Goal: Task Accomplishment & Management: Use online tool/utility

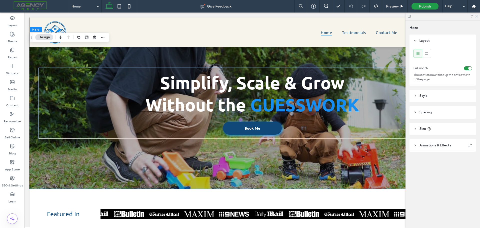
click at [49, 159] on div "Simplify, Scale & Grow Without the GUESSWORK Book Me" at bounding box center [253, 103] width 446 height 171
click at [39, 58] on div "Simplify, Scale & Grow Without the GUESSWORK Book Me" at bounding box center [253, 103] width 446 height 171
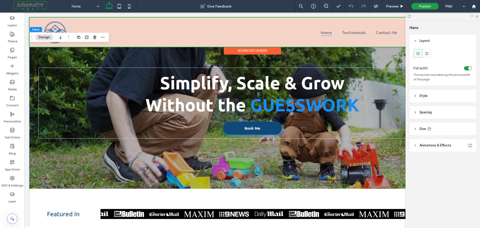
click at [161, 25] on div at bounding box center [253, 32] width 446 height 29
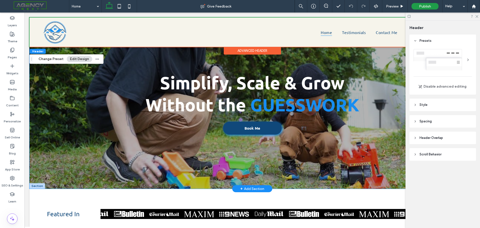
click at [36, 70] on div "Simplify, Scale & Grow Without the GUESSWORK Book Me" at bounding box center [253, 103] width 446 height 171
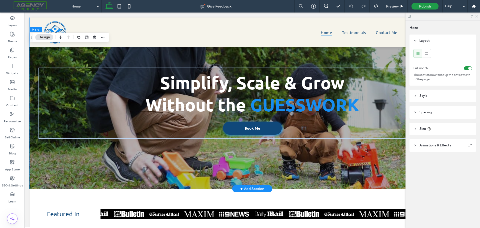
click at [101, 55] on div "Simplify, Scale & Grow Without the GUESSWORK Book Me" at bounding box center [253, 103] width 446 height 171
click at [416, 146] on icon at bounding box center [416, 146] width 4 height 4
click at [414, 96] on icon at bounding box center [416, 96] width 4 height 4
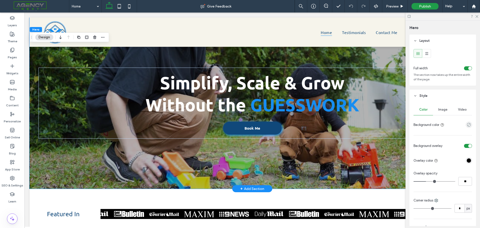
click at [381, 59] on div "Simplify, Scale & Grow Without the GUESSWORK Book Me" at bounding box center [253, 103] width 446 height 171
drag, startPoint x: 477, startPoint y: 17, endPoint x: 447, endPoint y: 12, distance: 29.9
click at [477, 17] on icon at bounding box center [476, 16] width 3 height 3
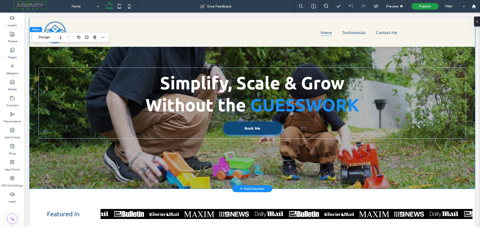
click at [466, 57] on div "Simplify, Scale & Grow Without the GUESSWORK Book Me" at bounding box center [253, 103] width 446 height 171
click at [45, 37] on button "Design" at bounding box center [44, 37] width 18 height 6
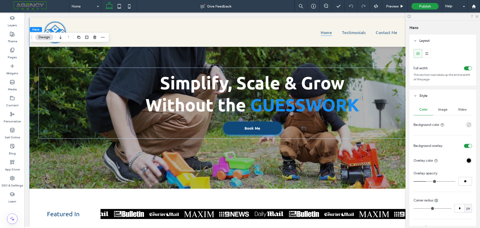
click at [445, 108] on span "Image" at bounding box center [442, 110] width 9 height 4
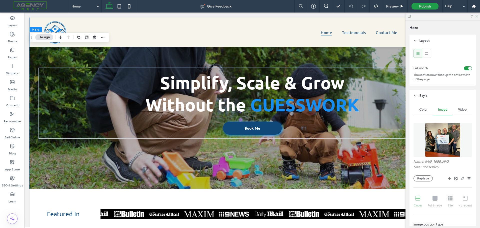
click at [459, 110] on span "Video" at bounding box center [462, 110] width 9 height 4
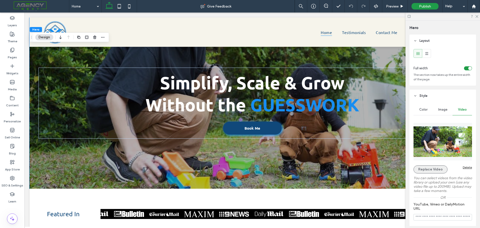
click at [430, 170] on button "Replace Video" at bounding box center [431, 169] width 34 height 8
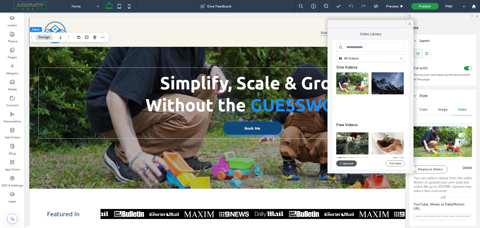
click at [348, 161] on button "Upload" at bounding box center [346, 163] width 21 height 6
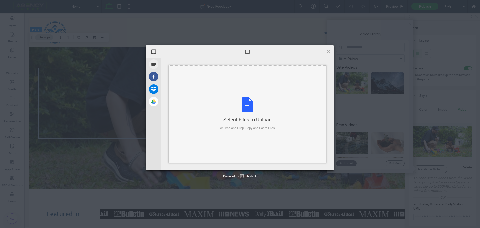
click at [254, 103] on div "Select Files to Upload or Drag and Drop, Copy and Paste Files" at bounding box center [247, 113] width 55 height 33
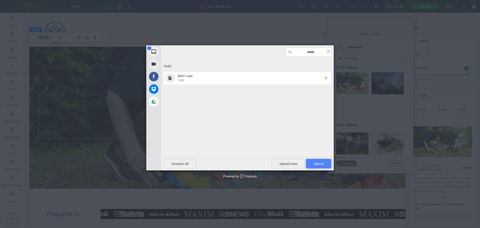
click at [318, 160] on span "Upload 1" at bounding box center [318, 164] width 25 height 10
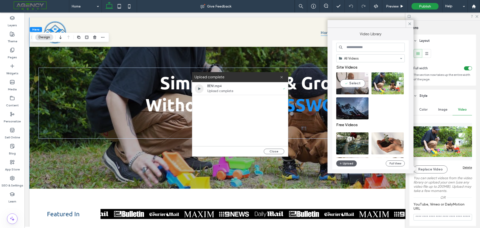
drag, startPoint x: 350, startPoint y: 84, endPoint x: 333, endPoint y: 82, distance: 16.9
click at [350, 84] on video at bounding box center [352, 83] width 32 height 22
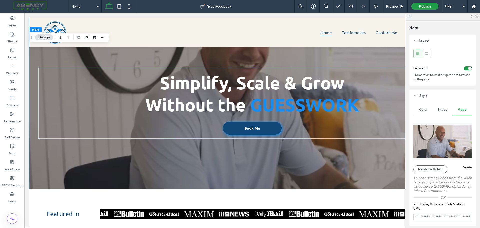
click at [465, 68] on div "toggle" at bounding box center [468, 68] width 8 height 4
click at [465, 68] on div "toggle" at bounding box center [466, 69] width 4 height 4
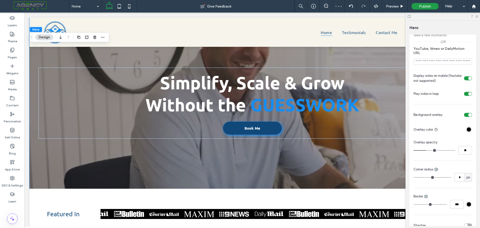
scroll to position [42, 0]
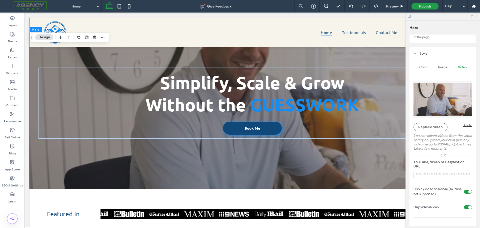
click at [477, 16] on use at bounding box center [477, 16] width 3 height 3
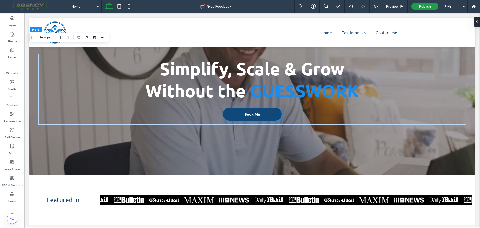
scroll to position [0, 0]
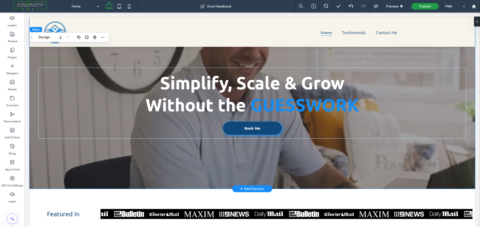
click at [250, 186] on div "+ Add Section" at bounding box center [252, 189] width 24 height 6
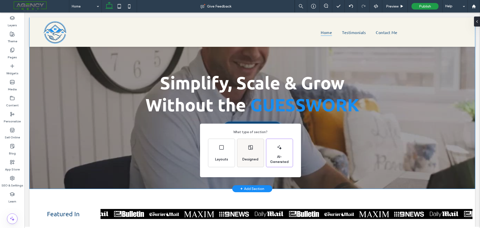
click at [251, 151] on div "Designed" at bounding box center [250, 153] width 27 height 28
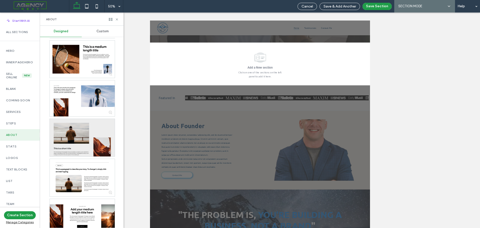
scroll to position [100, 0]
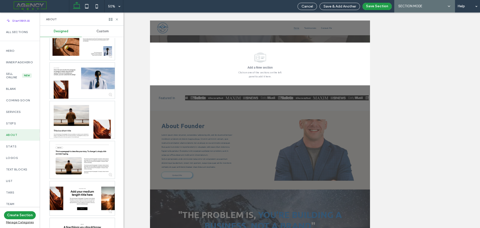
click at [13, 45] on div "All Sections" at bounding box center [20, 35] width 40 height 19
click at [13, 49] on label "Hero" at bounding box center [20, 51] width 28 height 4
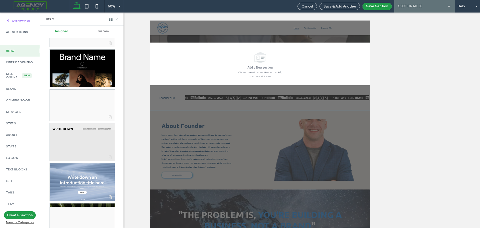
scroll to position [1201, 0]
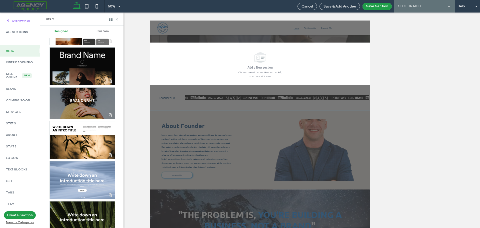
click at [85, 70] on div at bounding box center [82, 67] width 65 height 38
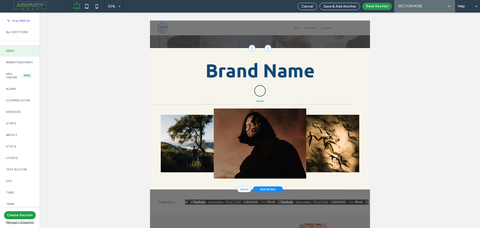
scroll to position [125, 0]
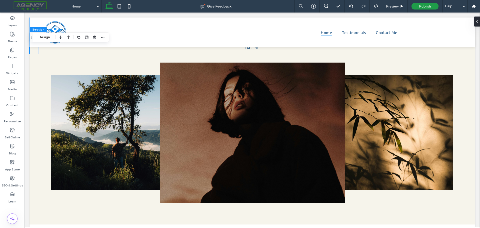
scroll to position [250, 0]
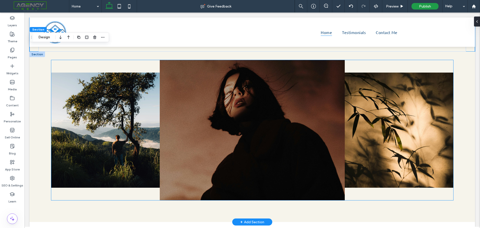
click at [237, 88] on img at bounding box center [252, 130] width 185 height 140
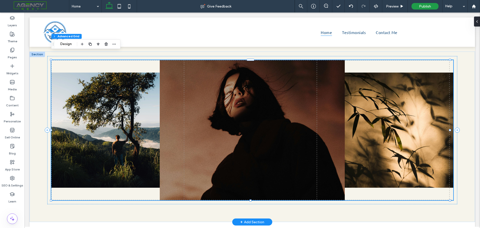
click at [237, 88] on img at bounding box center [252, 130] width 185 height 140
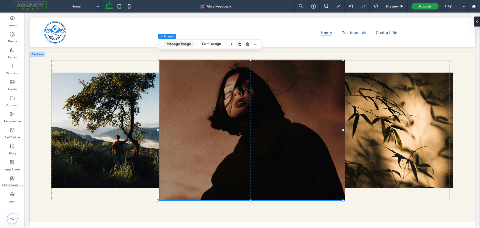
click at [185, 43] on button "Manage Image" at bounding box center [179, 44] width 31 height 6
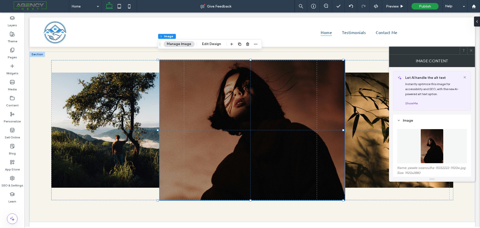
scroll to position [75, 0]
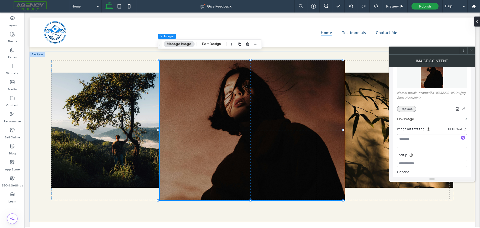
click at [413, 109] on button "Replace" at bounding box center [406, 109] width 19 height 6
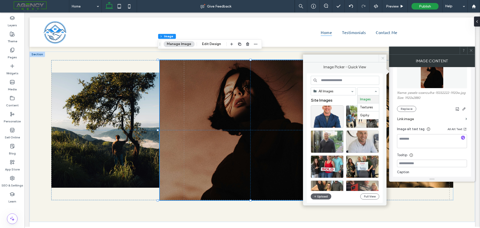
click at [381, 58] on icon at bounding box center [383, 58] width 4 height 4
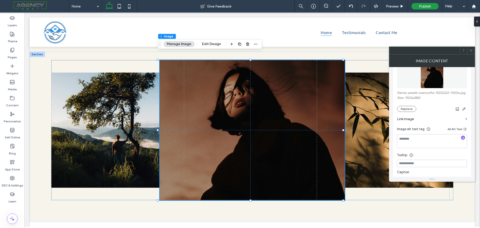
click at [470, 51] on icon at bounding box center [471, 51] width 4 height 4
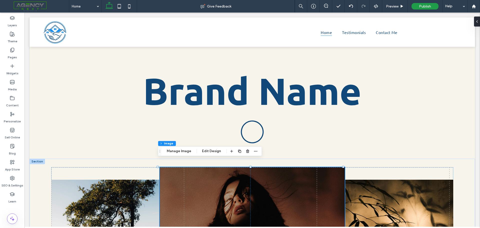
scroll to position [145, 0]
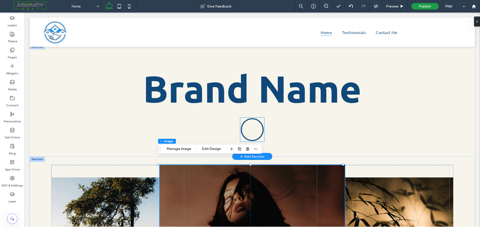
click at [255, 126] on icon at bounding box center [252, 130] width 24 height 24
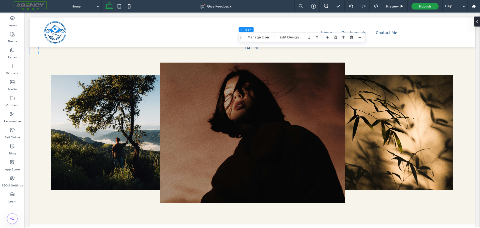
scroll to position [247, 0]
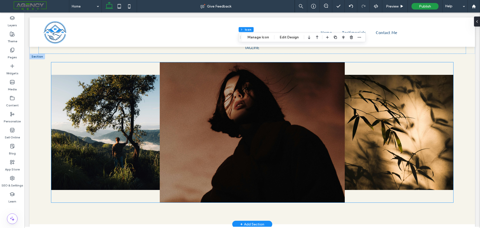
click at [115, 141] on img at bounding box center [117, 132] width 133 height 115
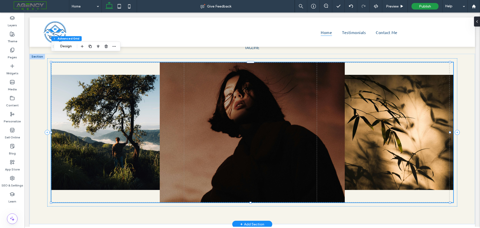
click at [115, 141] on img at bounding box center [117, 132] width 133 height 115
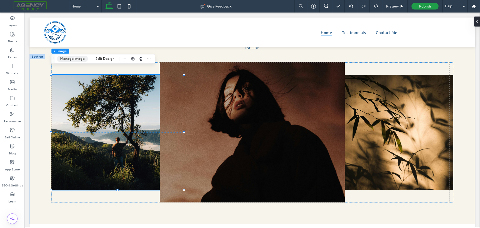
click at [81, 59] on button "Manage Image" at bounding box center [72, 59] width 31 height 6
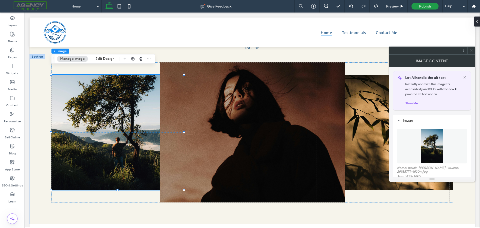
click at [423, 150] on img at bounding box center [432, 146] width 23 height 35
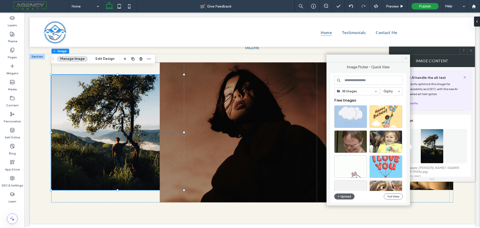
click at [405, 59] on use at bounding box center [406, 58] width 3 height 3
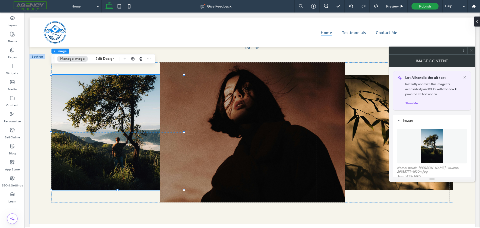
click at [473, 51] on icon at bounding box center [471, 51] width 4 height 4
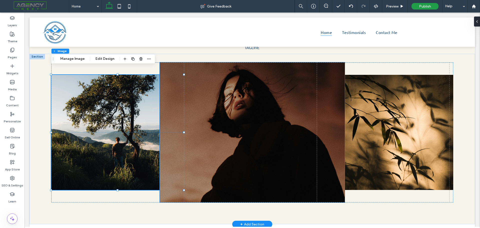
click at [228, 121] on img at bounding box center [252, 132] width 185 height 140
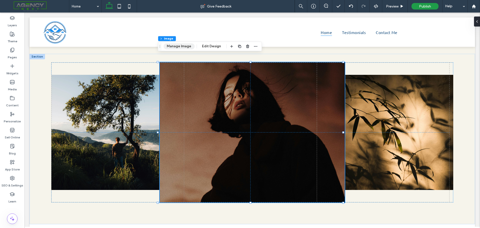
click at [188, 48] on button "Manage Image" at bounding box center [179, 46] width 31 height 6
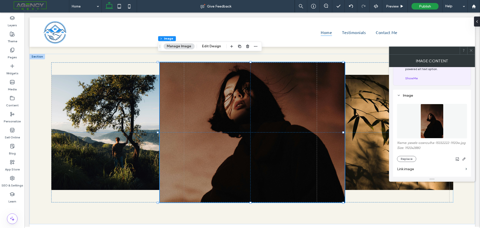
scroll to position [0, 0]
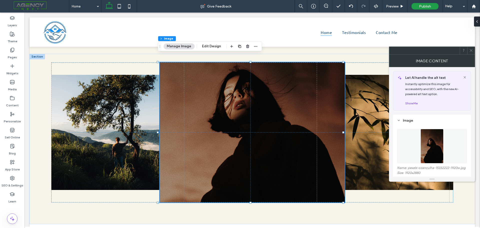
click at [472, 52] on icon at bounding box center [471, 51] width 4 height 4
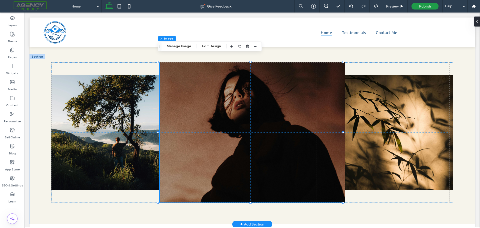
click at [233, 90] on img at bounding box center [252, 132] width 185 height 140
click at [183, 46] on button "Manage Image" at bounding box center [179, 46] width 31 height 6
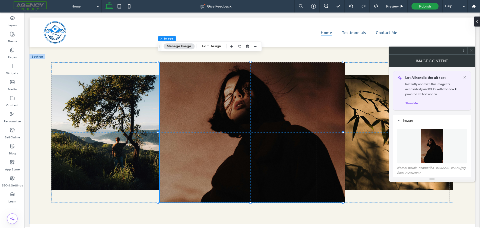
click at [427, 144] on img at bounding box center [432, 146] width 23 height 35
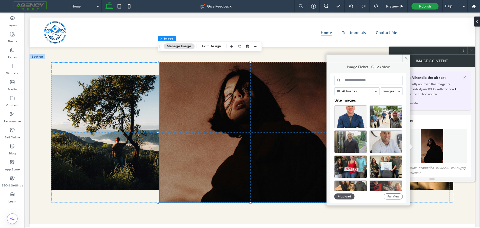
click at [342, 194] on button "Upload" at bounding box center [344, 196] width 21 height 6
click at [404, 57] on icon at bounding box center [406, 58] width 4 height 4
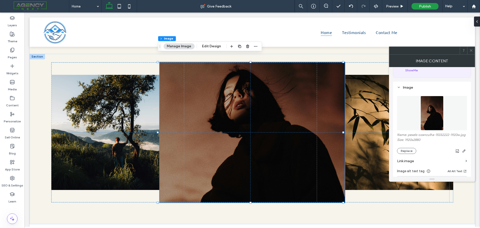
scroll to position [25, 0]
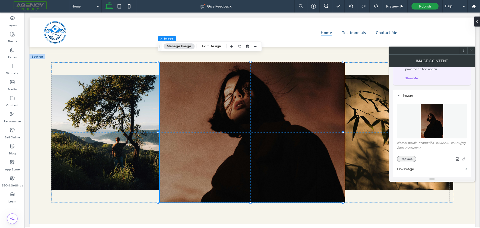
click at [413, 160] on button "Replace" at bounding box center [406, 159] width 19 height 6
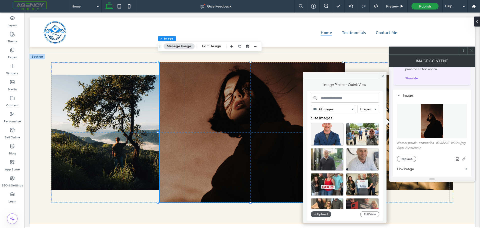
click at [326, 215] on button "Upload" at bounding box center [321, 214] width 21 height 6
click at [324, 215] on button "Upload" at bounding box center [321, 214] width 21 height 6
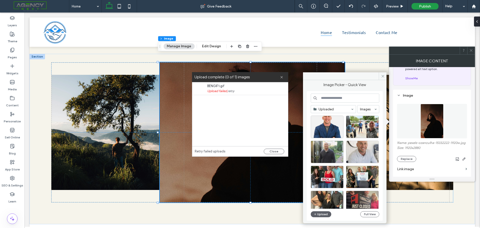
click at [223, 89] on span "Upload failed, retry" at bounding box center [244, 91] width 75 height 5
click at [275, 151] on button "Close" at bounding box center [274, 152] width 21 height 6
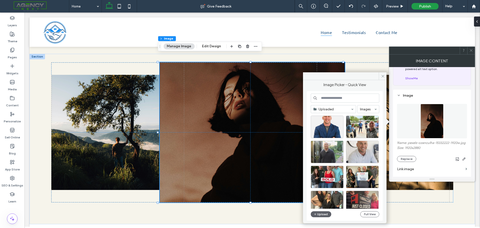
click at [470, 51] on icon at bounding box center [471, 51] width 4 height 4
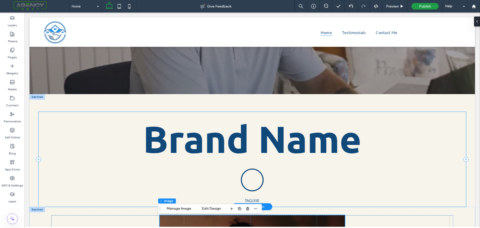
scroll to position [47, 0]
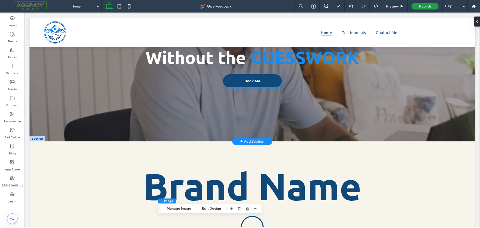
click at [261, 139] on div "+ Add Section" at bounding box center [252, 142] width 24 height 6
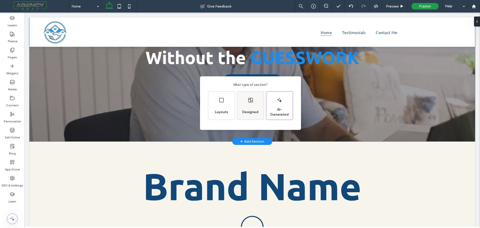
click at [248, 103] on icon at bounding box center [251, 100] width 6 height 6
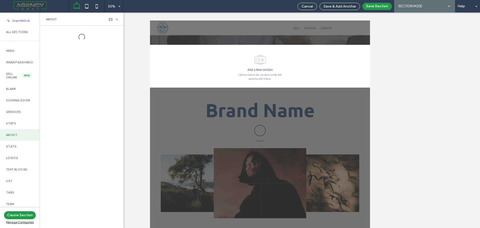
scroll to position [127, 0]
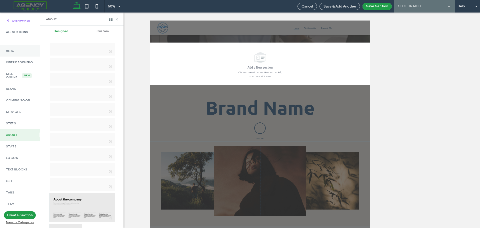
click at [18, 48] on div "Hero" at bounding box center [20, 51] width 40 height 12
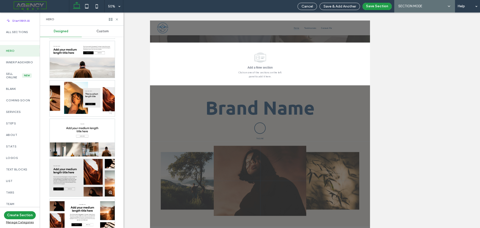
scroll to position [625, 0]
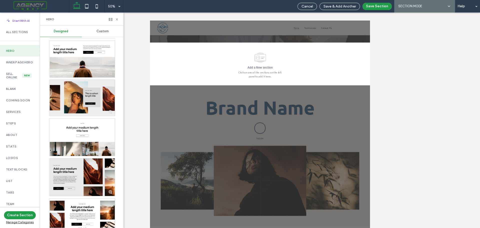
click at [81, 97] on div at bounding box center [82, 98] width 65 height 36
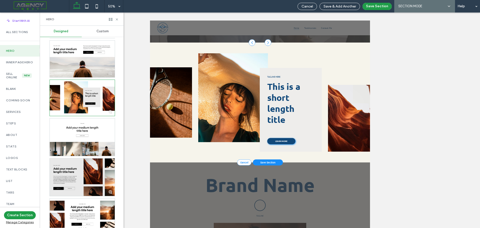
click at [309, 178] on img at bounding box center [316, 175] width 139 height 178
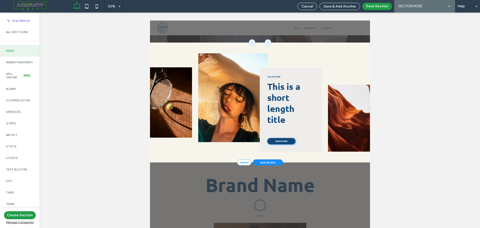
click at [14, 51] on label "Hero" at bounding box center [20, 51] width 28 height 4
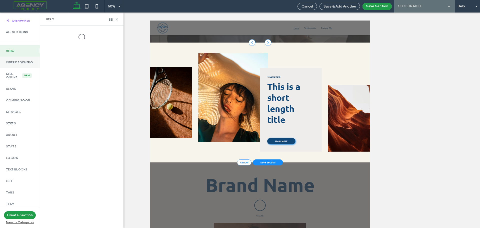
click at [15, 64] on label "Inner Page Hero" at bounding box center [20, 63] width 28 height 4
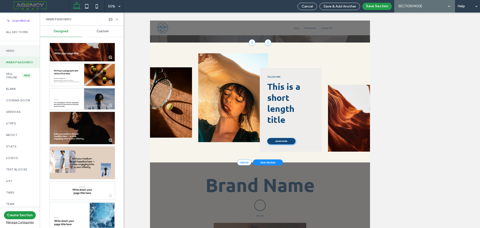
click at [14, 53] on div "Hero" at bounding box center [20, 51] width 40 height 12
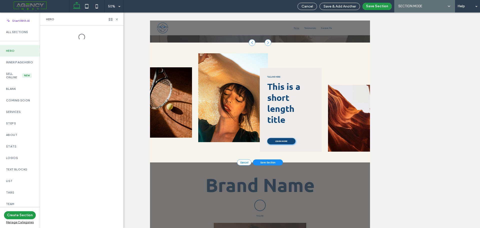
drag, startPoint x: 330, startPoint y: 287, endPoint x: 347, endPoint y: 156, distance: 131.3
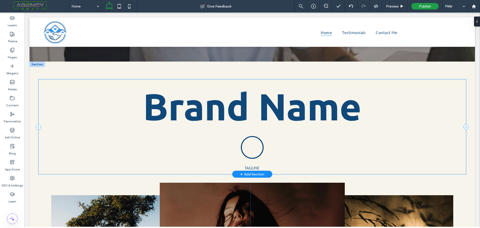
scroll to position [132, 0]
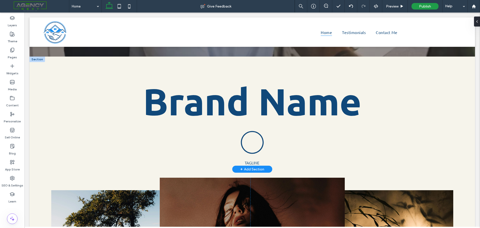
click at [251, 166] on div "+ Add Section" at bounding box center [252, 169] width 24 height 6
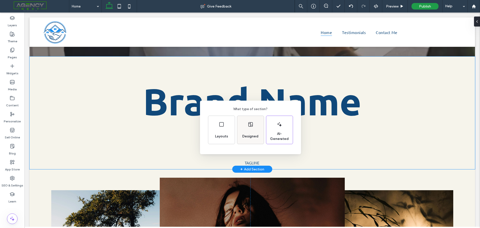
click at [253, 128] on div "Designed" at bounding box center [250, 130] width 27 height 28
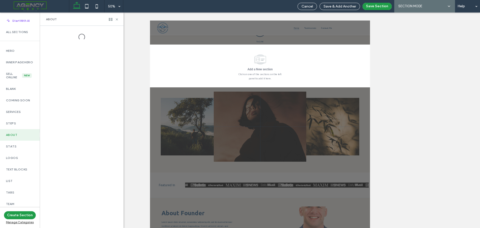
scroll to position [236, 0]
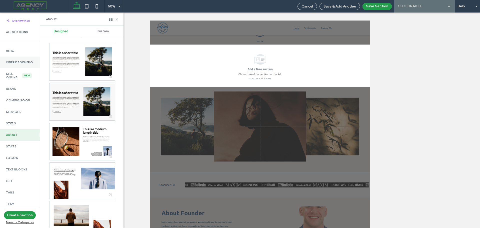
click at [15, 62] on label "Inner Page Hero" at bounding box center [20, 63] width 28 height 4
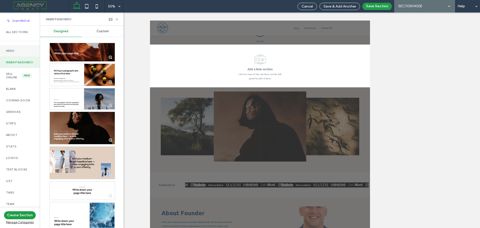
click at [10, 50] on label "Hero" at bounding box center [20, 51] width 28 height 4
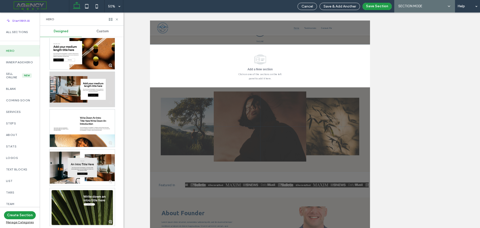
scroll to position [700, 0]
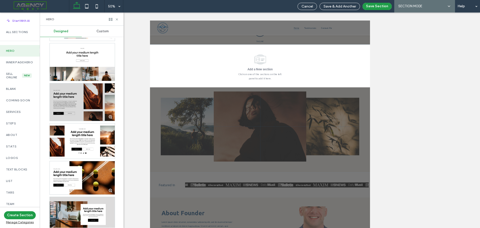
click at [97, 100] on div at bounding box center [82, 102] width 65 height 38
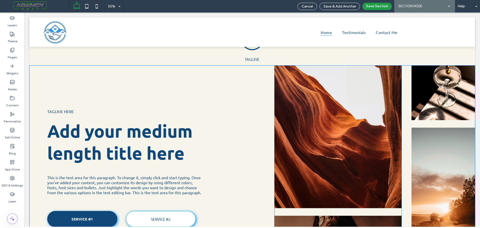
scroll to position [241, 0]
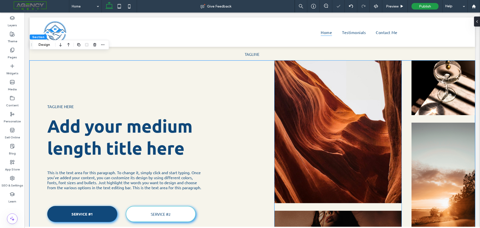
click at [316, 91] on img at bounding box center [338, 132] width 127 height 143
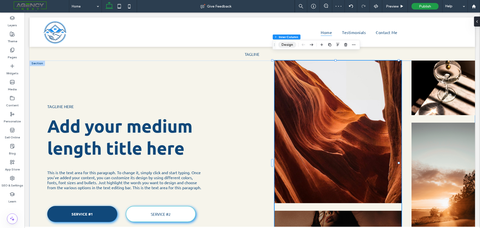
click at [289, 43] on button "Design" at bounding box center [287, 45] width 18 height 6
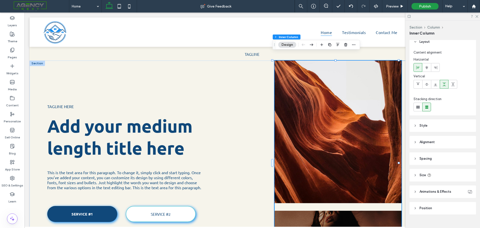
scroll to position [0, 0]
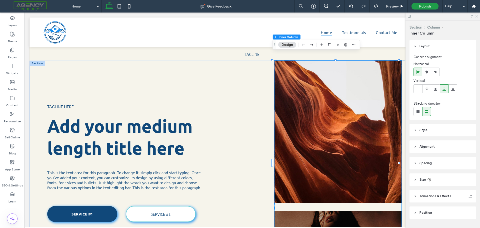
click at [290, 46] on button "Design" at bounding box center [287, 45] width 18 height 6
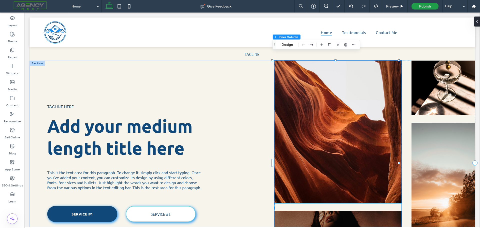
click at [310, 89] on img at bounding box center [338, 132] width 127 height 143
click at [310, 89] on div at bounding box center [338, 132] width 127 height 143
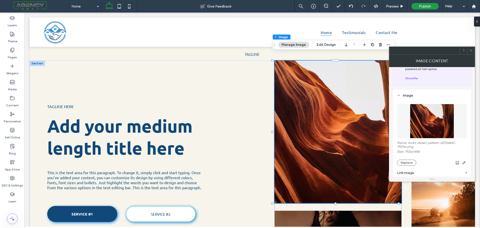
scroll to position [50, 0]
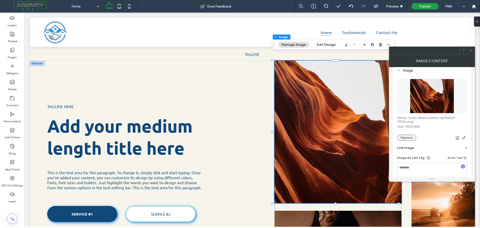
click at [407, 138] on button "Replace" at bounding box center [406, 138] width 19 height 6
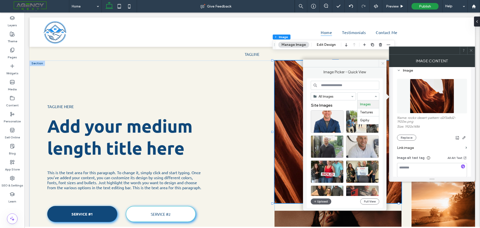
click at [382, 60] on span at bounding box center [383, 64] width 8 height 8
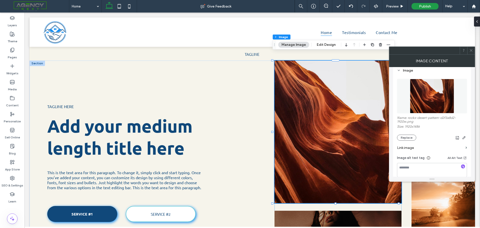
click at [471, 50] on icon at bounding box center [471, 51] width 4 height 4
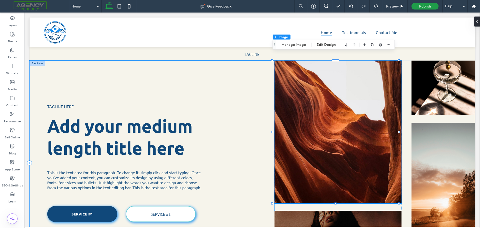
click at [241, 78] on div "Tagline here Add your medium length title here This is the text area for this p…" at bounding box center [152, 163] width 245 height 205
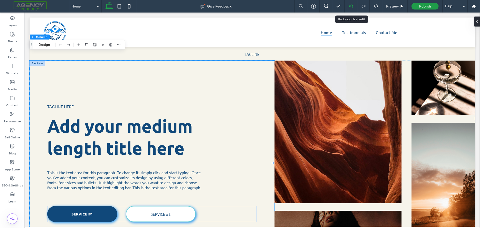
click at [350, 6] on use at bounding box center [351, 6] width 4 height 3
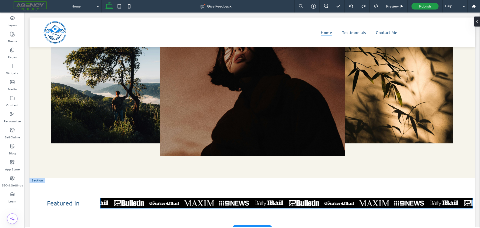
scroll to position [225, 0]
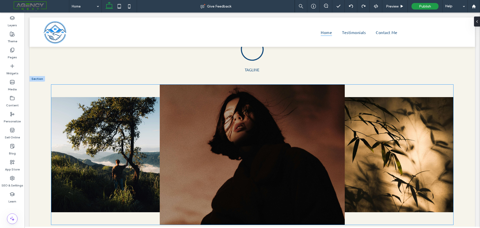
click at [117, 135] on img at bounding box center [117, 154] width 133 height 115
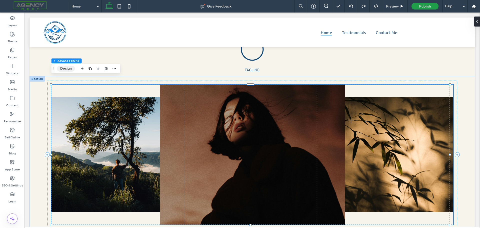
click at [67, 69] on button "Design" at bounding box center [66, 69] width 18 height 6
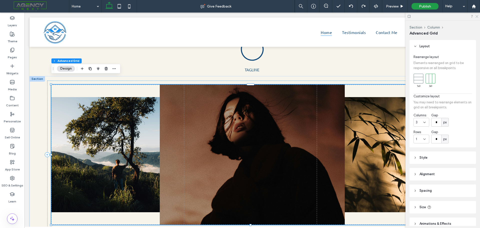
click at [477, 17] on use at bounding box center [477, 16] width 3 height 3
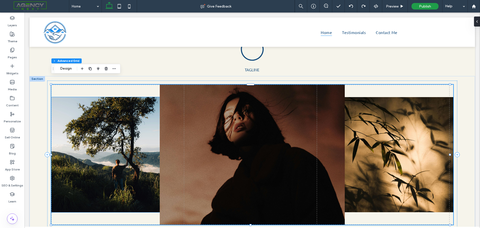
click at [88, 128] on img at bounding box center [117, 154] width 133 height 115
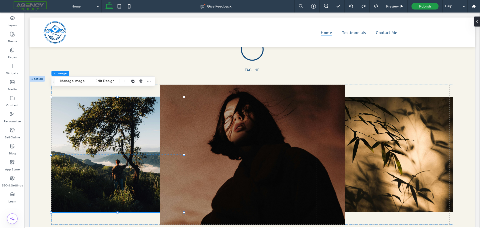
click at [88, 128] on div at bounding box center [117, 154] width 133 height 115
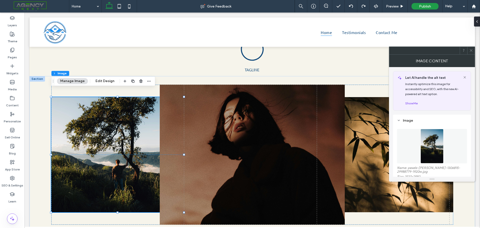
click at [431, 148] on img at bounding box center [432, 146] width 23 height 35
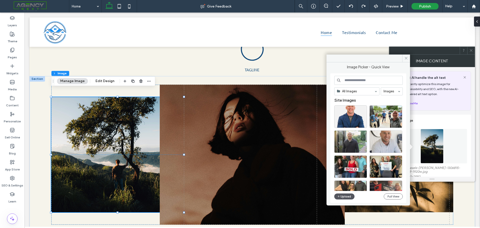
click at [349, 198] on button "Upload" at bounding box center [344, 196] width 21 height 6
click at [80, 131] on img at bounding box center [117, 154] width 133 height 115
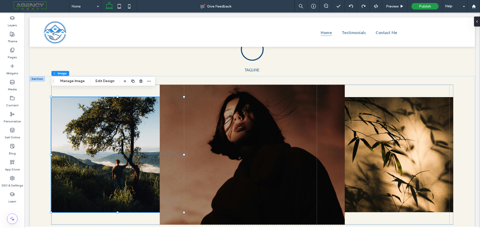
click at [112, 135] on img at bounding box center [117, 154] width 133 height 115
click at [108, 82] on button "Edit Design" at bounding box center [105, 81] width 26 height 6
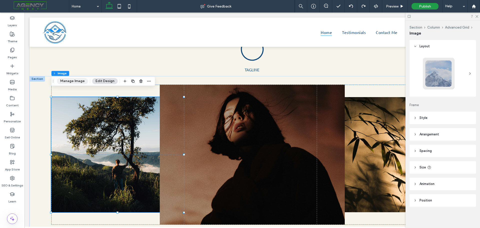
click at [81, 81] on button "Manage Image" at bounding box center [72, 81] width 31 height 6
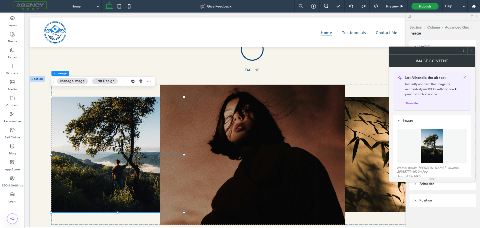
click at [440, 150] on img at bounding box center [432, 146] width 23 height 35
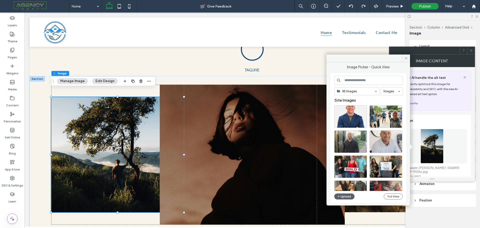
click at [345, 202] on div "All Images Images Site Images Free Images Upload Full View" at bounding box center [368, 138] width 76 height 130
click at [343, 199] on button "Upload" at bounding box center [344, 196] width 21 height 6
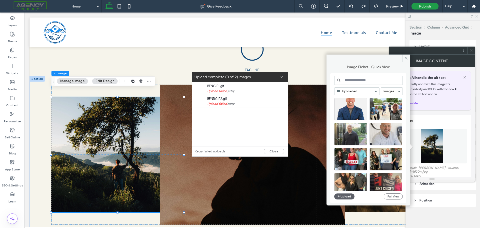
click at [219, 104] on span "Upload failed, retry" at bounding box center [244, 103] width 75 height 5
click at [234, 104] on link "retry" at bounding box center [231, 103] width 7 height 5
click at [273, 149] on button "Close" at bounding box center [274, 152] width 21 height 6
click at [277, 153] on button "Close" at bounding box center [274, 152] width 21 height 6
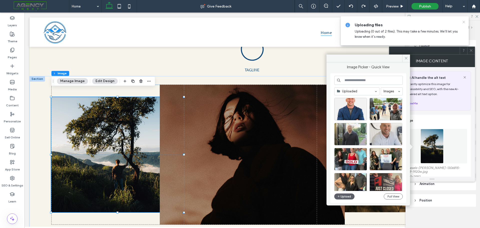
click at [463, 22] on icon at bounding box center [464, 22] width 4 height 4
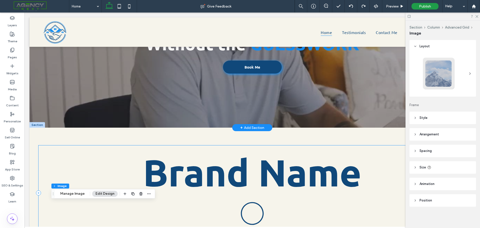
scroll to position [0, 0]
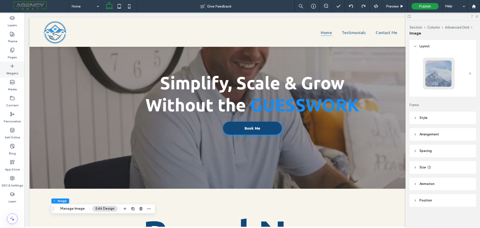
click at [15, 63] on div "Widgets" at bounding box center [12, 70] width 25 height 16
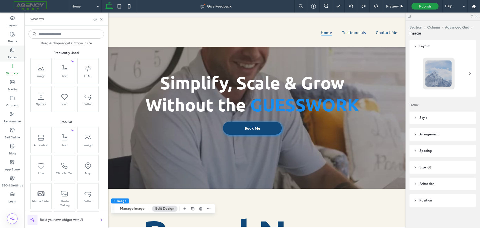
click at [12, 55] on label "Pages" at bounding box center [12, 56] width 9 height 7
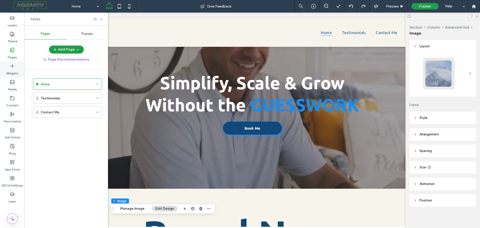
click at [10, 66] on icon at bounding box center [12, 66] width 5 height 5
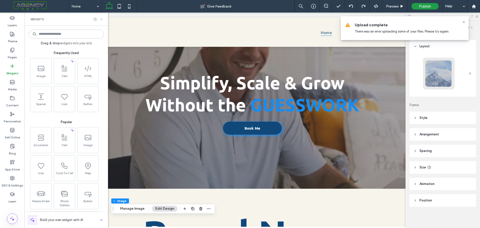
click at [100, 18] on icon at bounding box center [102, 20] width 4 height 4
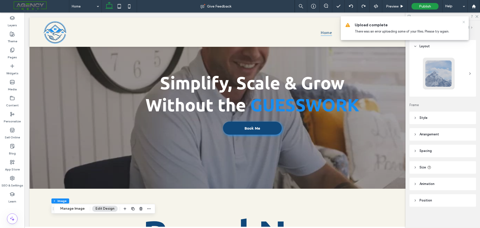
click at [464, 21] on icon at bounding box center [464, 22] width 4 height 4
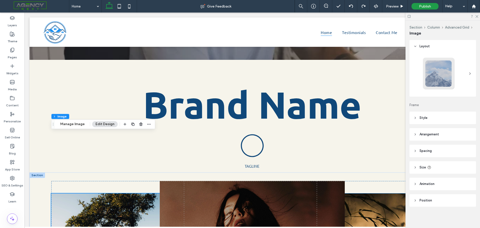
scroll to position [100, 0]
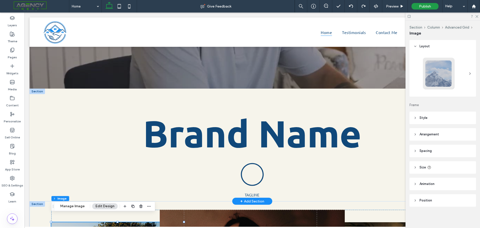
click at [40, 89] on div at bounding box center [38, 92] width 16 height 6
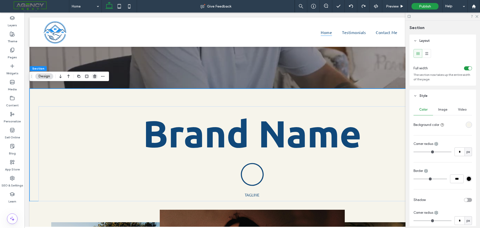
click at [94, 75] on use "button" at bounding box center [94, 76] width 3 height 3
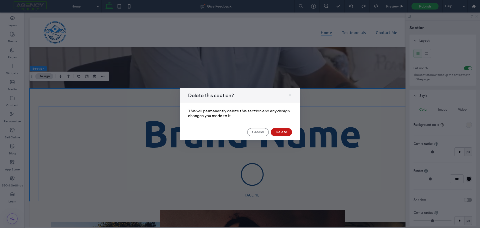
drag, startPoint x: 276, startPoint y: 132, endPoint x: 197, endPoint y: 123, distance: 80.2
click at [276, 132] on button "Delete" at bounding box center [281, 132] width 21 height 8
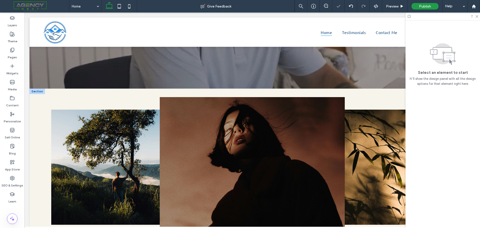
click at [39, 89] on div at bounding box center [38, 92] width 16 height 6
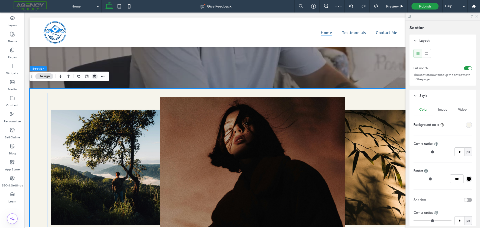
click at [93, 77] on icon "button" at bounding box center [95, 76] width 4 height 4
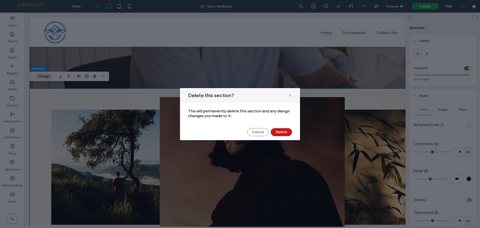
click at [285, 133] on button "Delete" at bounding box center [281, 132] width 21 height 8
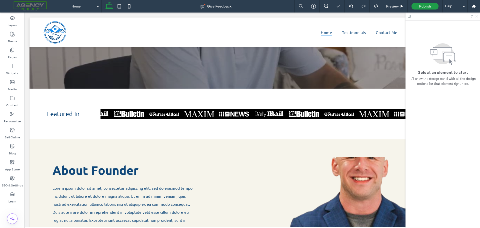
drag, startPoint x: 476, startPoint y: 17, endPoint x: 431, endPoint y: 33, distance: 48.0
click at [476, 17] on icon at bounding box center [476, 16] width 3 height 3
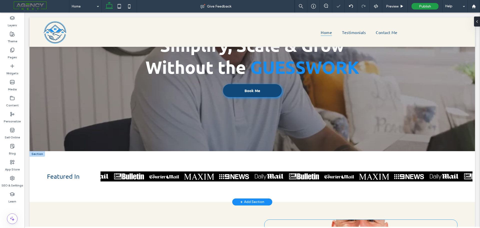
scroll to position [0, 0]
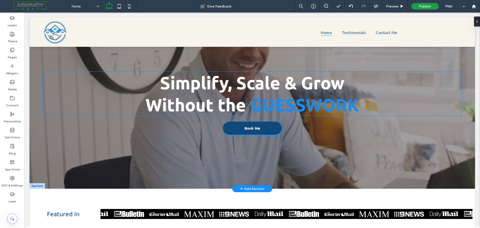
click at [82, 78] on h1 "Simplify, Scale & Grow" at bounding box center [253, 83] width 420 height 22
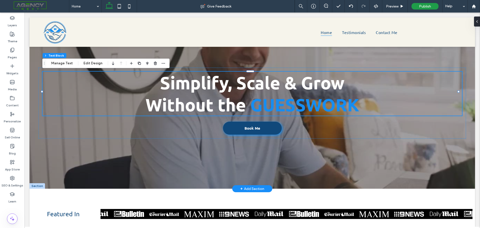
click at [35, 55] on div "Simplify, Scale & Grow Without the GUESSWORK Book Me" at bounding box center [253, 103] width 446 height 171
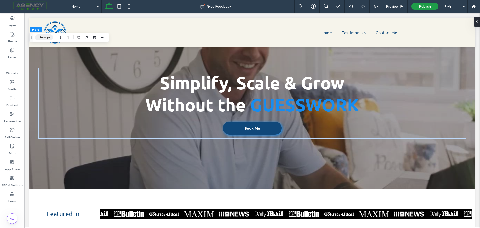
click at [48, 37] on button "Design" at bounding box center [44, 37] width 18 height 6
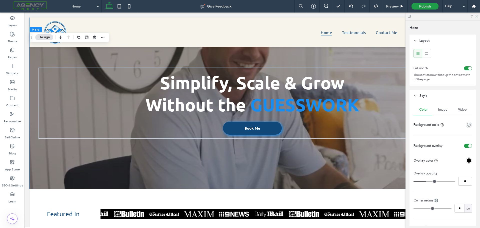
click at [441, 110] on span "Image" at bounding box center [442, 110] width 9 height 4
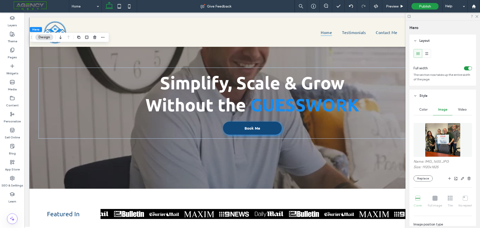
click at [460, 109] on span "Video" at bounding box center [462, 110] width 9 height 4
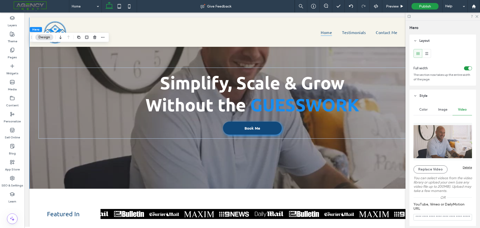
scroll to position [25, 0]
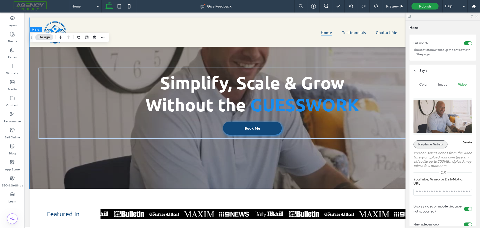
click at [436, 144] on button "Replace Video" at bounding box center [431, 144] width 34 height 8
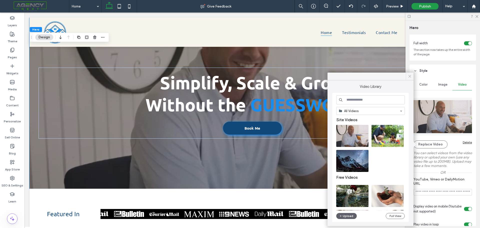
click at [409, 76] on icon at bounding box center [410, 76] width 5 height 5
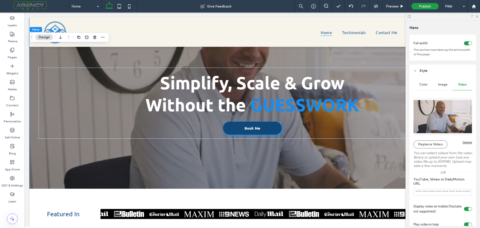
click at [441, 84] on span "Image" at bounding box center [442, 85] width 9 height 4
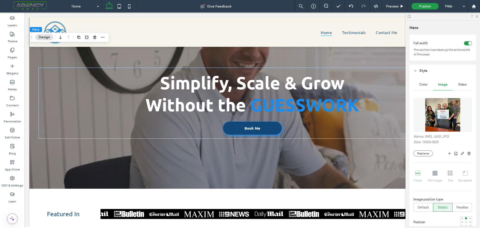
click at [465, 84] on div "Video" at bounding box center [463, 84] width 20 height 11
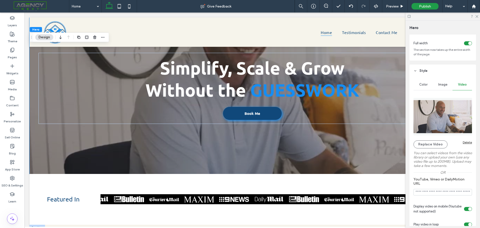
scroll to position [0, 0]
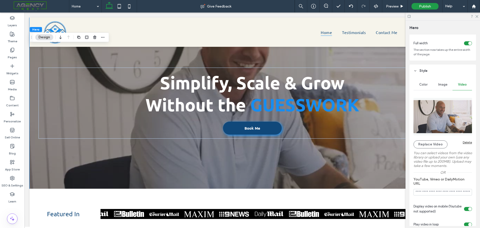
click at [478, 17] on div at bounding box center [443, 17] width 75 height 8
click at [476, 17] on icon at bounding box center [476, 16] width 3 height 3
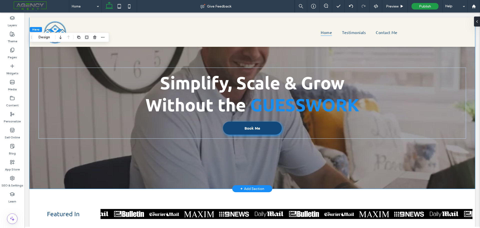
click at [251, 186] on div "+ Add Section" at bounding box center [252, 189] width 24 height 6
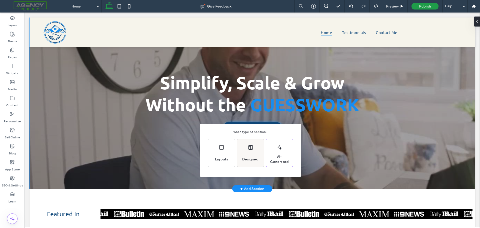
click at [248, 152] on div "Designed" at bounding box center [250, 153] width 27 height 28
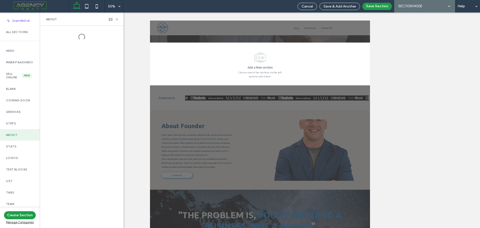
scroll to position [127, 0]
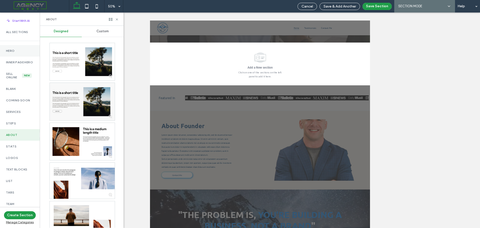
click at [11, 46] on div "Hero" at bounding box center [20, 51] width 40 height 12
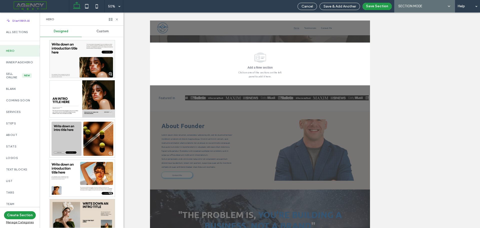
scroll to position [275, 0]
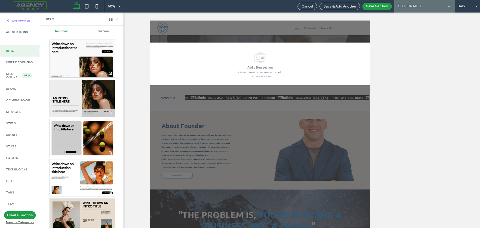
click at [90, 99] on div at bounding box center [82, 98] width 65 height 37
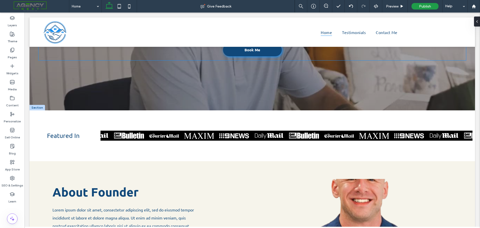
scroll to position [7, 0]
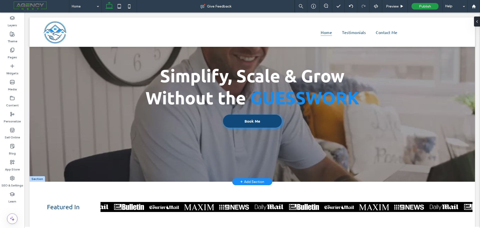
click at [257, 179] on div "+ Add Section" at bounding box center [252, 182] width 24 height 6
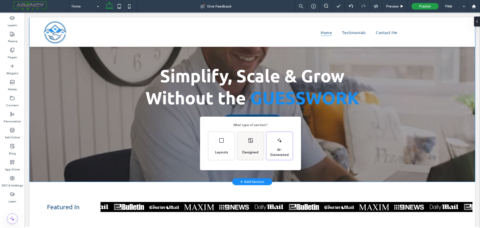
click at [247, 141] on div "Designed" at bounding box center [250, 146] width 27 height 28
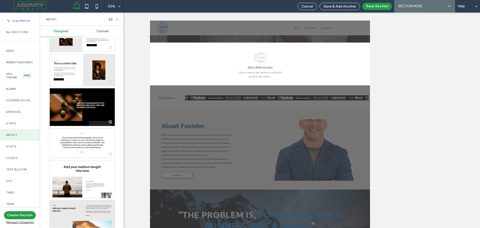
scroll to position [450, 0]
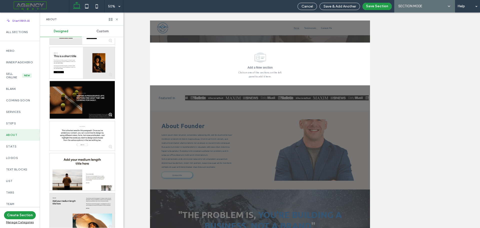
click at [94, 103] on div at bounding box center [82, 100] width 65 height 38
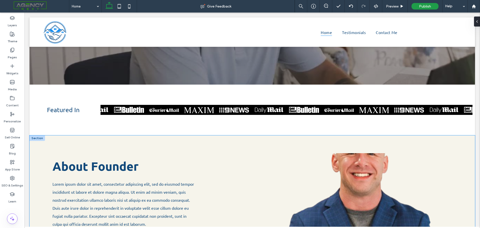
scroll to position [57, 0]
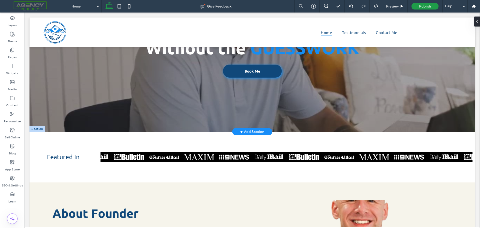
click at [256, 130] on div "+ Add Section" at bounding box center [252, 132] width 24 height 6
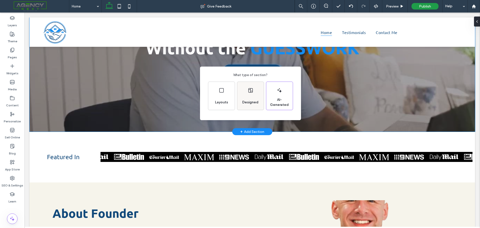
click at [254, 96] on div "Designed" at bounding box center [250, 96] width 27 height 28
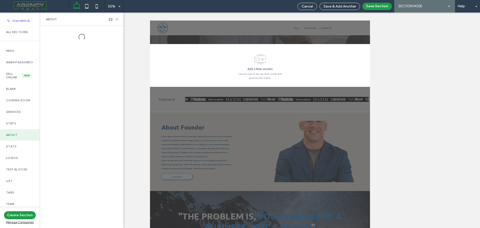
scroll to position [127, 0]
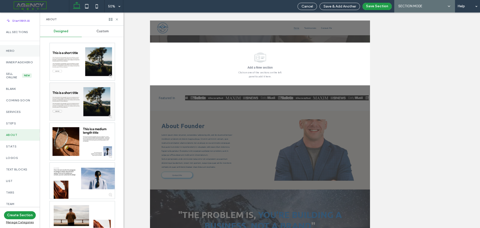
click at [16, 52] on label "Hero" at bounding box center [20, 51] width 28 height 4
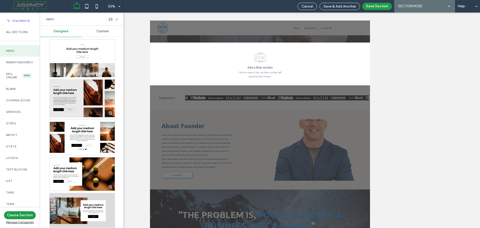
scroll to position [725, 0]
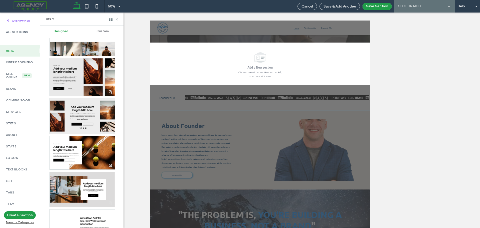
click at [94, 115] on div at bounding box center [82, 115] width 65 height 35
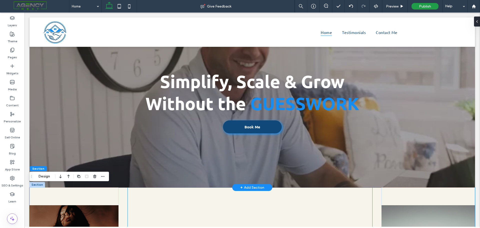
scroll to position [0, 0]
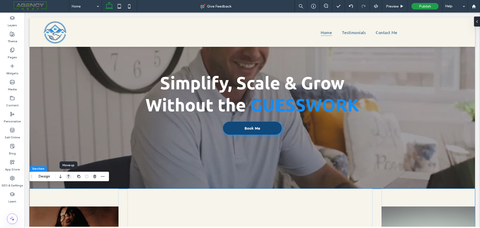
click at [69, 177] on icon "button" at bounding box center [69, 176] width 6 height 9
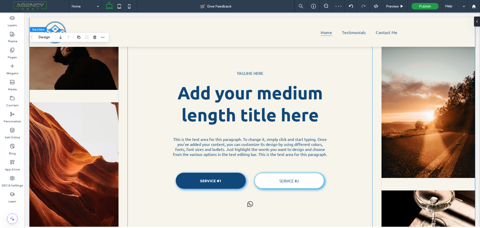
click at [157, 64] on div "Tagline here Add your medium length title here This is the text area for this p…" at bounding box center [250, 140] width 245 height 245
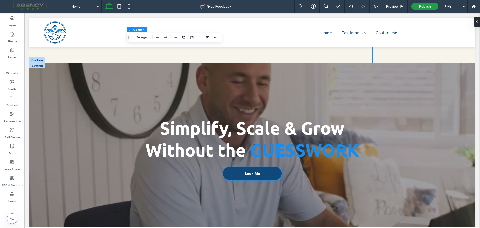
scroll to position [197, 0]
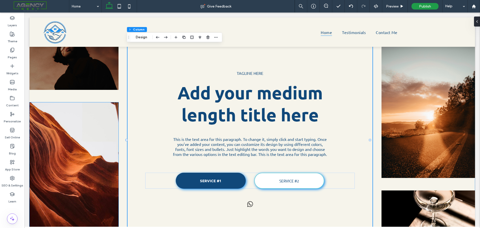
click at [88, 152] on img at bounding box center [74, 173] width 89 height 143
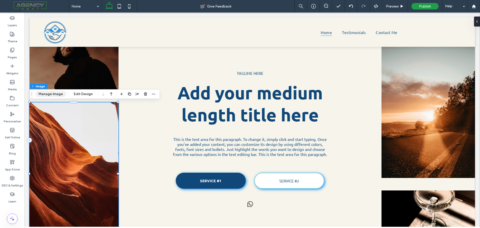
click at [55, 94] on button "Manage Image" at bounding box center [50, 94] width 31 height 6
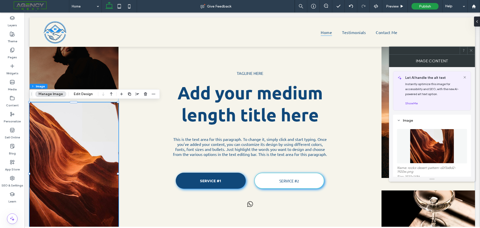
click at [433, 149] on img at bounding box center [432, 146] width 45 height 35
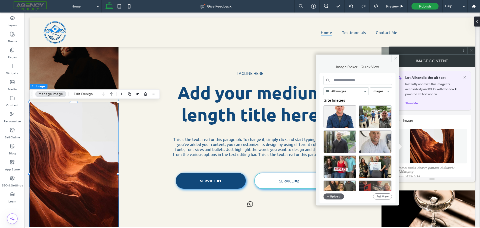
click at [396, 58] on icon at bounding box center [396, 58] width 4 height 4
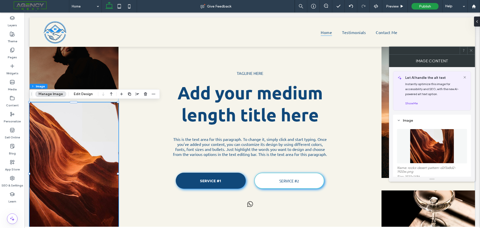
click at [471, 53] on span at bounding box center [471, 51] width 4 height 8
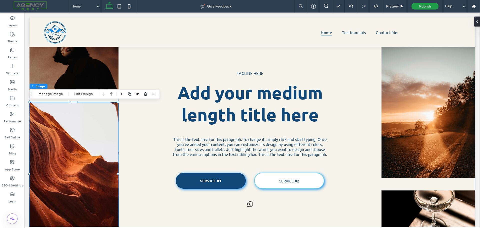
drag, startPoint x: 478, startPoint y: 37, endPoint x: 500, endPoint y: 36, distance: 22.3
click at [14, 37] on label "Theme" at bounding box center [13, 40] width 10 height 7
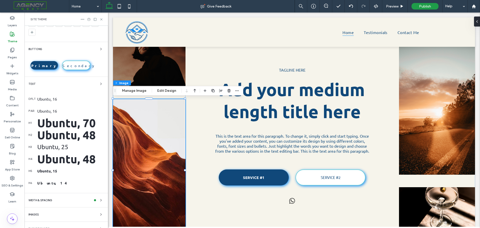
scroll to position [71, 0]
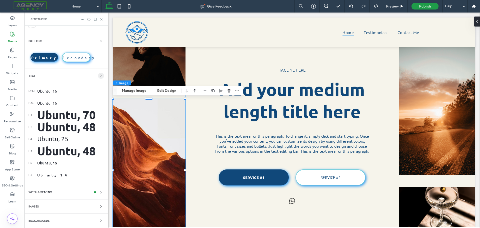
click at [99, 78] on span "button" at bounding box center [101, 76] width 6 height 6
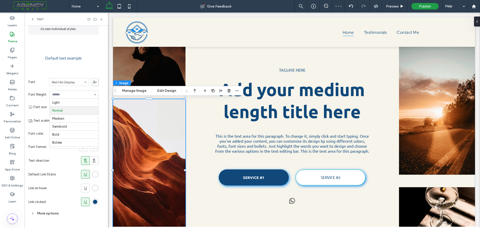
scroll to position [6, 0]
click at [102, 82] on div "DFLT PAR H1 H2 H3 H4 H5 H6 Set the default style for any text that has not been…" at bounding box center [67, 109] width 84 height 237
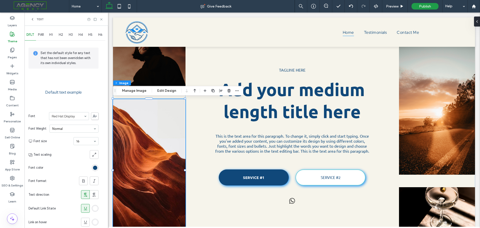
scroll to position [0, 0]
click at [40, 36] on span "PAR" at bounding box center [41, 35] width 6 height 4
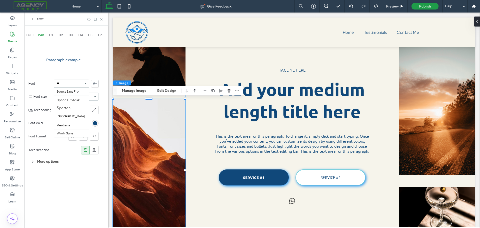
scroll to position [5, 0]
type input "***"
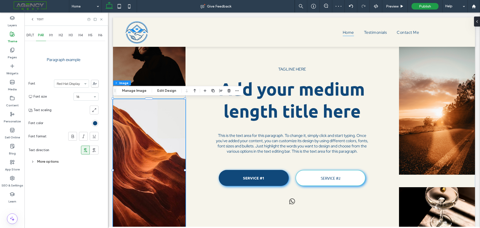
click at [52, 35] on span "H1" at bounding box center [51, 35] width 4 height 4
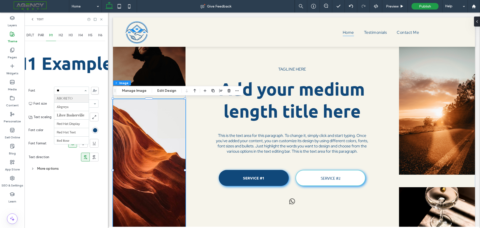
type input "***"
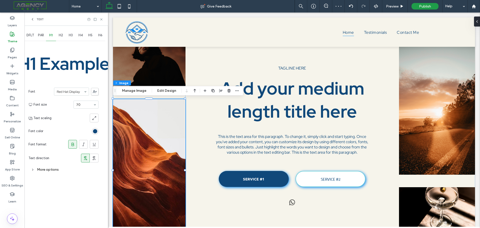
click at [63, 35] on span "H2" at bounding box center [61, 35] width 4 height 4
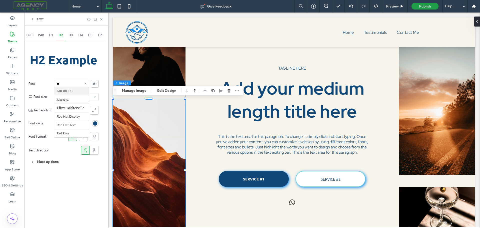
scroll to position [5, 0]
type input "***"
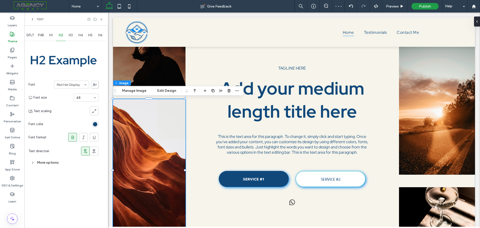
click at [72, 37] on span "H3" at bounding box center [71, 35] width 4 height 4
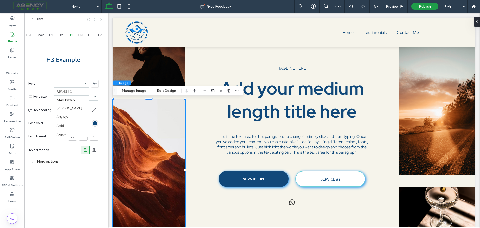
scroll to position [462, 0]
click at [84, 34] on div "H4" at bounding box center [81, 35] width 10 height 11
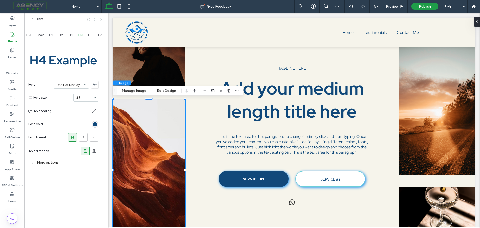
click at [90, 36] on span "H5" at bounding box center [90, 35] width 4 height 4
click at [101, 36] on span "H6" at bounding box center [100, 35] width 4 height 4
click at [70, 103] on section "Font size 14" at bounding box center [66, 96] width 65 height 13
click at [103, 19] on icon at bounding box center [102, 20] width 4 height 4
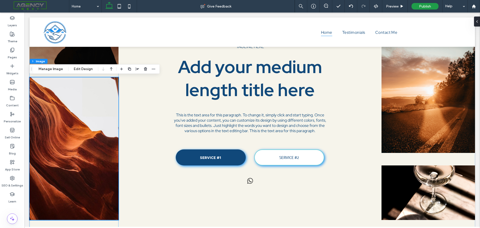
scroll to position [0, 0]
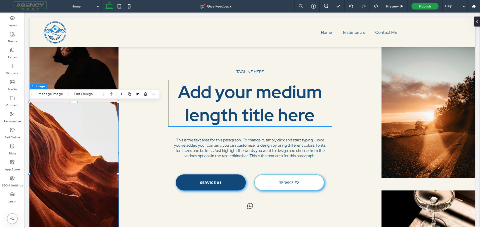
click at [223, 101] on span "Add your medium length title here" at bounding box center [250, 103] width 144 height 46
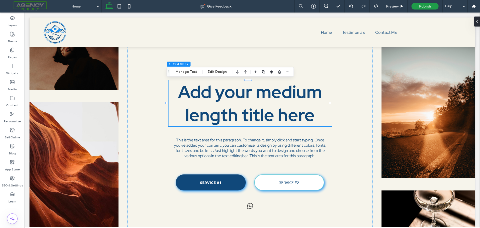
click at [223, 101] on span "Add your medium length title here" at bounding box center [250, 103] width 144 height 46
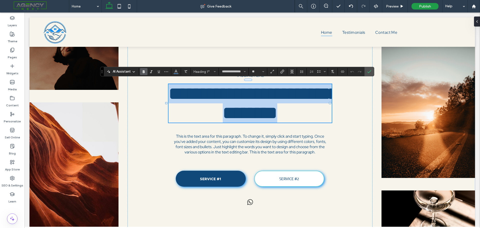
click at [223, 101] on span "**********" at bounding box center [253, 103] width 169 height 37
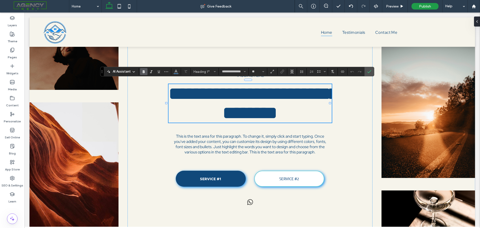
click at [223, 101] on span "**********" at bounding box center [253, 103] width 169 height 37
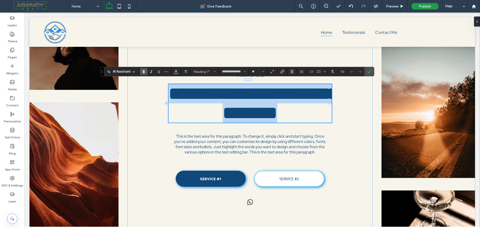
click at [223, 101] on span "**********" at bounding box center [253, 103] width 169 height 37
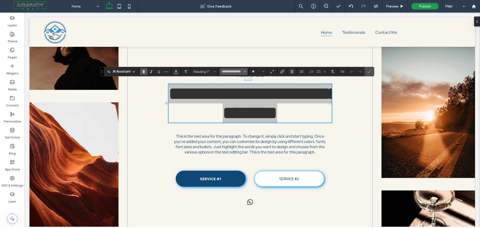
click at [246, 71] on button "**********" at bounding box center [234, 71] width 28 height 7
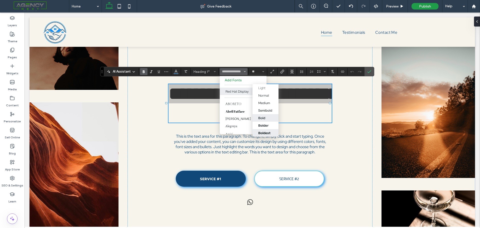
click at [266, 132] on div "Boldest" at bounding box center [264, 133] width 12 height 4
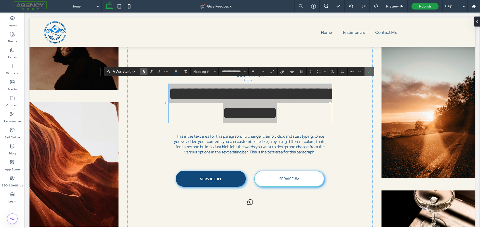
click at [372, 71] on label "Confirm" at bounding box center [370, 71] width 8 height 9
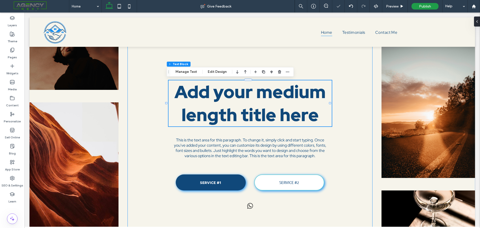
click at [351, 103] on div "Tagline here Add your medium length title here This is the text area for this p…" at bounding box center [250, 140] width 245 height 245
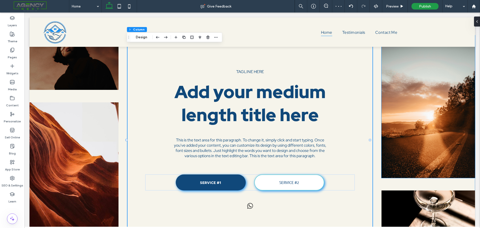
click at [408, 99] on img at bounding box center [429, 106] width 94 height 143
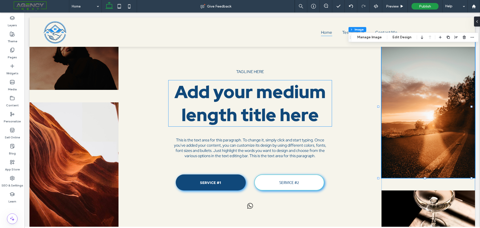
click at [296, 110] on span "Add your medium length title here" at bounding box center [250, 103] width 151 height 46
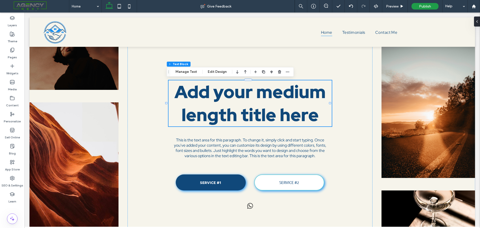
click at [296, 110] on span "Add your medium length title here" at bounding box center [250, 103] width 151 height 46
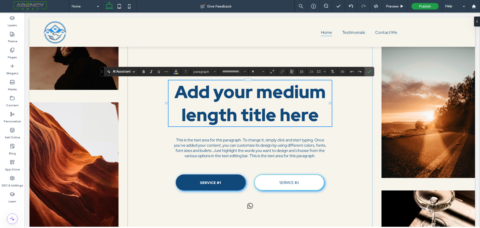
type input "**********"
type input "**"
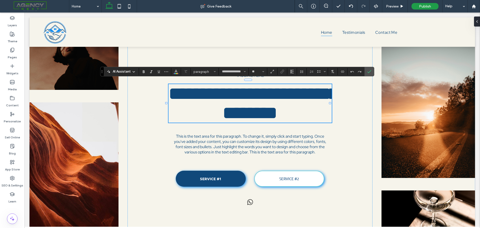
click at [296, 110] on strong "**********" at bounding box center [253, 103] width 169 height 37
click at [369, 72] on icon "Confirm" at bounding box center [369, 72] width 4 height 4
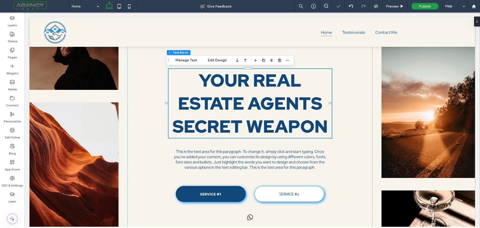
click at [251, 84] on strong "YOUR REAL ESTATE AGENTS SECRET WEAPON" at bounding box center [250, 103] width 155 height 69
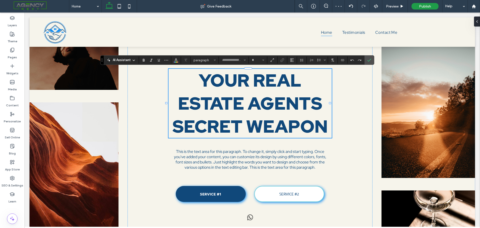
type input "**********"
type input "**"
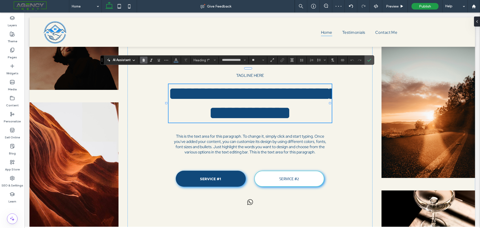
click at [236, 85] on strong "**********" at bounding box center [253, 103] width 169 height 37
click at [238, 102] on strong "**********" at bounding box center [253, 103] width 169 height 37
click at [371, 61] on icon "Confirm" at bounding box center [369, 60] width 4 height 4
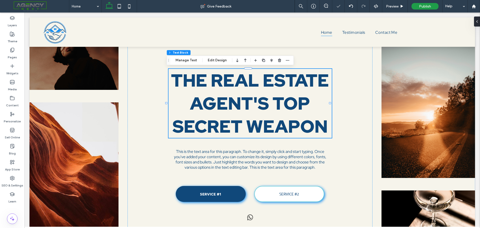
click at [267, 91] on strong "THE REAL ESTATE AGENT'S TOP SECRET WEAPON" at bounding box center [250, 103] width 158 height 69
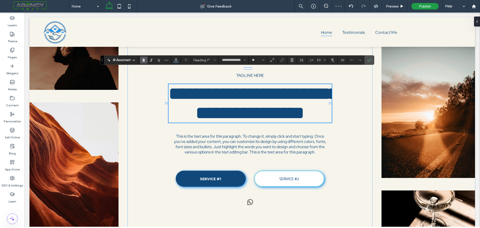
click at [272, 100] on strong "**********" at bounding box center [253, 103] width 169 height 37
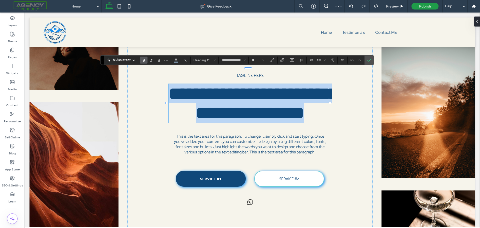
click at [272, 100] on strong "**********" at bounding box center [253, 103] width 169 height 37
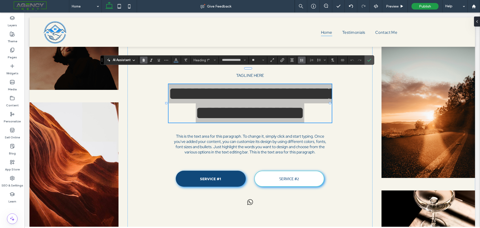
click at [302, 62] on icon "Line Height" at bounding box center [302, 60] width 4 height 4
type input "***"
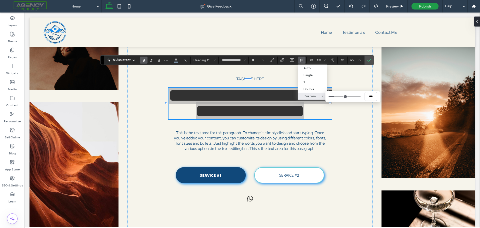
type input "*"
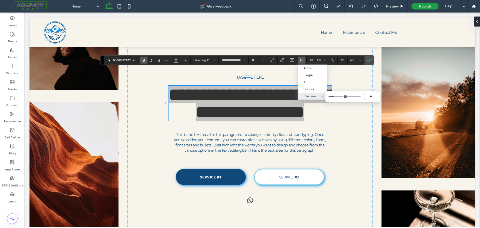
type input "***"
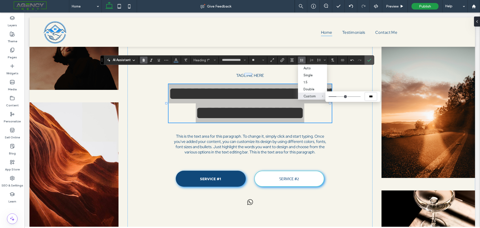
type input "*"
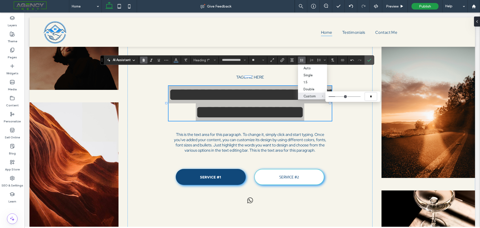
type input "***"
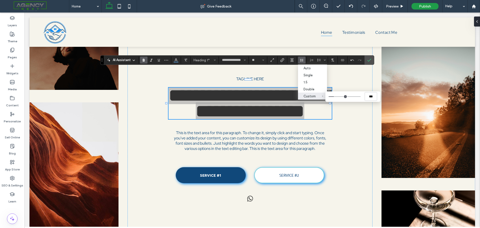
type input "***"
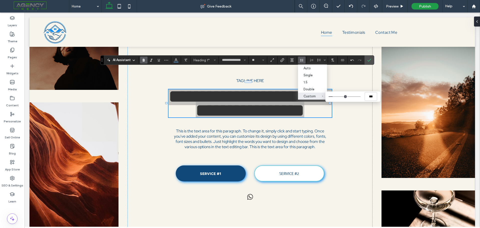
type input "***"
click at [334, 96] on input "Custom ***" at bounding box center [345, 96] width 32 height 1
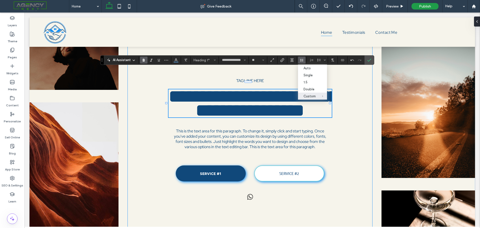
click at [345, 114] on div "**********" at bounding box center [250, 140] width 245 height 245
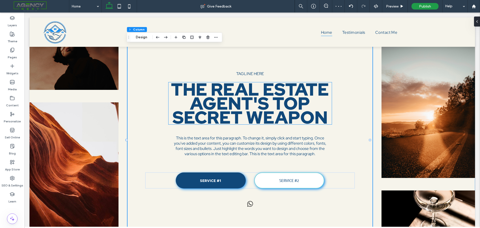
click at [268, 109] on strong "THE REAL ESTATE AGENT'S TOP SECRET WEAPON" at bounding box center [250, 103] width 158 height 51
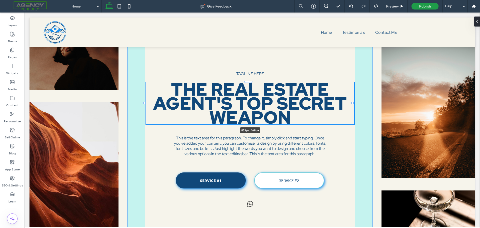
drag, startPoint x: 330, startPoint y: 104, endPoint x: 353, endPoint y: 102, distance: 22.6
click at [353, 102] on div "Tagline here THE REAL ESTATE AGENT'S TOP SECRET WEAPON 833px , 168px This is th…" at bounding box center [253, 140] width 446 height 245
type input "***"
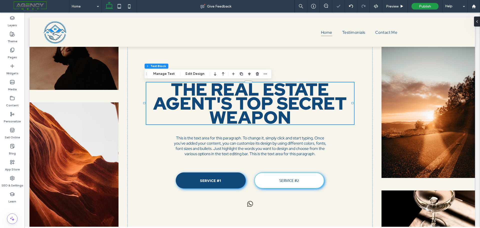
click at [305, 108] on strong "THE REAL ESTATE AGENT'S TOP SECRET WEAPON" at bounding box center [250, 103] width 194 height 51
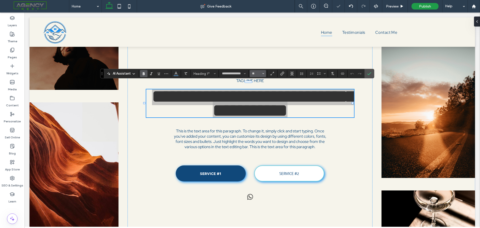
click at [264, 74] on icon "Size" at bounding box center [263, 74] width 2 height 2
click at [258, 123] on label "72" at bounding box center [258, 125] width 16 height 7
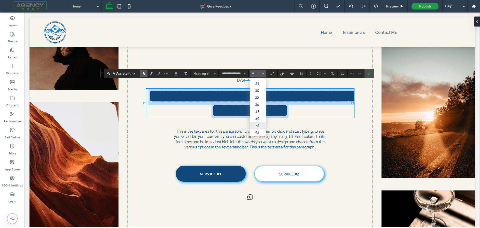
type input "**"
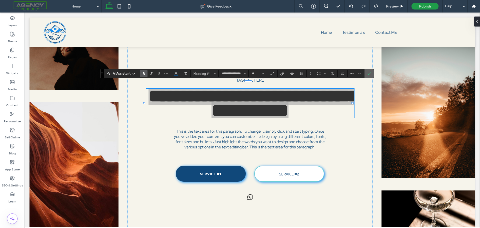
click at [371, 74] on label "Confirm" at bounding box center [370, 73] width 8 height 9
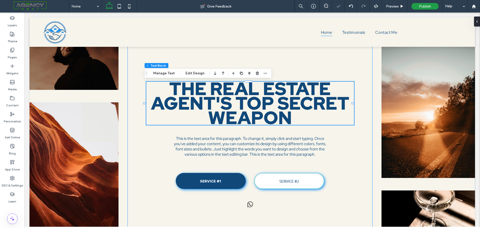
click at [299, 59] on div "Tagline here THE REAL ESTATE AGENT'S TOP SECRET WEAPON This is the text area fo…" at bounding box center [250, 140] width 245 height 245
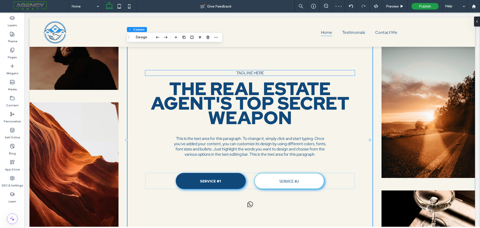
click at [252, 75] on span "Tagline here" at bounding box center [250, 72] width 28 height 5
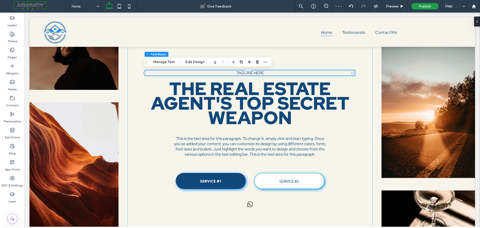
click at [252, 75] on span "Tagline here" at bounding box center [250, 72] width 28 height 5
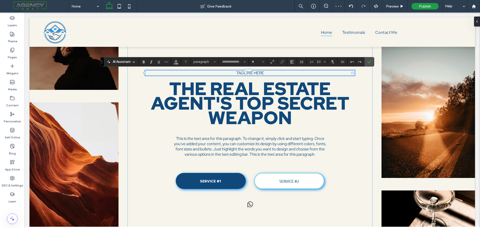
type input "**********"
type input "**"
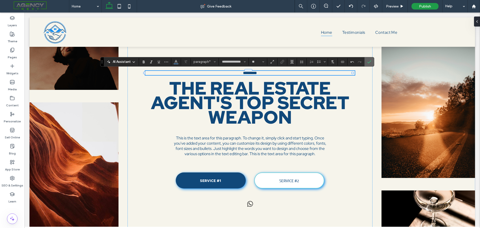
click at [371, 62] on icon "Confirm" at bounding box center [369, 62] width 4 height 4
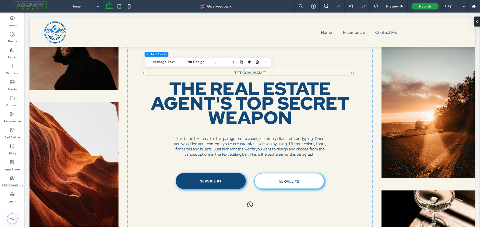
click at [252, 73] on span "[PERSON_NAME]" at bounding box center [250, 72] width 33 height 5
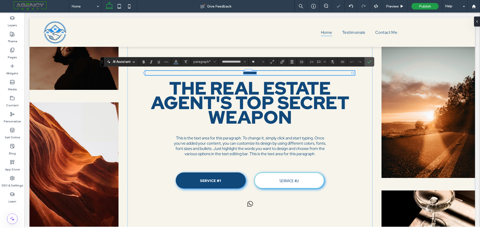
click at [252, 73] on span "*********" at bounding box center [250, 73] width 14 height 4
click at [262, 62] on icon "Size" at bounding box center [263, 62] width 2 height 2
click at [257, 101] on label "18" at bounding box center [258, 101] width 16 height 7
type input "**"
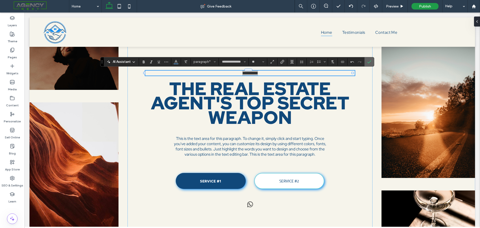
click at [369, 62] on icon "Confirm" at bounding box center [369, 62] width 4 height 4
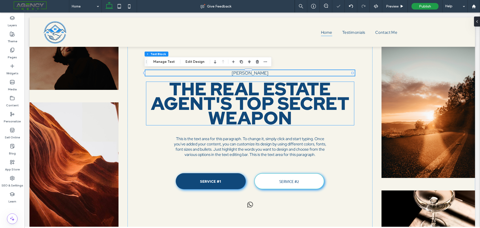
click at [249, 90] on strong "THE REAL ESTATE AGENT'S TOP SECRET WEAPON" at bounding box center [250, 103] width 198 height 53
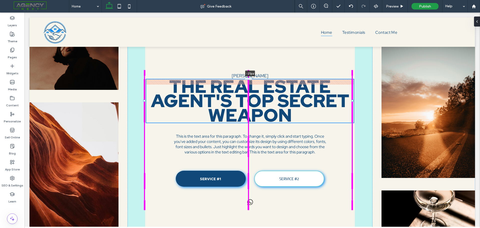
drag, startPoint x: 250, startPoint y: 82, endPoint x: 249, endPoint y: 76, distance: 5.3
click at [249, 76] on div "BEN REVAK THE REAL ESTATE AGENT'S TOP SECRET WEAPON -21px This is the text area…" at bounding box center [253, 140] width 446 height 245
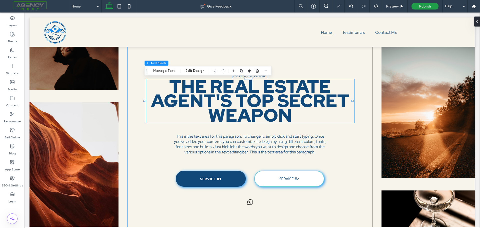
click at [295, 69] on div "BEN REVAK THE REAL ESTATE AGENT'S TOP SECRET WEAPON -21px This is the text area…" at bounding box center [250, 140] width 245 height 245
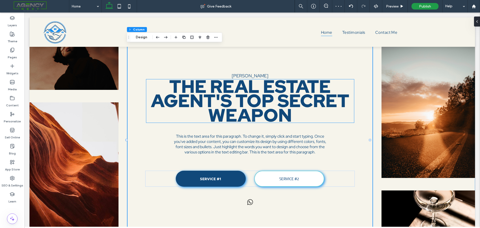
click at [252, 110] on strong "THE REAL ESTATE AGENT'S TOP SECRET WEAPON" at bounding box center [250, 101] width 198 height 53
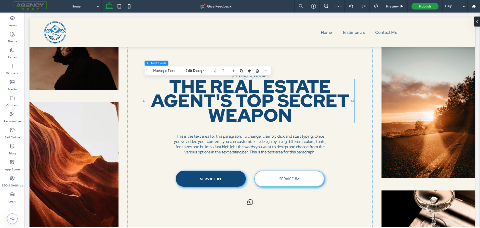
click at [252, 110] on strong "THE REAL ESTATE AGENT'S TOP SECRET WEAPON" at bounding box center [250, 101] width 198 height 53
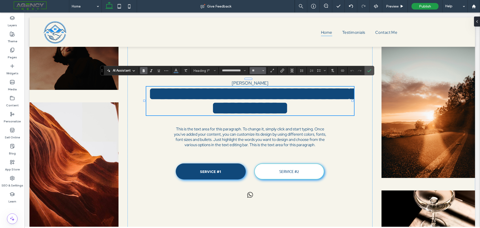
click at [264, 72] on button "**" at bounding box center [258, 70] width 16 height 7
drag, startPoint x: 256, startPoint y: 126, endPoint x: 220, endPoint y: 116, distance: 37.7
click at [256, 126] on label "96" at bounding box center [258, 129] width 16 height 7
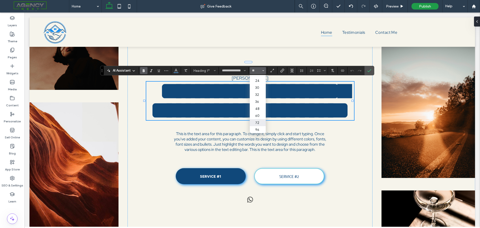
type input "**"
drag, startPoint x: 371, startPoint y: 70, endPoint x: 344, endPoint y: 66, distance: 27.3
click at [371, 70] on icon "Confirm" at bounding box center [369, 71] width 4 height 4
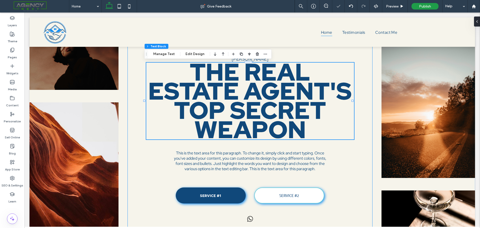
click at [362, 90] on div "BEN REVAK THE REAL ESTATE AGENT'S TOP SECRET WEAPON This is the text area for t…" at bounding box center [250, 140] width 245 height 245
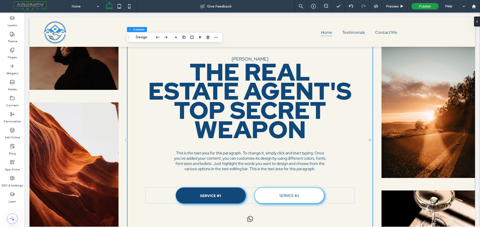
click at [365, 121] on div "BEN REVAK THE REAL ESTATE AGENT'S TOP SECRET WEAPON This is the text area for t…" at bounding box center [250, 140] width 245 height 245
click at [374, 104] on div "BEN REVAK THE REAL ESTATE AGENT'S TOP SECRET WEAPON This is the text area for t…" at bounding box center [253, 140] width 446 height 245
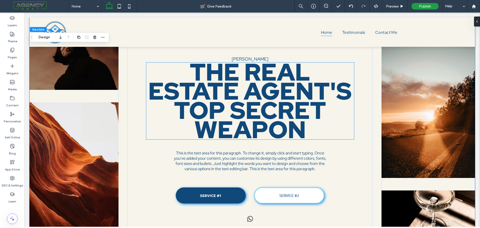
click at [192, 116] on strong "THE REAL ESTATE AGENT'S TOP SECRET WEAPON" at bounding box center [250, 100] width 204 height 89
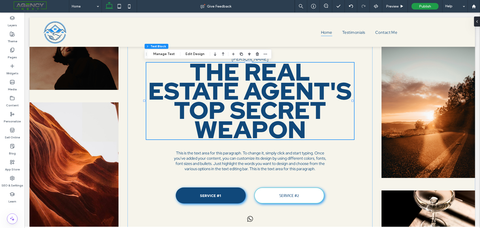
click at [235, 108] on strong "THE REAL ESTATE AGENT'S TOP SECRET WEAPON" at bounding box center [250, 100] width 204 height 89
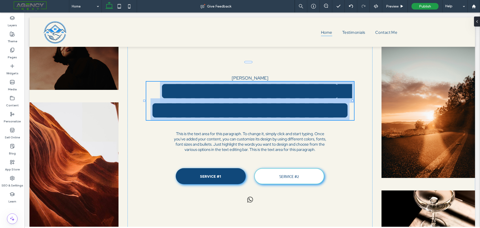
click at [235, 108] on strong "**********" at bounding box center [250, 100] width 199 height 43
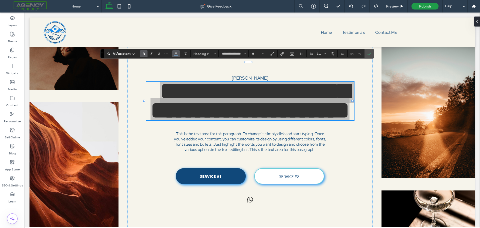
click at [174, 53] on icon "Color" at bounding box center [176, 53] width 4 height 4
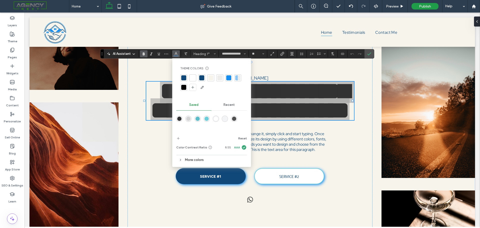
click at [183, 86] on div at bounding box center [183, 87] width 5 height 5
click at [370, 54] on icon "Confirm" at bounding box center [369, 54] width 4 height 4
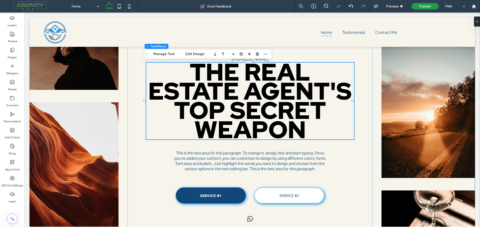
click at [376, 86] on div "BEN REVAK THE REAL ESTATE AGENT'S TOP SECRET WEAPON This is the text area for t…" at bounding box center [253, 140] width 446 height 245
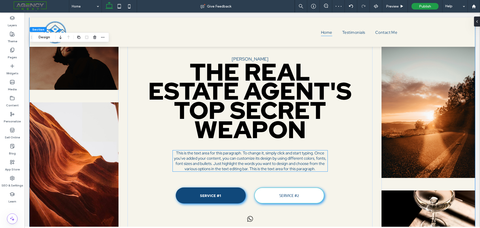
click at [251, 153] on span "This is the text area for this paragraph. To change it, simply click and start …" at bounding box center [250, 160] width 152 height 21
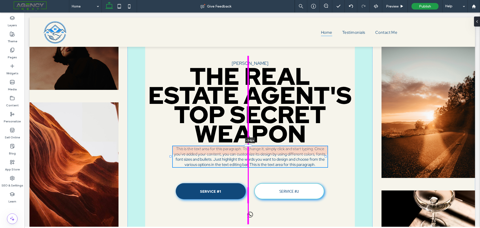
drag, startPoint x: 248, startPoint y: 149, endPoint x: 248, endPoint y: 140, distance: 8.5
click at [248, 140] on div "BEN REVAK THE REAL ESTATE AGENT'S TOP SECRET WEAPON This is the text area for t…" at bounding box center [253, 140] width 446 height 245
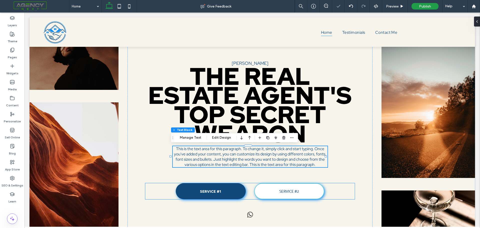
click at [248, 187] on div "SERVICE #1 SERVICE #2" at bounding box center [250, 191] width 210 height 16
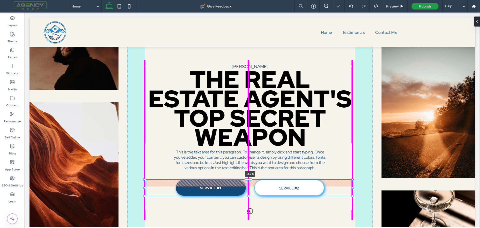
scroll to position [34, 0]
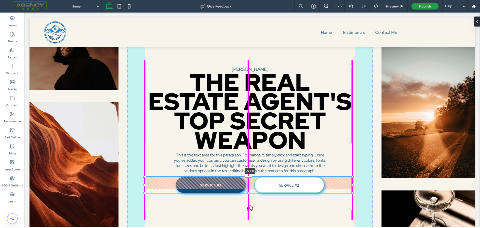
drag, startPoint x: 249, startPoint y: 182, endPoint x: 248, endPoint y: 170, distance: 12.3
click at [248, 170] on div "BEN REVAK THE REAL ESTATE AGENT'S TOP SECRET WEAPON This is the text area for t…" at bounding box center [253, 140] width 446 height 245
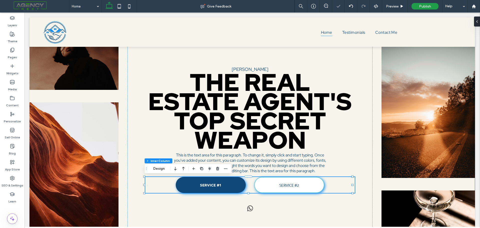
click at [375, 131] on div "BEN REVAK THE REAL ESTATE AGENT'S TOP SECRET WEAPON This is the text area for t…" at bounding box center [253, 140] width 446 height 245
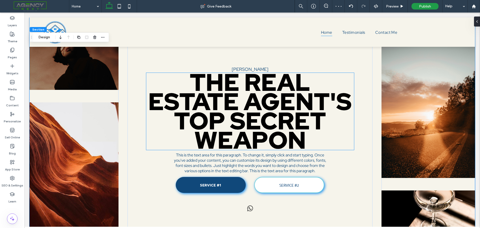
click at [253, 71] on strong "THE REAL ESTATE AGENT'S TOP SECRET WEAPON" at bounding box center [250, 110] width 204 height 89
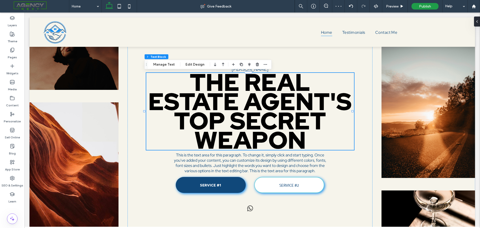
click at [280, 69] on strong "THE REAL ESTATE AGENT'S TOP SECRET WEAPON" at bounding box center [250, 110] width 204 height 89
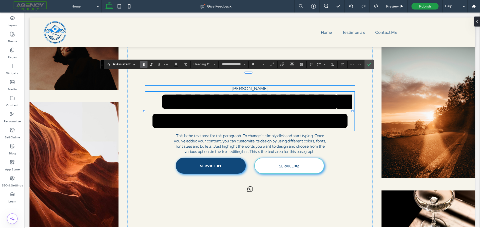
click at [256, 86] on span "[PERSON_NAME]" at bounding box center [250, 89] width 37 height 6
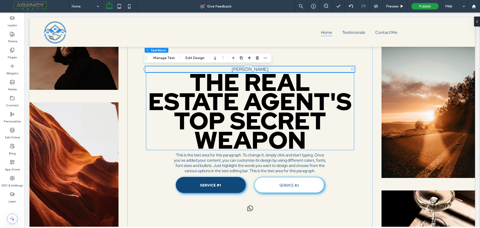
click at [256, 69] on strong "THE REAL ESTATE AGENT'S TOP SECRET WEAPON" at bounding box center [250, 110] width 204 height 89
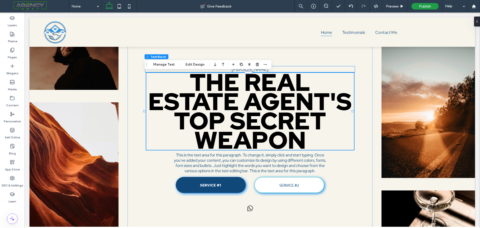
click at [256, 69] on strong "THE REAL ESTATE AGENT'S TOP SECRET WEAPON" at bounding box center [250, 110] width 204 height 89
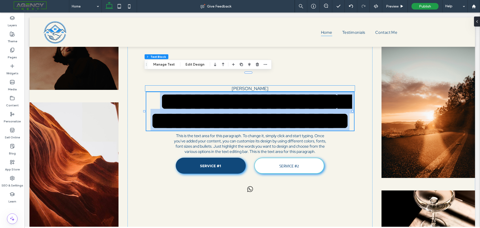
click at [256, 86] on span "[PERSON_NAME]" at bounding box center [250, 89] width 37 height 6
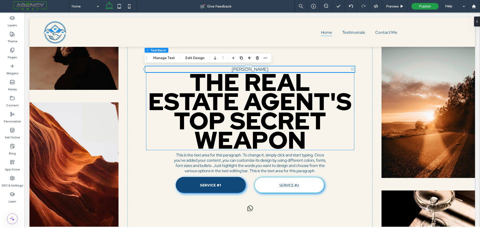
click at [251, 69] on strong "THE REAL ESTATE AGENT'S TOP SECRET WEAPON" at bounding box center [250, 110] width 204 height 89
click at [251, 69] on div at bounding box center [249, 64] width 6 height 9
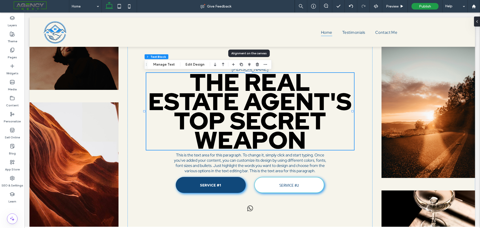
click at [251, 69] on div at bounding box center [249, 64] width 6 height 9
click at [281, 68] on strong "THE REAL ESTATE AGENT'S TOP SECRET WEAPON" at bounding box center [250, 110] width 204 height 89
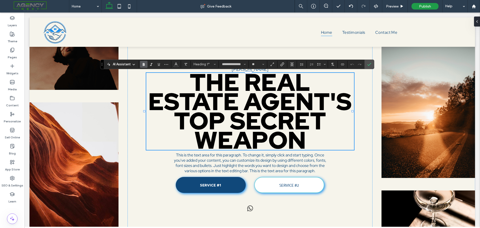
click at [281, 68] on p "[PERSON_NAME]" at bounding box center [250, 69] width 210 height 6
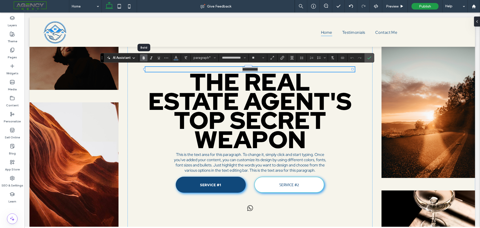
click at [145, 58] on icon "Bold" at bounding box center [144, 58] width 4 height 4
click at [264, 57] on icon "Size" at bounding box center [263, 58] width 2 height 2
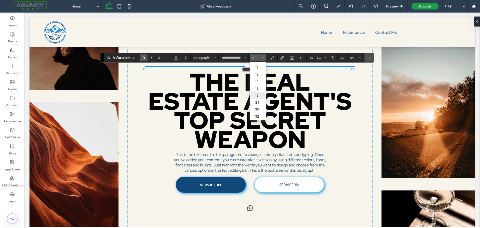
scroll to position [25, 0]
click at [258, 102] on label "30" at bounding box center [258, 104] width 16 height 7
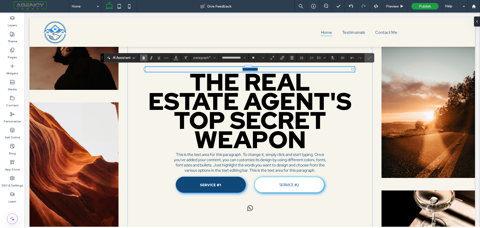
type input "**"
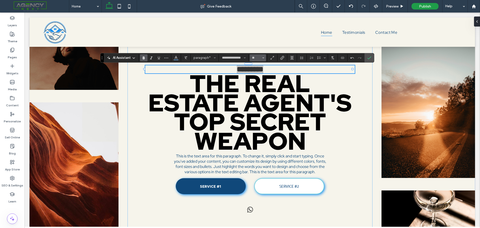
click at [262, 58] on icon "Size" at bounding box center [263, 58] width 2 height 2
click at [258, 104] on label "24" at bounding box center [258, 105] width 16 height 7
type input "**"
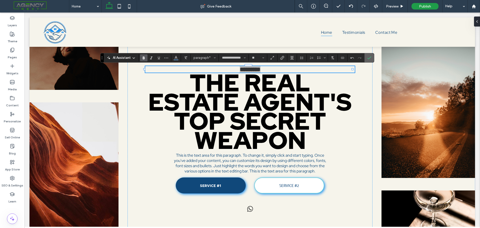
click at [370, 56] on icon "Confirm" at bounding box center [369, 58] width 4 height 4
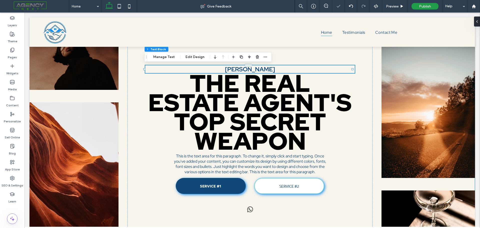
click at [373, 62] on div "BEN REVAK THE REAL ESTATE AGENT'S TOP SECRET WEAPON This is the text area for t…" at bounding box center [253, 140] width 446 height 245
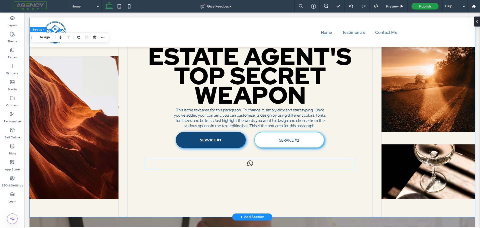
scroll to position [0, 0]
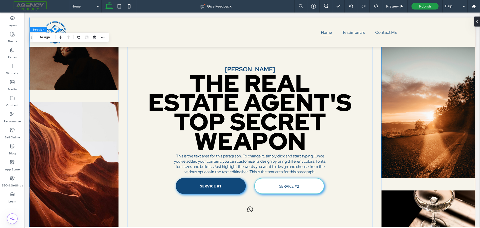
click at [442, 118] on img at bounding box center [429, 106] width 94 height 143
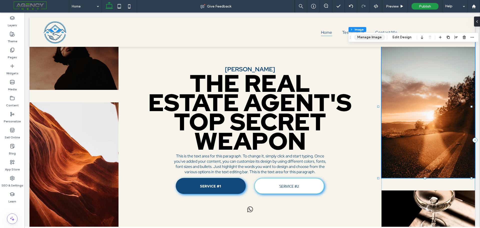
click at [378, 37] on button "Manage Image" at bounding box center [369, 37] width 31 height 6
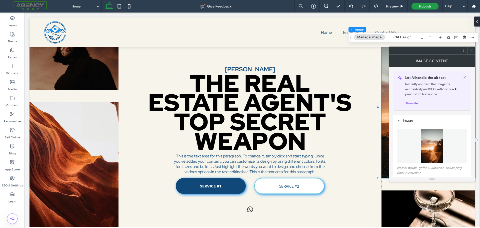
click at [428, 134] on img at bounding box center [432, 146] width 23 height 35
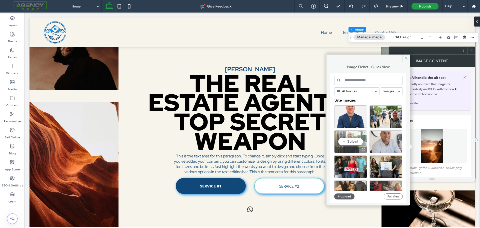
click at [351, 141] on div "Select" at bounding box center [350, 141] width 33 height 23
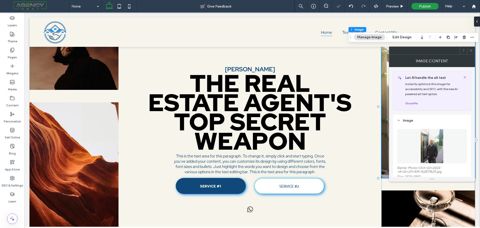
click at [471, 50] on icon at bounding box center [471, 51] width 4 height 4
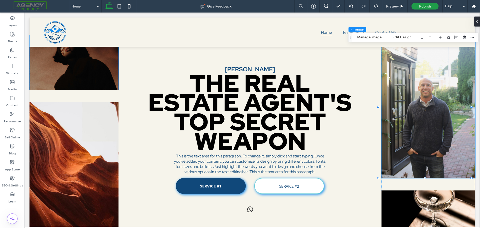
click at [76, 68] on img at bounding box center [74, 62] width 89 height 55
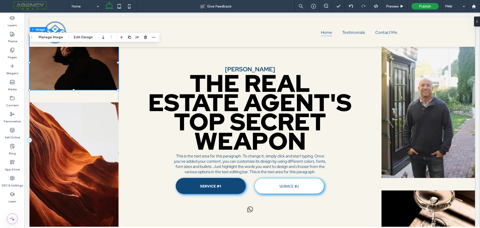
click at [78, 61] on img at bounding box center [74, 62] width 89 height 55
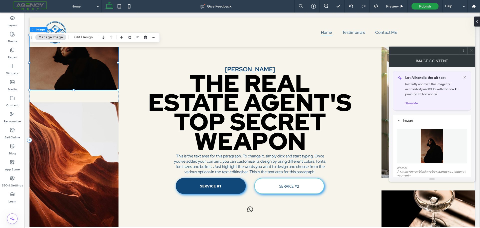
click at [78, 61] on img at bounding box center [74, 62] width 89 height 55
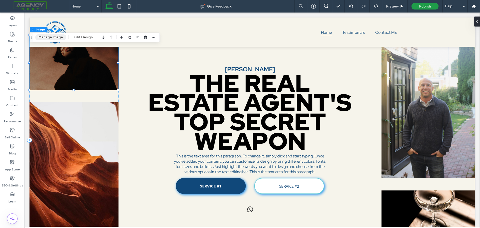
click at [56, 38] on button "Manage Image" at bounding box center [50, 37] width 31 height 6
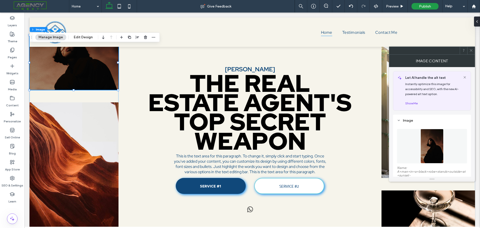
click at [427, 135] on img at bounding box center [432, 146] width 23 height 35
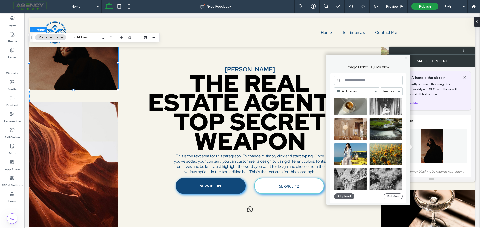
scroll to position [225, 0]
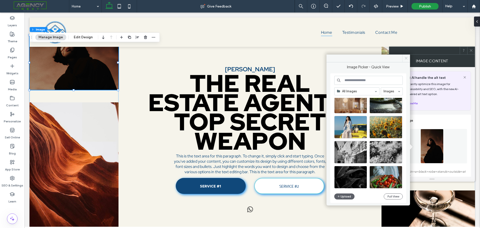
click at [406, 57] on icon at bounding box center [406, 58] width 4 height 4
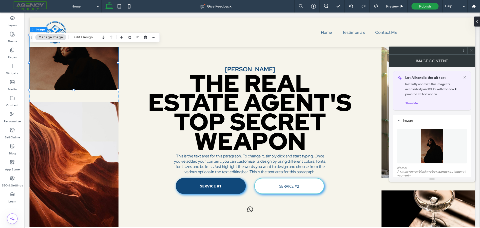
click at [471, 51] on use at bounding box center [471, 50] width 3 height 3
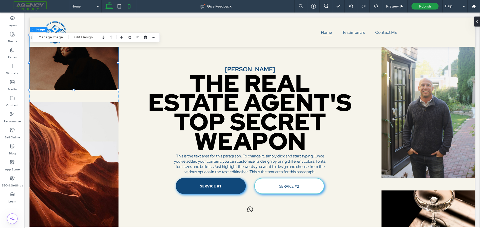
click at [131, 6] on icon at bounding box center [129, 6] width 10 height 10
type input "***"
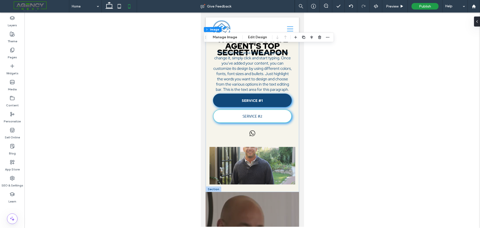
scroll to position [0, 0]
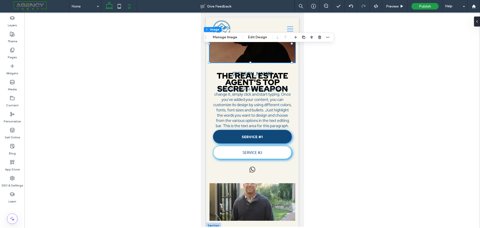
drag, startPoint x: 110, startPoint y: 7, endPoint x: 89, endPoint y: 58, distance: 55.4
click at [110, 7] on icon at bounding box center [109, 6] width 10 height 10
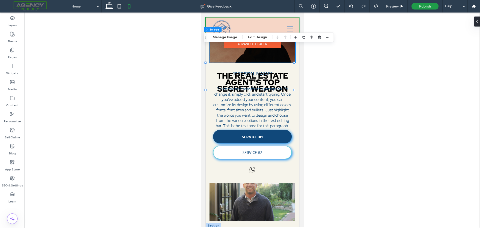
type input "***"
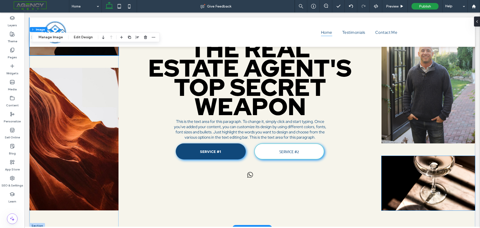
scroll to position [50, 0]
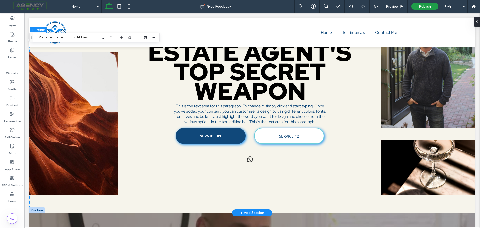
click at [418, 168] on img at bounding box center [429, 167] width 94 height 55
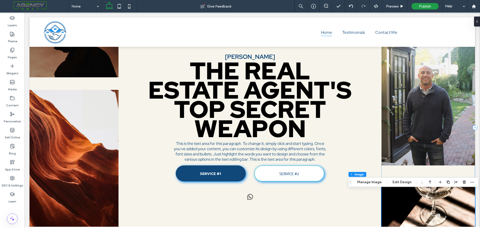
scroll to position [0, 0]
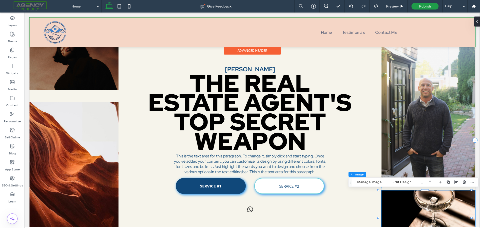
click at [237, 37] on div at bounding box center [253, 32] width 446 height 29
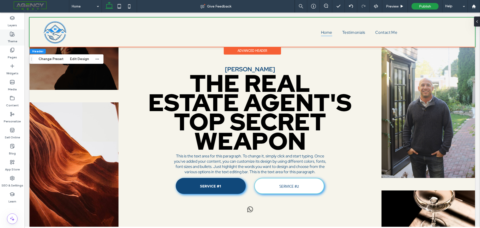
click at [15, 32] on div "Theme" at bounding box center [12, 38] width 25 height 16
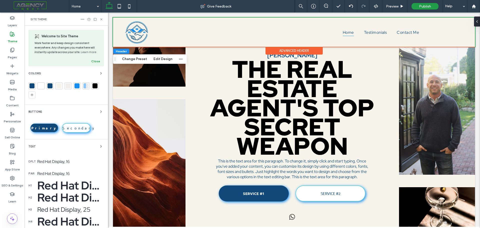
click at [33, 87] on div at bounding box center [32, 85] width 5 height 5
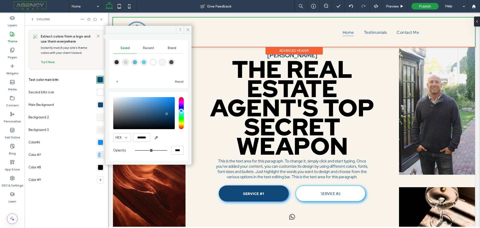
click at [117, 63] on div "rgba(51,51,51,1)" at bounding box center [117, 62] width 4 height 4
type input "*******"
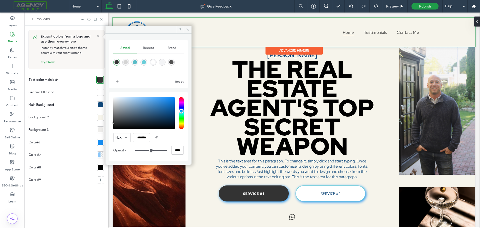
click at [186, 30] on span at bounding box center [188, 30] width 8 height 8
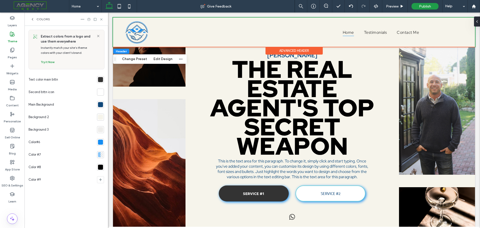
click at [101, 17] on div "Colors" at bounding box center [67, 19] width 84 height 13
click at [101, 19] on use at bounding box center [101, 19] width 2 height 2
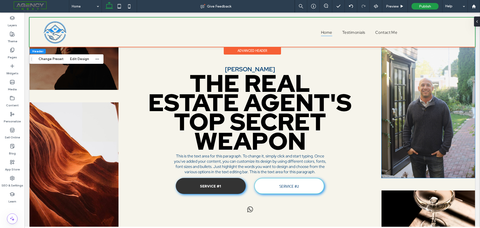
click at [436, 92] on img at bounding box center [429, 106] width 94 height 143
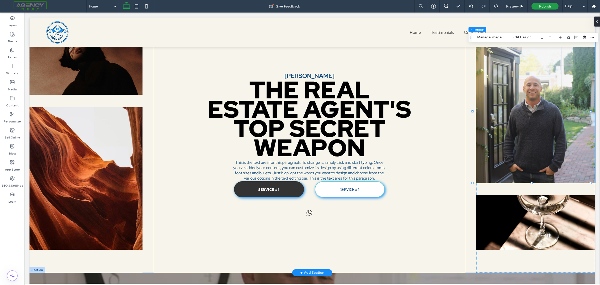
drag, startPoint x: 491, startPoint y: 13, endPoint x: 447, endPoint y: 136, distance: 130.9
click at [447, 136] on div "BEN REVAK THE REAL ESTATE AGENT'S TOP SECRET WEAPON This is the text area for t…" at bounding box center [309, 145] width 311 height 255
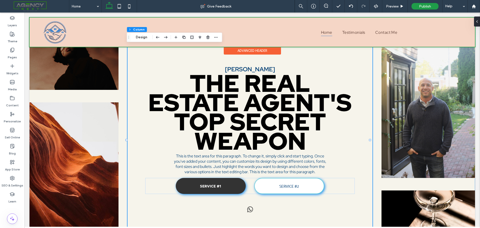
drag, startPoint x: 592, startPoint y: 13, endPoint x: 53, endPoint y: 31, distance: 539.1
click at [53, 31] on div "Home Testimonials Contact Me Section Advanced Header" at bounding box center [253, 32] width 446 height 29
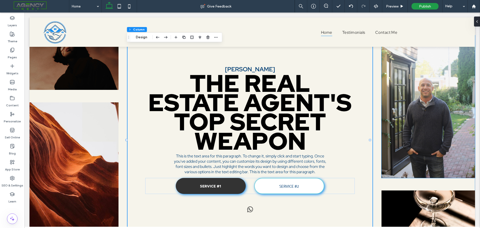
click at [408, 93] on img at bounding box center [429, 106] width 94 height 143
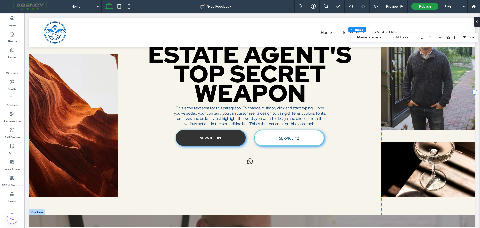
scroll to position [54, 0]
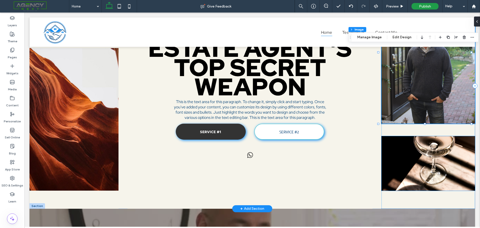
click at [436, 167] on img at bounding box center [429, 163] width 94 height 55
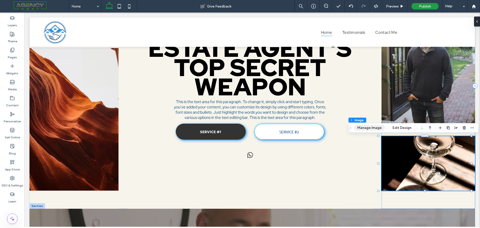
click at [380, 127] on button "Manage Image" at bounding box center [369, 128] width 31 height 6
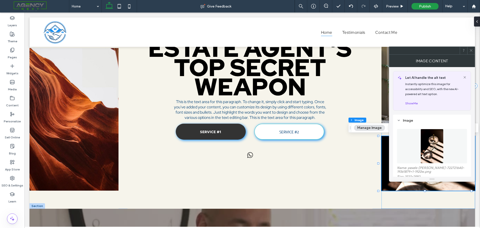
click at [428, 146] on img at bounding box center [432, 146] width 23 height 35
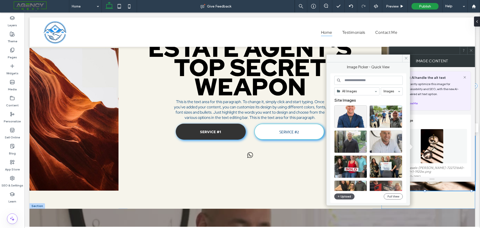
click at [345, 195] on button "Upload" at bounding box center [344, 196] width 21 height 6
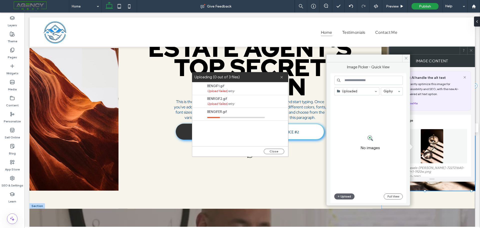
click at [391, 90] on input at bounding box center [391, 92] width 14 height 4
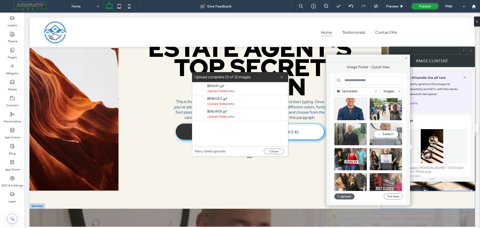
click at [386, 134] on div "Select" at bounding box center [386, 134] width 33 height 23
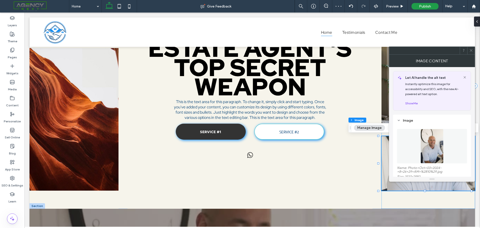
click at [472, 50] on use at bounding box center [471, 50] width 3 height 3
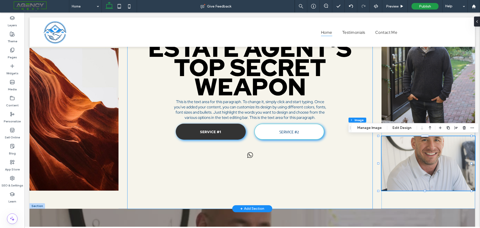
click at [357, 93] on div "BEN REVAK THE REAL ESTATE AGENT'S TOP SECRET WEAPON This is the text area for t…" at bounding box center [250, 85] width 245 height 245
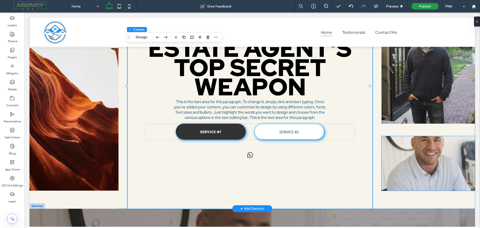
click at [419, 164] on img at bounding box center [429, 163] width 94 height 55
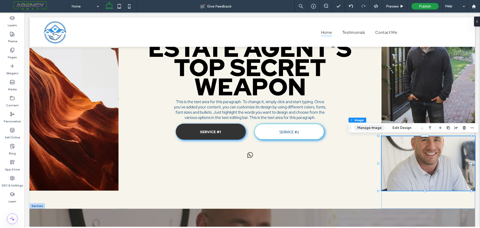
click at [367, 127] on button "Manage Image" at bounding box center [369, 128] width 31 height 6
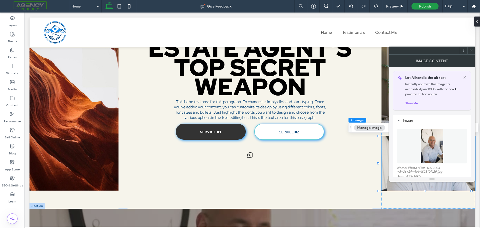
click at [434, 146] on img at bounding box center [432, 146] width 23 height 35
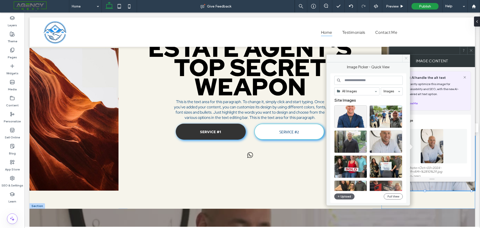
click at [405, 59] on icon at bounding box center [406, 58] width 4 height 4
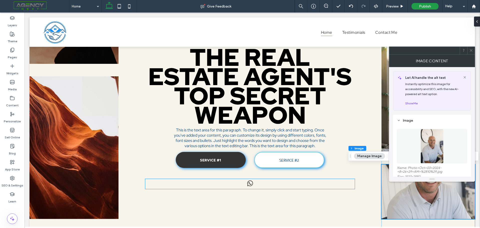
scroll to position [75, 0]
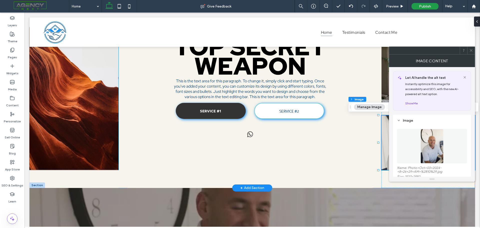
click at [71, 103] on img at bounding box center [74, 98] width 89 height 143
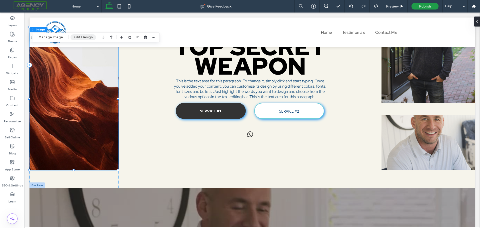
click at [76, 38] on button "Edit Design" at bounding box center [84, 37] width 26 height 6
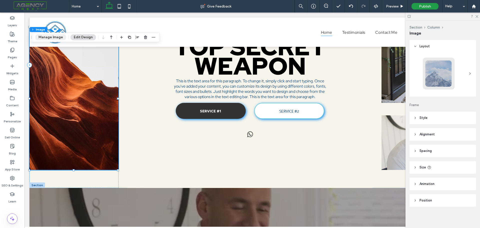
click at [62, 36] on button "Manage Image" at bounding box center [50, 37] width 31 height 6
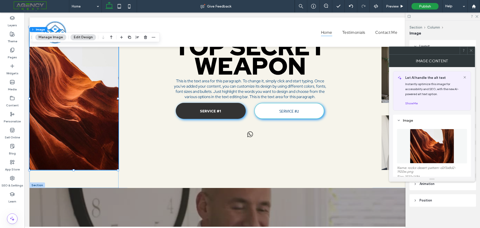
click at [434, 143] on img at bounding box center [432, 146] width 45 height 35
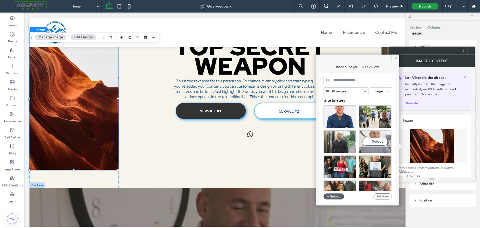
click at [376, 143] on div "Select" at bounding box center [375, 141] width 33 height 23
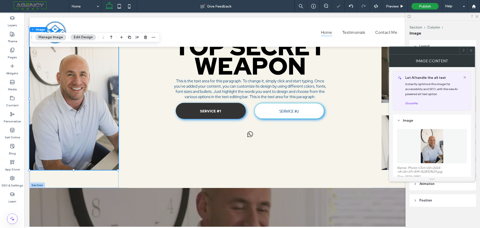
click at [472, 50] on icon at bounding box center [471, 51] width 4 height 4
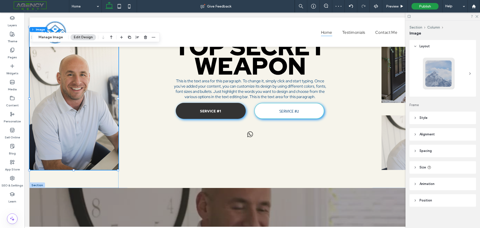
click at [478, 18] on div at bounding box center [443, 17] width 75 height 8
click at [478, 15] on icon at bounding box center [476, 16] width 3 height 3
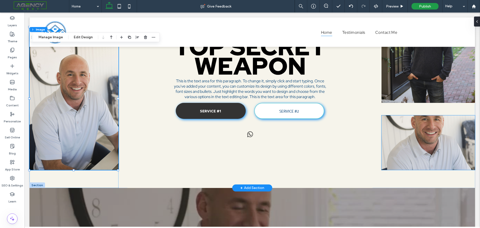
click at [432, 149] on img at bounding box center [429, 142] width 94 height 55
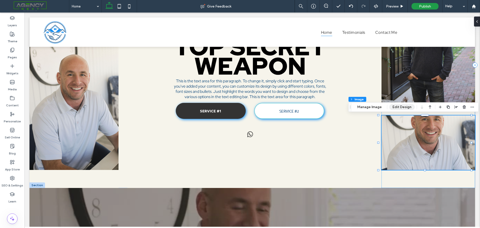
click at [398, 110] on button "Edit Design" at bounding box center [402, 107] width 26 height 6
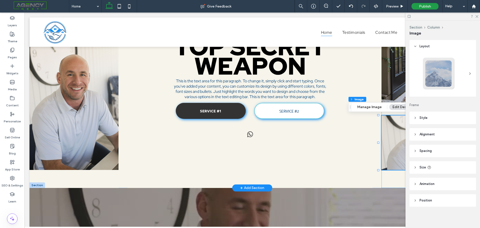
click at [391, 137] on img at bounding box center [429, 142] width 94 height 55
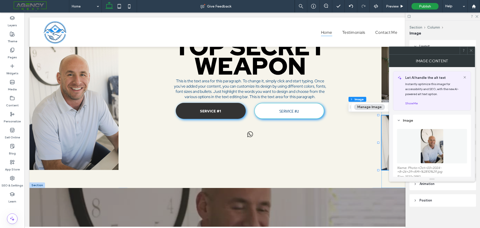
click at [430, 149] on img at bounding box center [432, 146] width 23 height 35
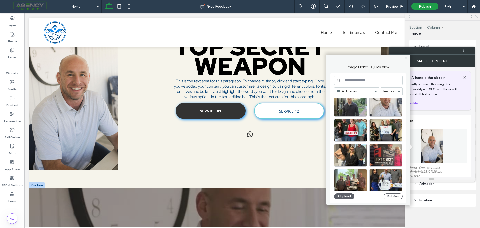
scroll to position [50, 0]
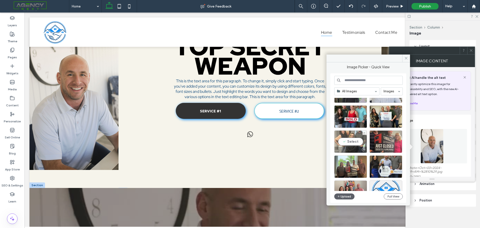
click at [354, 143] on div "Select" at bounding box center [350, 141] width 33 height 23
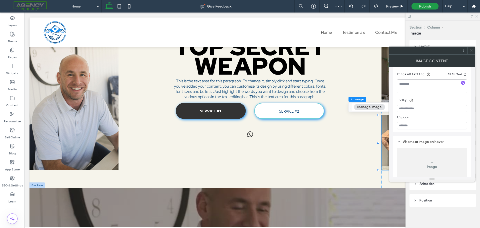
scroll to position [138, 0]
click at [471, 50] on icon at bounding box center [471, 51] width 4 height 4
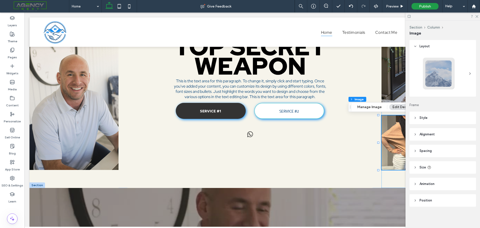
click at [479, 17] on div at bounding box center [443, 17] width 75 height 8
click at [477, 17] on icon at bounding box center [476, 16] width 3 height 3
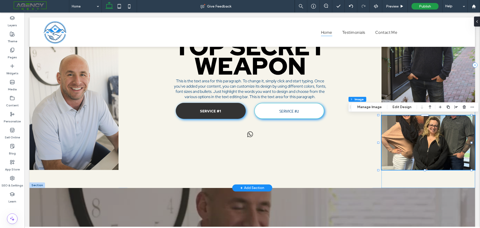
click at [444, 130] on img at bounding box center [429, 142] width 94 height 55
click at [437, 135] on img at bounding box center [429, 142] width 94 height 55
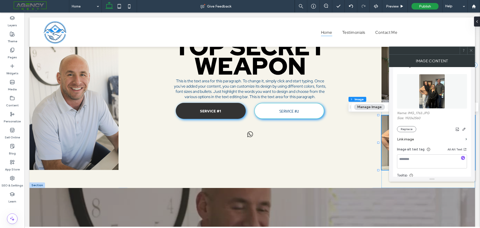
scroll to position [38, 0]
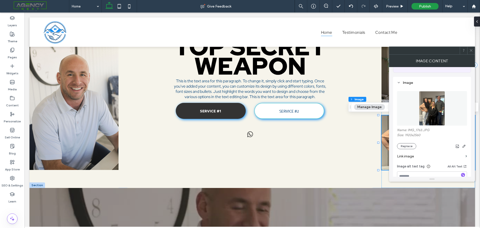
click at [471, 49] on icon at bounding box center [471, 51] width 4 height 4
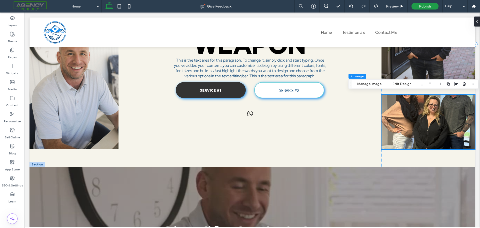
scroll to position [98, 0]
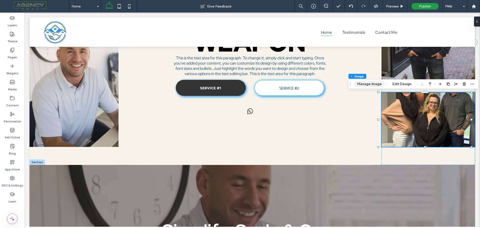
click at [375, 83] on button "Manage Image" at bounding box center [369, 84] width 31 height 6
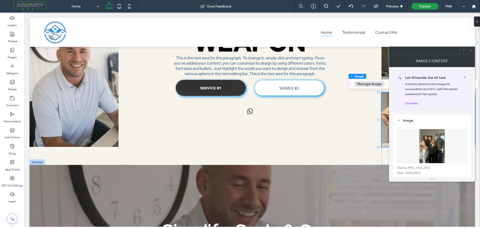
click at [471, 51] on use at bounding box center [471, 50] width 3 height 3
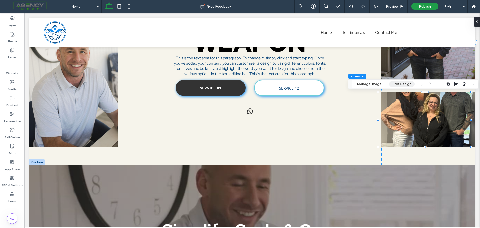
click at [406, 84] on button "Edit Design" at bounding box center [402, 84] width 26 height 6
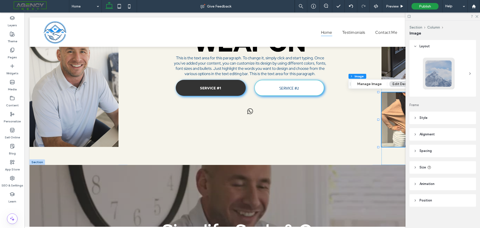
click at [415, 132] on header "Alignment" at bounding box center [443, 134] width 67 height 13
click at [415, 199] on icon at bounding box center [416, 201] width 4 height 4
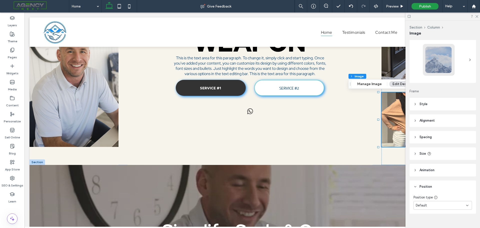
scroll to position [22, 0]
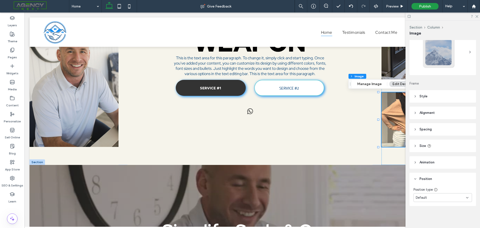
click at [442, 196] on div "Default" at bounding box center [441, 197] width 50 height 5
click at [432, 199] on div "Default" at bounding box center [441, 197] width 50 height 5
click at [435, 199] on div "Default" at bounding box center [441, 197] width 50 height 5
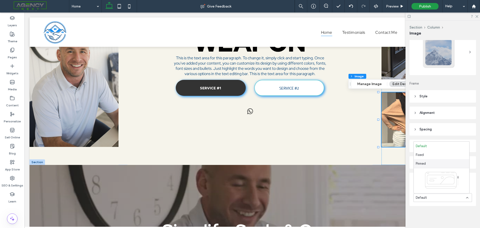
click at [424, 163] on span "Pinned" at bounding box center [421, 163] width 10 height 5
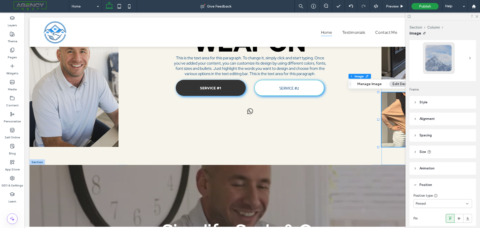
scroll to position [13, 0]
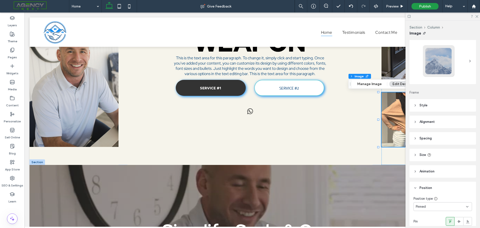
click at [414, 121] on icon at bounding box center [416, 122] width 4 height 4
click at [427, 135] on use at bounding box center [426, 135] width 3 height 4
click at [434, 134] on icon at bounding box center [436, 135] width 4 height 4
click at [419, 135] on icon at bounding box center [418, 135] width 4 height 4
click at [425, 134] on icon at bounding box center [427, 135] width 4 height 4
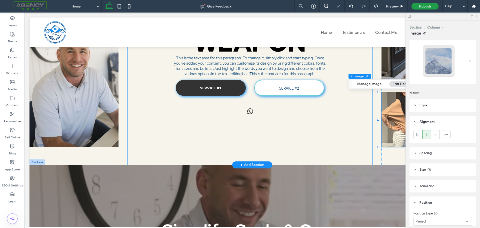
click at [353, 129] on div "BEN REVAK THE REAL ESTATE AGENT'S TOP SECRET WEAPON This is the text area for t…" at bounding box center [250, 41] width 245 height 245
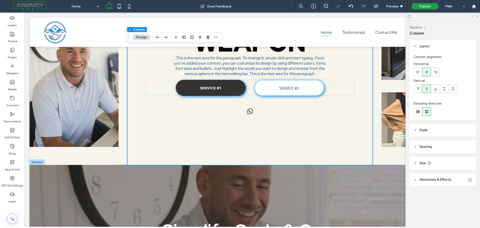
click at [477, 17] on icon at bounding box center [476, 16] width 3 height 3
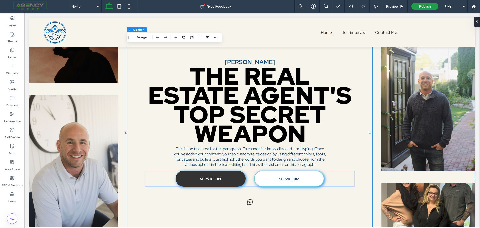
scroll to position [50, 0]
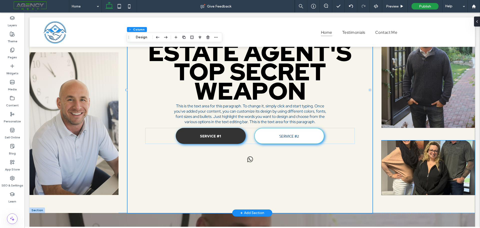
click at [420, 175] on img at bounding box center [429, 167] width 94 height 55
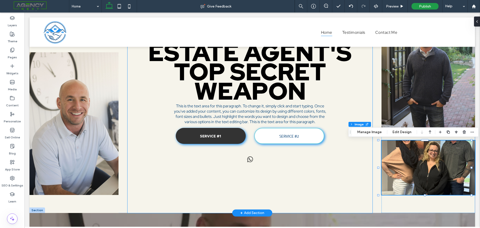
click at [356, 175] on div "BEN REVAK THE REAL ESTATE AGENT'S TOP SECRET WEAPON This is the text area for t…" at bounding box center [250, 89] width 245 height 245
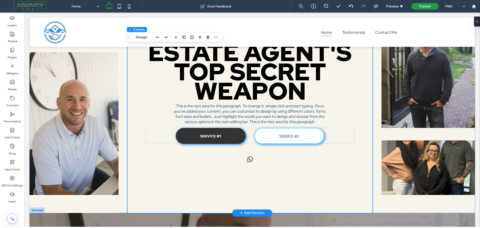
scroll to position [0, 0]
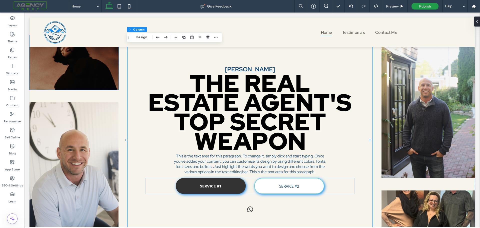
click at [97, 66] on img at bounding box center [74, 62] width 89 height 55
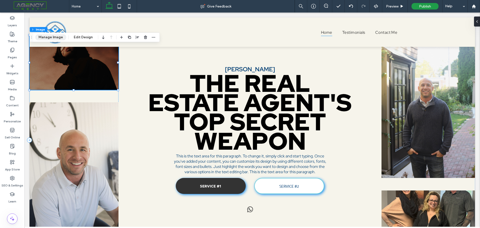
click at [51, 37] on button "Manage Image" at bounding box center [50, 37] width 31 height 6
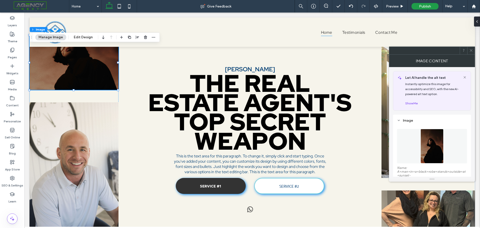
click at [426, 148] on img at bounding box center [432, 146] width 23 height 35
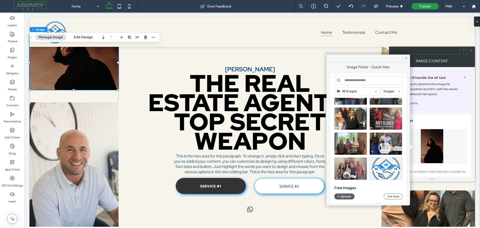
scroll to position [75, 0]
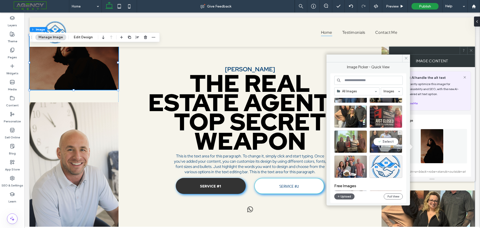
click at [383, 142] on div "Select" at bounding box center [386, 141] width 33 height 23
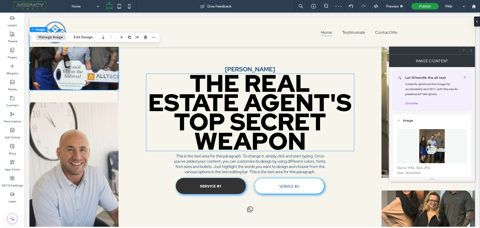
click at [188, 115] on strong "THE REAL ESTATE AGENT'S TOP SECRET WEAPON" at bounding box center [250, 111] width 204 height 89
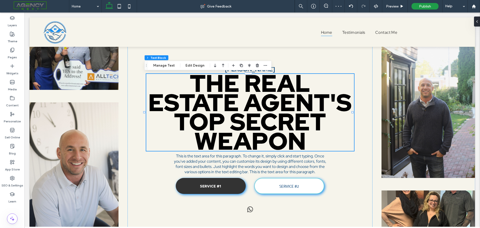
drag, startPoint x: 478, startPoint y: 36, endPoint x: 501, endPoint y: 38, distance: 23.1
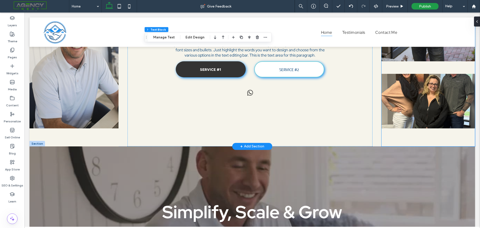
scroll to position [0, 0]
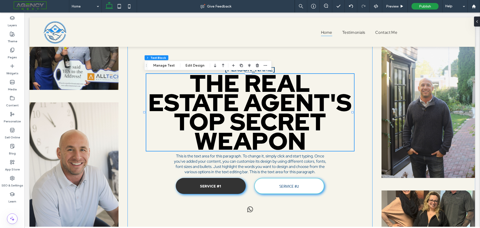
click at [354, 57] on div "BEN REVAK THE REAL ESTATE AGENT'S TOP SECRET WEAPON This is the text area for t…" at bounding box center [250, 140] width 245 height 245
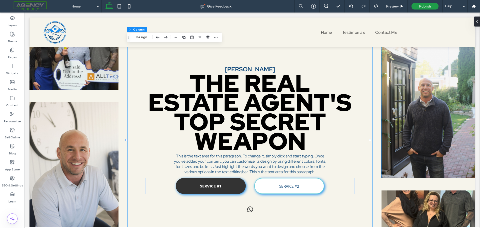
click at [408, 107] on img at bounding box center [429, 106] width 94 height 143
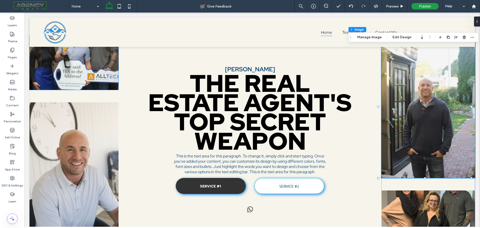
click at [95, 71] on img at bounding box center [74, 62] width 89 height 55
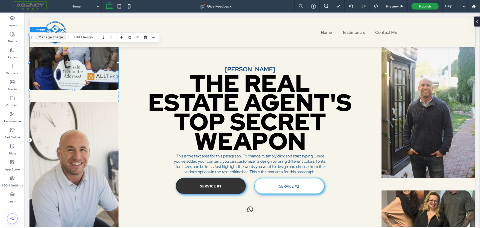
click at [53, 39] on button "Manage Image" at bounding box center [50, 37] width 31 height 6
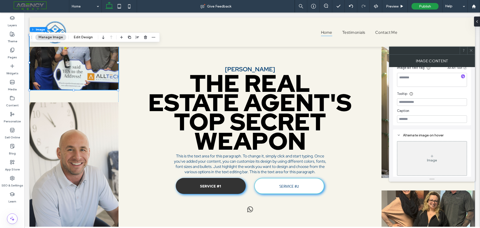
scroll to position [138, 0]
click at [79, 38] on button "Edit Design" at bounding box center [84, 37] width 26 height 6
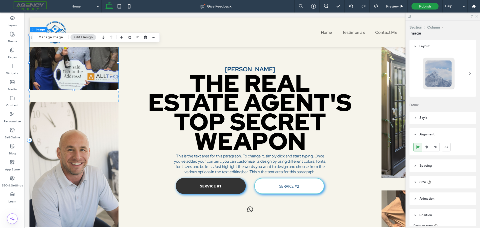
click at [80, 68] on img at bounding box center [74, 62] width 89 height 55
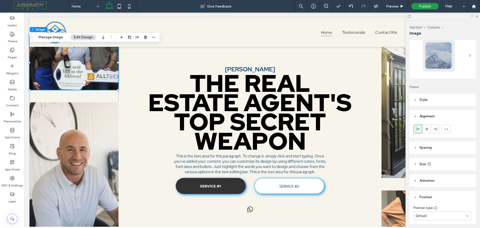
scroll to position [36, 0]
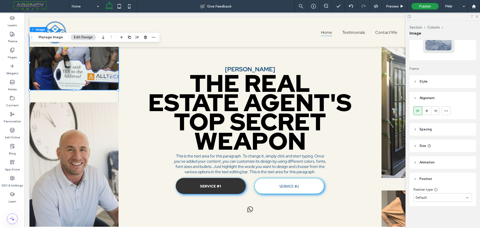
click at [424, 199] on span "Default" at bounding box center [421, 197] width 11 height 5
click at [423, 156] on span "Fixed" at bounding box center [420, 154] width 8 height 5
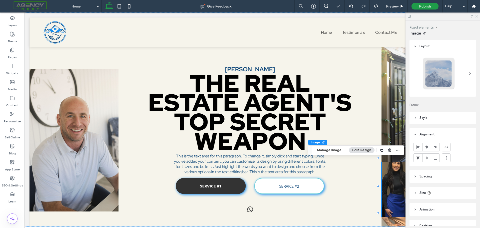
click at [475, 18] on div at bounding box center [443, 17] width 75 height 8
click at [477, 17] on use at bounding box center [477, 16] width 3 height 3
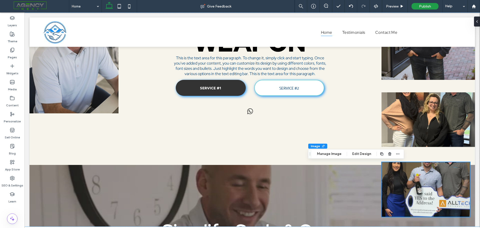
scroll to position [102, 0]
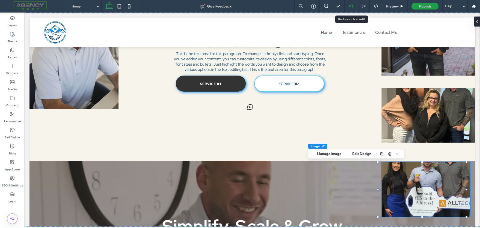
click at [349, 6] on use at bounding box center [351, 6] width 4 height 3
click at [354, 7] on div at bounding box center [351, 6] width 12 height 4
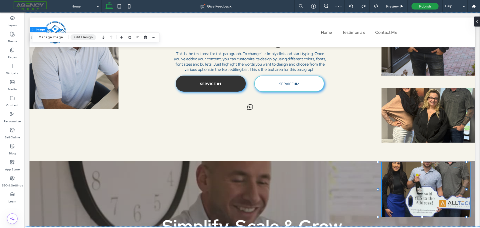
click at [83, 38] on button "Edit Design" at bounding box center [84, 37] width 26 height 6
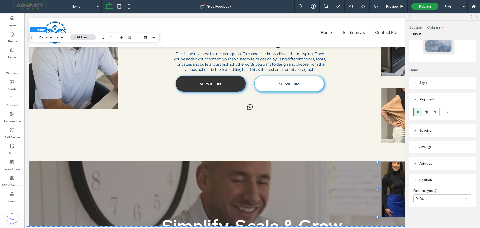
scroll to position [36, 0]
click at [431, 200] on div "Default" at bounding box center [443, 197] width 59 height 9
click at [424, 156] on span "Fixed" at bounding box center [420, 154] width 8 height 5
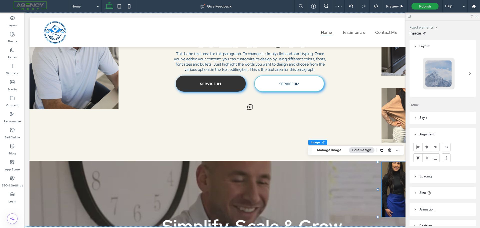
click at [477, 18] on div at bounding box center [443, 17] width 75 height 8
click at [477, 16] on icon at bounding box center [476, 16] width 3 height 3
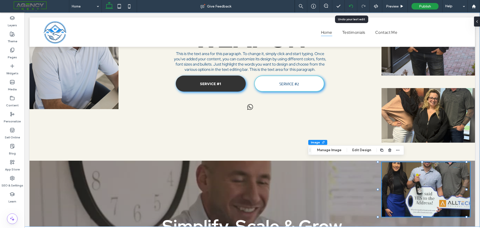
click at [352, 6] on use at bounding box center [351, 6] width 4 height 3
click at [349, 6] on use at bounding box center [351, 6] width 4 height 3
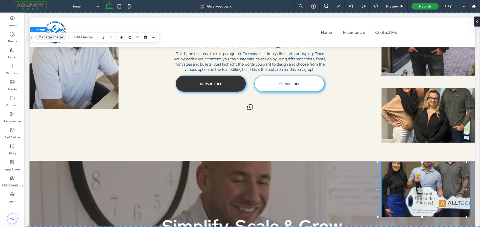
click at [62, 39] on button "Manage Image" at bounding box center [50, 37] width 31 height 6
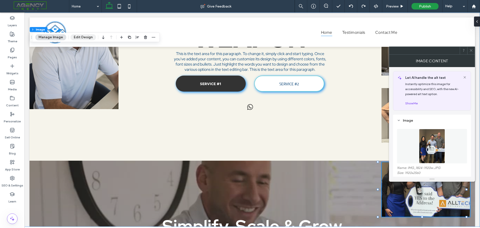
click at [85, 40] on button "Edit Design" at bounding box center [84, 37] width 26 height 6
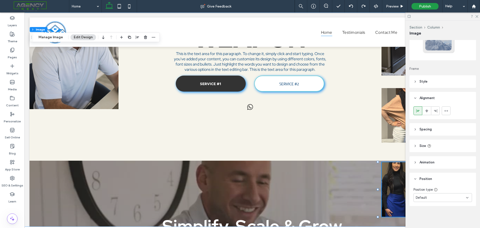
click at [447, 199] on div "Default" at bounding box center [441, 197] width 50 height 5
click at [424, 165] on span "Pinned" at bounding box center [421, 163] width 10 height 5
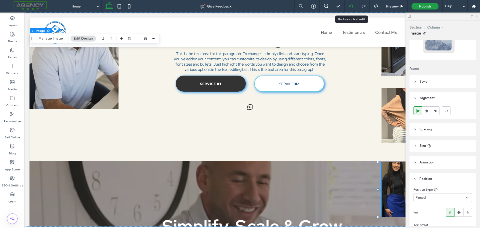
click at [349, 7] on use at bounding box center [351, 6] width 4 height 3
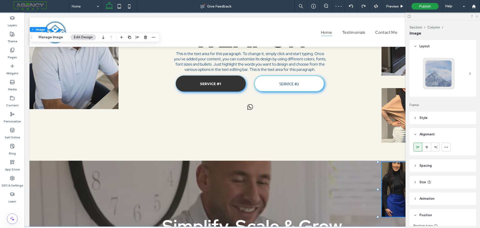
click at [477, 18] on icon at bounding box center [476, 16] width 3 height 3
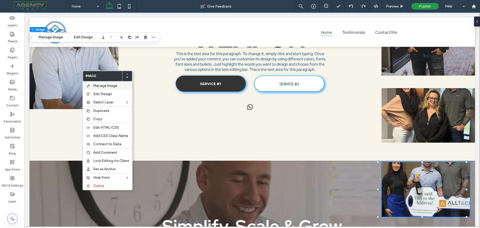
click at [103, 89] on div "Manage Image" at bounding box center [108, 85] width 50 height 9
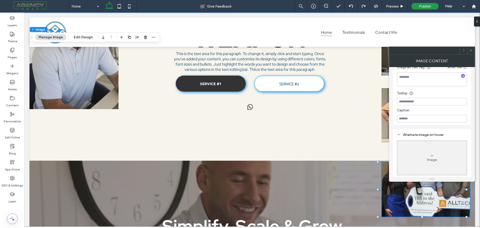
scroll to position [138, 0]
click at [473, 54] on span at bounding box center [471, 51] width 4 height 8
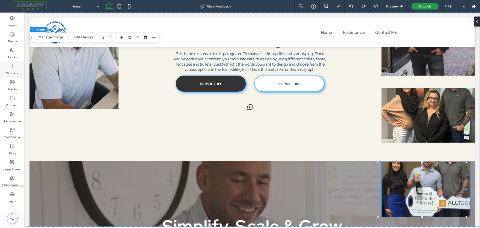
click at [15, 68] on div "Widgets" at bounding box center [12, 70] width 25 height 16
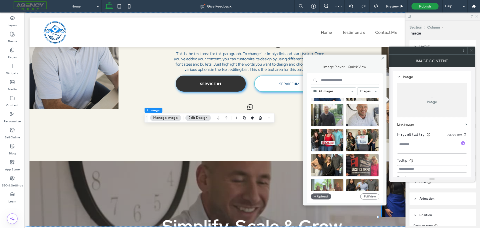
scroll to position [75, 0]
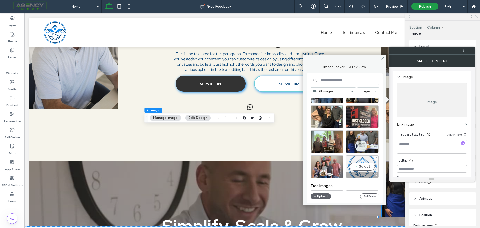
click at [364, 166] on div "Select" at bounding box center [362, 166] width 33 height 23
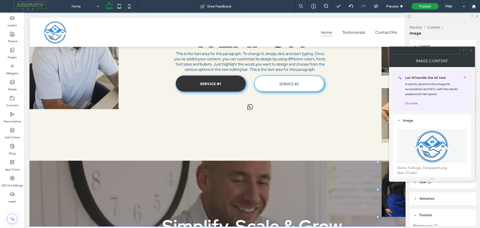
type input "*"
type input "***"
type input "**"
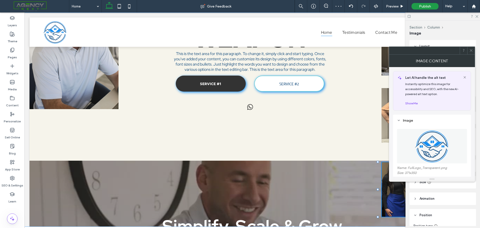
type input "****"
type input "**"
type input "***"
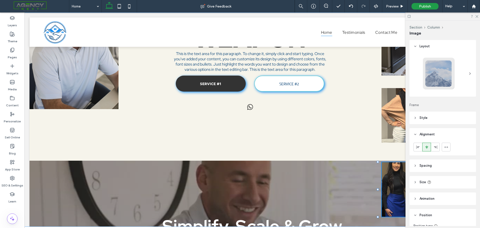
type input "**"
type input "****"
type input "***"
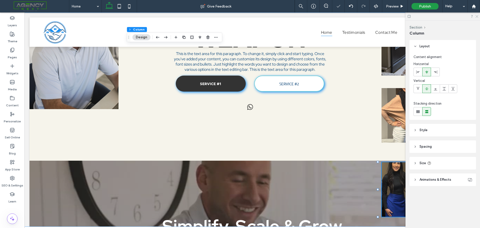
click at [476, 16] on icon at bounding box center [476, 16] width 3 height 3
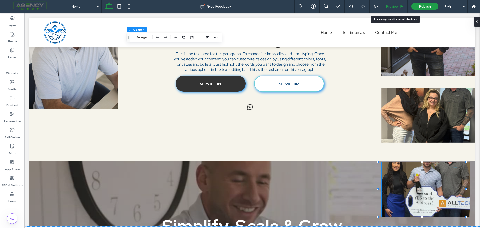
click at [389, 4] on span "Preview" at bounding box center [392, 6] width 13 height 4
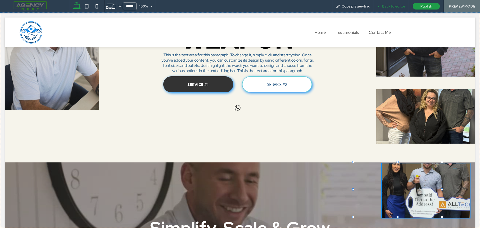
click at [402, 6] on span "Back to editor" at bounding box center [393, 6] width 23 height 4
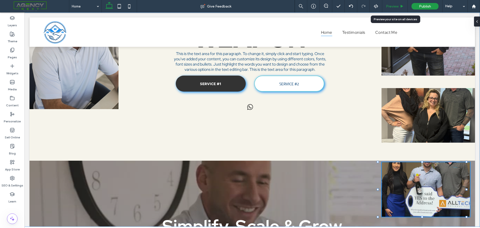
click at [396, 7] on span "Preview" at bounding box center [392, 6] width 13 height 4
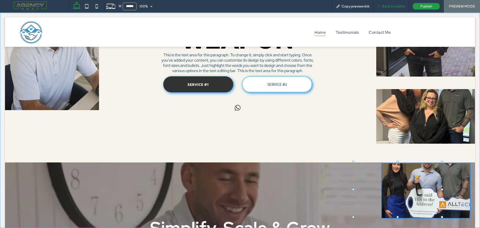
click at [407, 4] on div "Back to editor" at bounding box center [391, 6] width 36 height 4
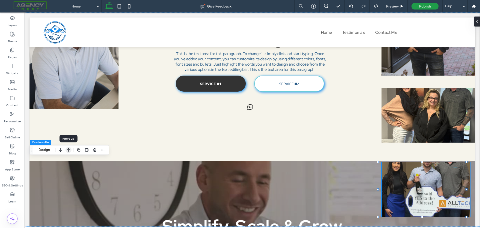
click at [69, 149] on icon "button" at bounding box center [69, 149] width 6 height 9
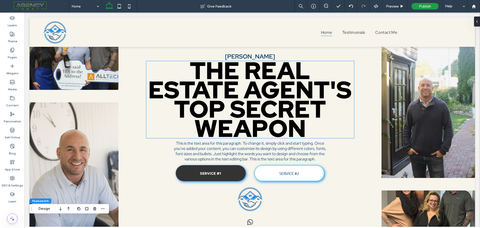
click at [262, 58] on strong "THE REAL ESTATE AGENT'S TOP SECRET WEAPON" at bounding box center [250, 99] width 204 height 89
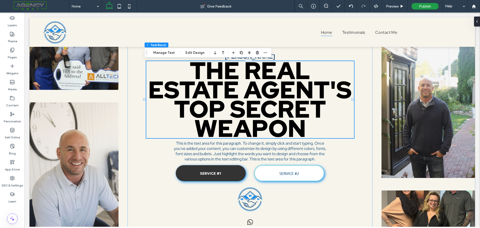
click at [288, 55] on strong "THE REAL ESTATE AGENT'S TOP SECRET WEAPON" at bounding box center [250, 99] width 204 height 89
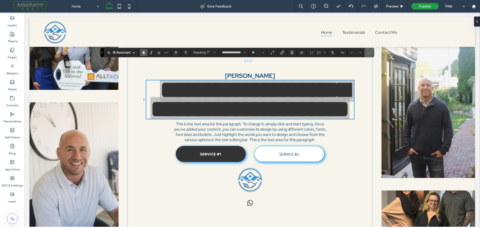
click at [371, 49] on span "Confirm" at bounding box center [369, 52] width 4 height 9
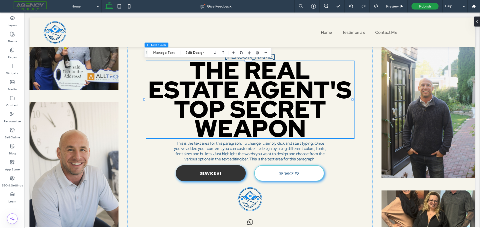
click at [279, 56] on strong "THE REAL ESTATE AGENT'S TOP SECRET WEAPON" at bounding box center [250, 99] width 204 height 89
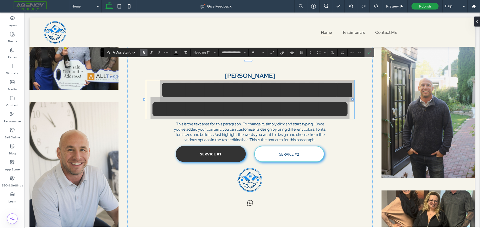
click at [372, 54] on label "Confirm" at bounding box center [370, 52] width 8 height 9
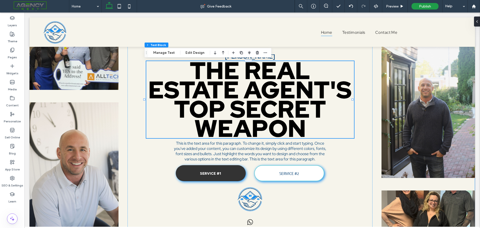
click at [373, 52] on div "[PERSON_NAME] THE REAL ESTATE AGENT'S TOP SECRET WEAPON This is the text area f…" at bounding box center [253, 140] width 446 height 245
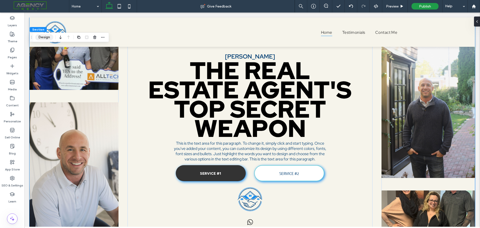
click at [41, 37] on button "Design" at bounding box center [44, 37] width 18 height 6
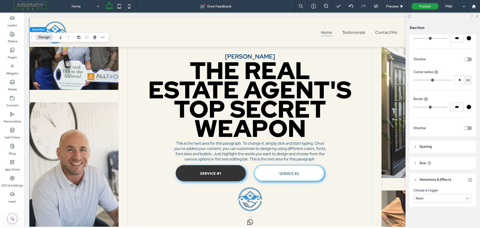
scroll to position [141, 0]
click at [428, 147] on span "Spacing" at bounding box center [426, 145] width 12 height 5
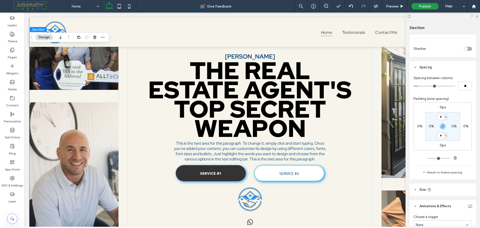
scroll to position [241, 0]
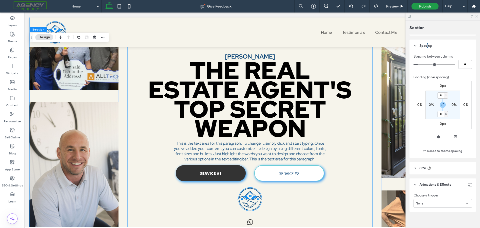
click at [355, 69] on div "[PERSON_NAME] THE REAL ESTATE AGENT'S TOP SECRET WEAPON This is the text area f…" at bounding box center [250, 140] width 245 height 245
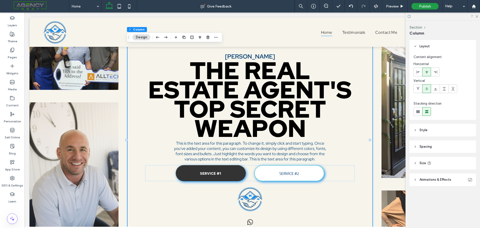
click at [418, 148] on header "Spacing" at bounding box center [443, 146] width 67 height 13
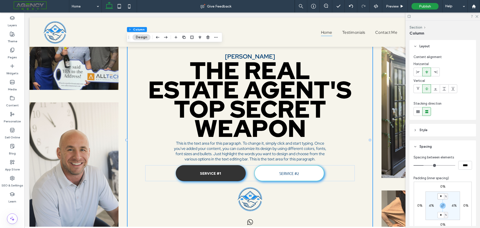
click at [441, 196] on input "*" at bounding box center [441, 196] width 7 height 6
type input "*"
click at [339, 137] on h1 "THE REAL ESTATE AGENT'S TOP SECRET WEAPON" at bounding box center [250, 99] width 208 height 77
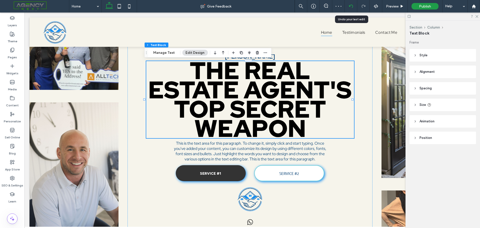
click at [354, 4] on div at bounding box center [351, 6] width 13 height 13
click at [328, 150] on div "[PERSON_NAME] THE REAL ESTATE AGENT'S TOP SECRET WEAPON This is the text area f…" at bounding box center [250, 140] width 245 height 245
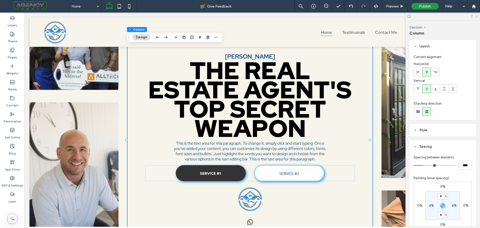
click at [477, 15] on icon at bounding box center [476, 16] width 3 height 3
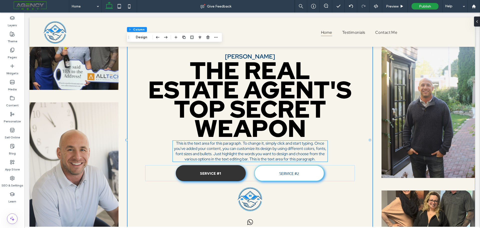
click at [230, 152] on span "This is the text area for this paragraph. To change it, simply click and start …" at bounding box center [250, 151] width 152 height 21
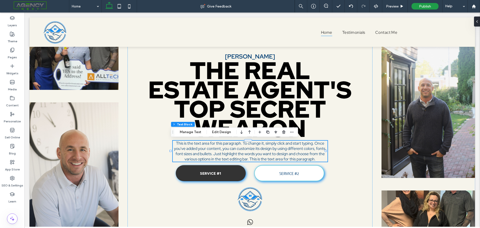
click at [230, 152] on span "This is the text area for this paragraph. To change it, simply click and start …" at bounding box center [250, 151] width 152 height 21
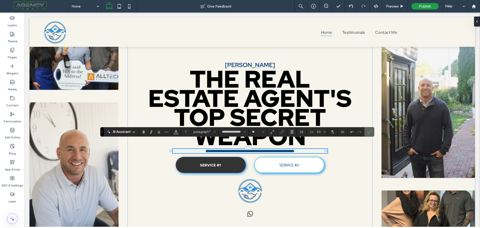
drag, startPoint x: 344, startPoint y: 124, endPoint x: 371, endPoint y: 133, distance: 28.0
click at [371, 133] on icon "Confirm" at bounding box center [369, 132] width 4 height 4
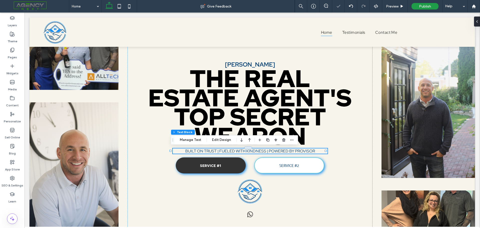
click at [309, 152] on span "BUILT ON TRUST | FUELED WITH KINDNESS | POWERED BY PROVISOR" at bounding box center [250, 150] width 130 height 5
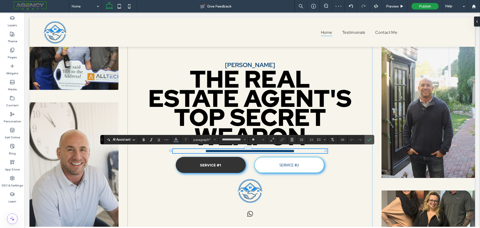
click at [257, 152] on span "**********" at bounding box center [250, 151] width 89 height 4
click at [264, 142] on span "Size" at bounding box center [263, 139] width 2 height 7
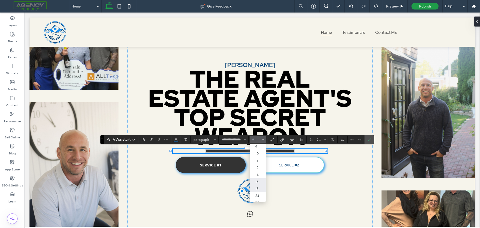
click at [256, 190] on label "18" at bounding box center [258, 188] width 16 height 7
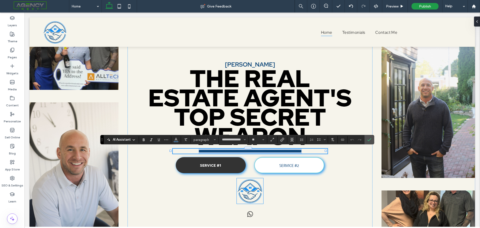
type input "**"
click at [263, 140] on icon "Size" at bounding box center [263, 140] width 2 height 2
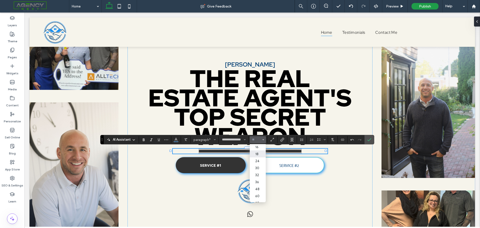
scroll to position [45, 0]
click at [257, 158] on label "24" at bounding box center [258, 158] width 16 height 7
type input "**"
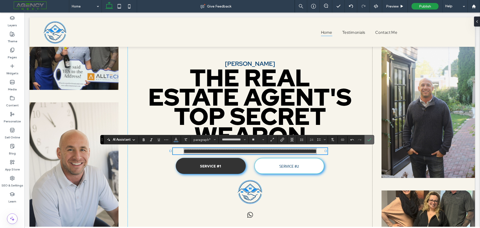
drag, startPoint x: 372, startPoint y: 140, endPoint x: 341, endPoint y: 130, distance: 32.4
click at [372, 140] on label "Confirm" at bounding box center [370, 139] width 8 height 9
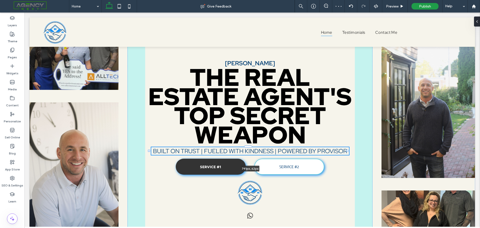
drag, startPoint x: 326, startPoint y: 151, endPoint x: 347, endPoint y: 149, distance: 21.6
click at [150, 147] on div at bounding box center [149, 147] width 0 height 0
type input "***"
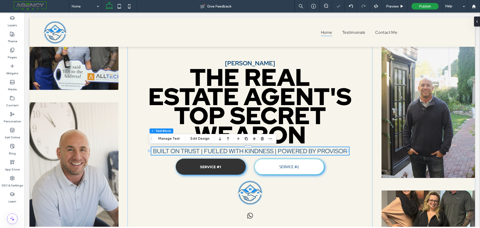
click at [292, 152] on span "BUILT ON TRUST | FUELED WITH KINDNESS | POWERED BY PROVISOR" at bounding box center [250, 151] width 194 height 8
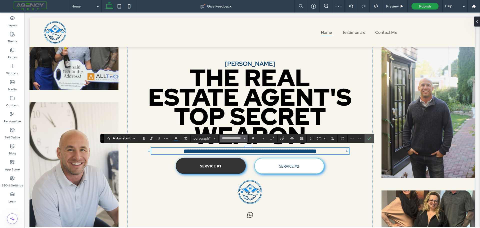
click at [245, 139] on icon "Font & Font weight" at bounding box center [245, 138] width 2 height 2
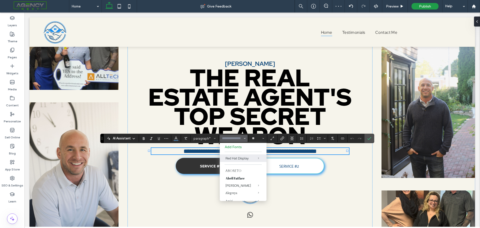
scroll to position [0, 0]
click at [266, 191] on div "Bolder" at bounding box center [263, 192] width 10 height 4
type input "**********"
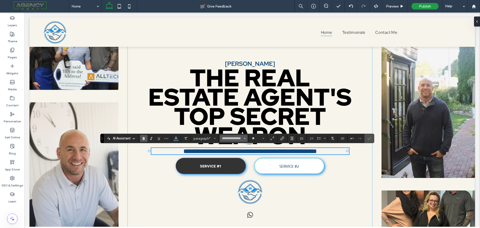
click at [245, 139] on icon "Font & Font weight" at bounding box center [245, 138] width 2 height 2
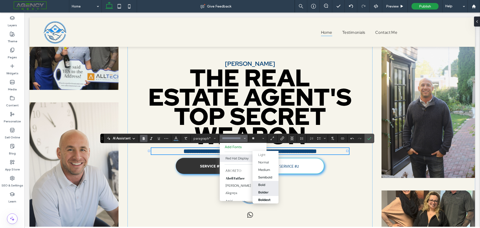
click at [266, 184] on div "Bold" at bounding box center [265, 185] width 15 height 4
type input "**********"
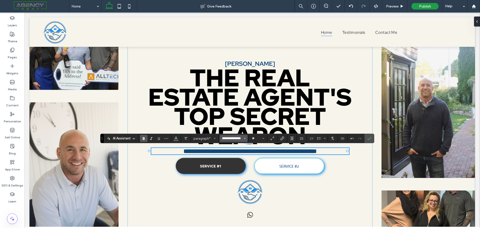
click at [242, 138] on input "**********" at bounding box center [232, 138] width 21 height 4
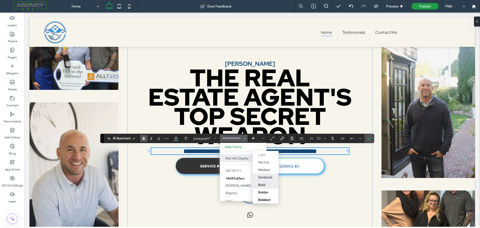
click at [264, 179] on div "Semibold" at bounding box center [265, 177] width 14 height 4
type input "**********"
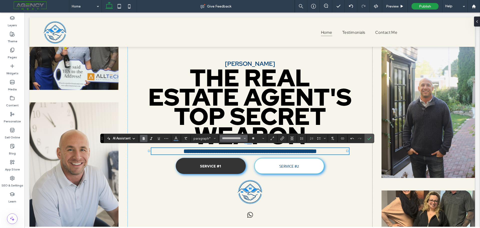
click at [245, 137] on span "Font & Font weight" at bounding box center [245, 138] width 2 height 7
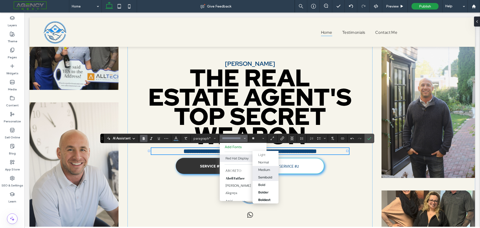
click at [259, 170] on div "Medium" at bounding box center [264, 170] width 12 height 4
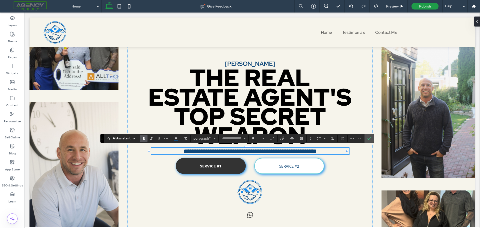
type input "**********"
click at [368, 139] on icon "Confirm" at bounding box center [369, 138] width 4 height 4
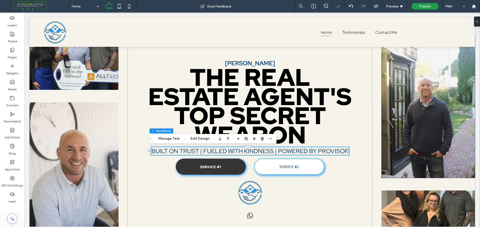
click at [419, 134] on img at bounding box center [429, 106] width 94 height 143
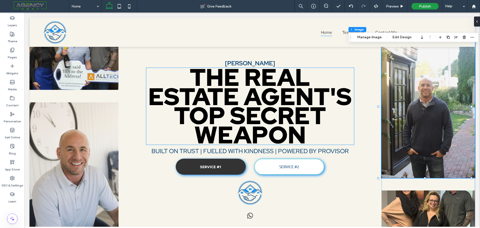
click at [250, 64] on strong "THE REAL ESTATE AGENT'S TOP SECRET WEAPON" at bounding box center [250, 105] width 204 height 89
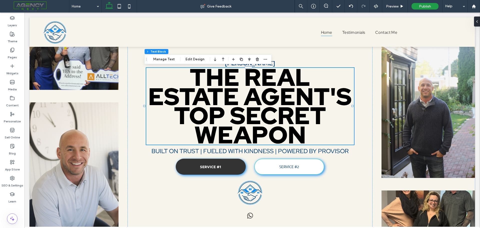
click at [275, 64] on strong "THE REAL ESTATE AGENT'S TOP SECRET WEAPON" at bounding box center [250, 105] width 204 height 89
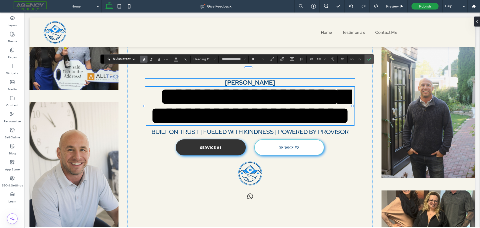
click at [266, 79] on p "[PERSON_NAME]" at bounding box center [250, 83] width 210 height 8
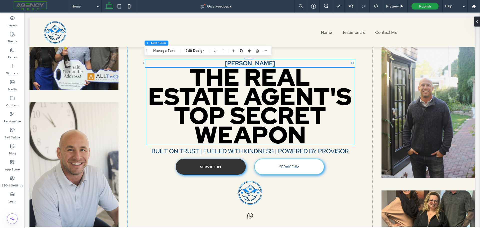
click at [266, 65] on strong "THE REAL ESTATE AGENT'S TOP SECRET WEAPON" at bounding box center [250, 105] width 204 height 89
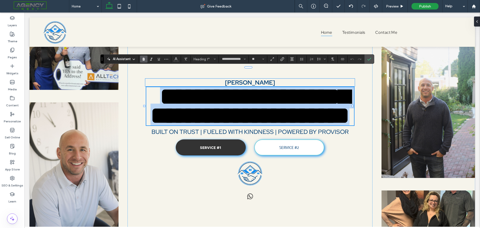
click at [266, 79] on p "[PERSON_NAME]" at bounding box center [250, 83] width 210 height 8
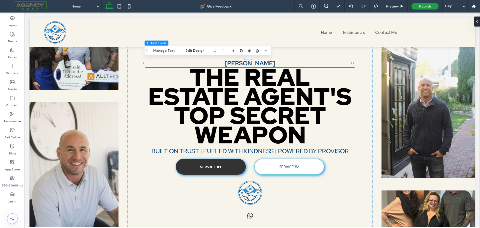
click at [261, 63] on strong "THE REAL ESTATE AGENT'S TOP SECRET WEAPON" at bounding box center [250, 105] width 204 height 89
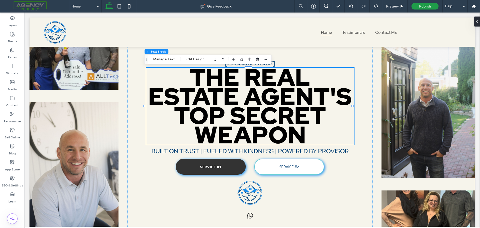
click at [261, 63] on div at bounding box center [249, 59] width 38 height 9
click at [275, 61] on p "[PERSON_NAME]" at bounding box center [250, 63] width 210 height 8
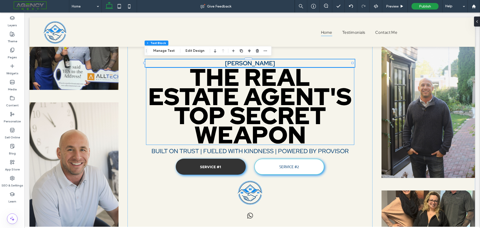
click at [255, 62] on strong "THE REAL ESTATE AGENT'S TOP SECRET WEAPON" at bounding box center [250, 105] width 204 height 89
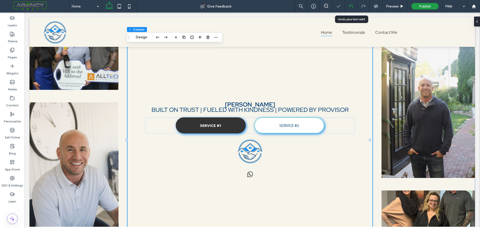
click at [352, 5] on icon at bounding box center [351, 6] width 4 height 4
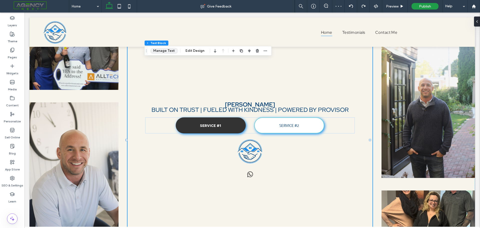
click at [158, 51] on button "Manage Text" at bounding box center [164, 51] width 28 height 6
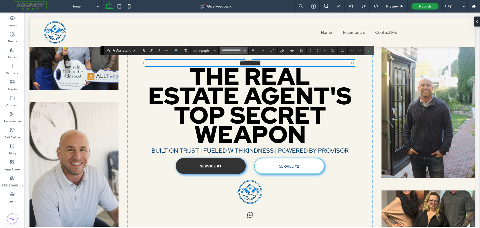
click at [244, 50] on icon "Font & Font weight" at bounding box center [245, 51] width 2 height 2
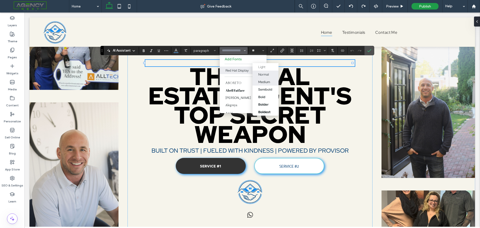
click at [265, 79] on label "Medium" at bounding box center [266, 82] width 26 height 8
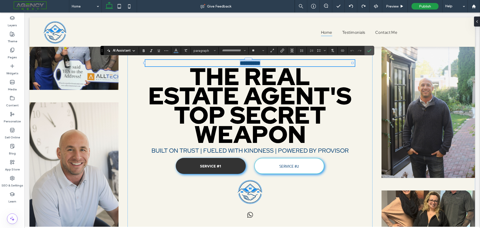
type input "**********"
click at [277, 150] on span "BUILT ON TRUST | FUELED WITH KINDNESS | POWERED BY PROVISOR" at bounding box center [250, 151] width 197 height 8
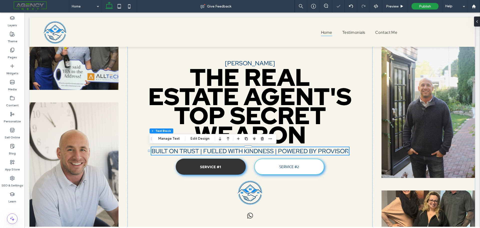
click at [285, 152] on span "BUILT ON TRUST | FUELED WITH KINDNESS | POWERED BY PROVISOR" at bounding box center [250, 151] width 197 height 8
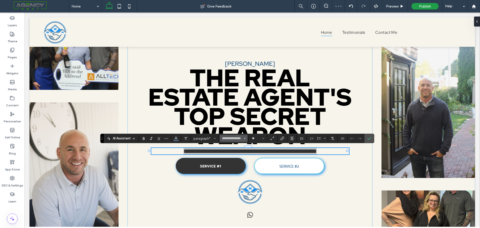
click at [243, 137] on button "**********" at bounding box center [234, 138] width 28 height 7
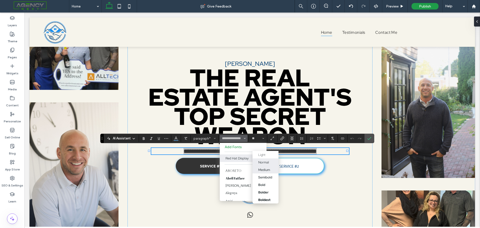
click at [263, 162] on div "Normal" at bounding box center [263, 162] width 11 height 4
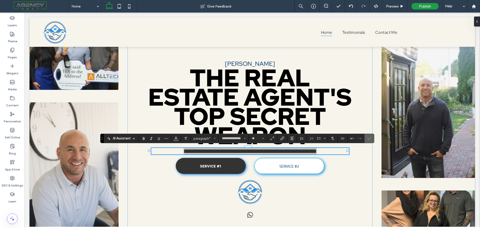
click at [373, 139] on section at bounding box center [370, 138] width 10 height 9
click at [370, 140] on icon "Confirm" at bounding box center [369, 138] width 4 height 4
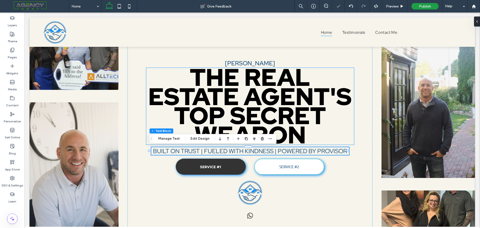
click at [312, 95] on strong "THE REAL ESTATE AGENT'S TOP SECRET WEAPON" at bounding box center [250, 105] width 204 height 89
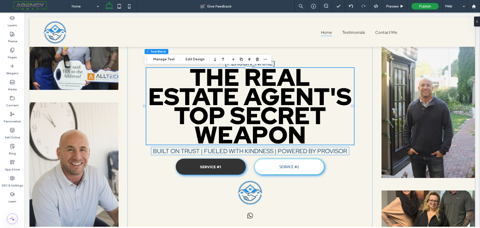
click at [231, 151] on span "BUILT ON TRUST | FUELED WITH KINDNESS | POWERED BY PROVISOR" at bounding box center [250, 151] width 194 height 8
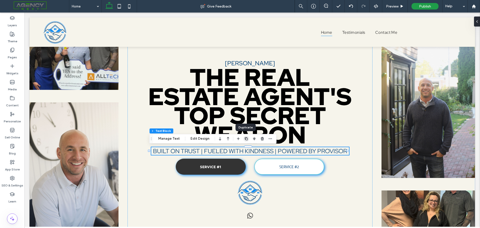
click at [246, 138] on icon "button" at bounding box center [246, 139] width 4 height 4
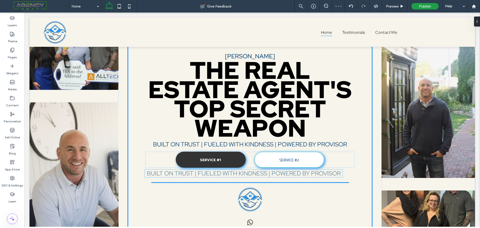
drag, startPoint x: 256, startPoint y: 159, endPoint x: 251, endPoint y: 174, distance: 15.4
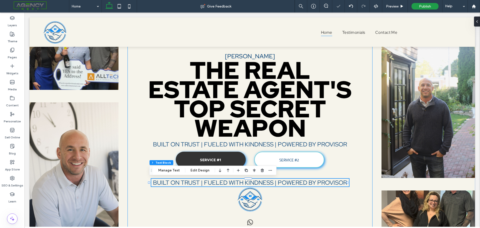
click at [363, 159] on div "[PERSON_NAME] THE REAL ESTATE AGENT'S TOP SECRET WEAPON BUILT ON TRUST | FUELED…" at bounding box center [250, 140] width 245 height 245
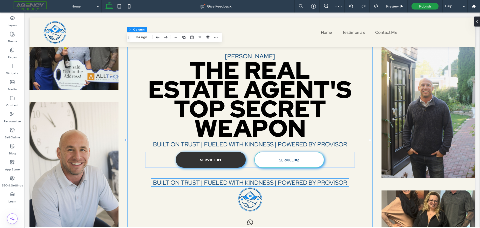
click at [249, 182] on span "BUILT ON TRUST | FUELED WITH KINDNESS | POWERED BY PROVISOR" at bounding box center [250, 183] width 194 height 8
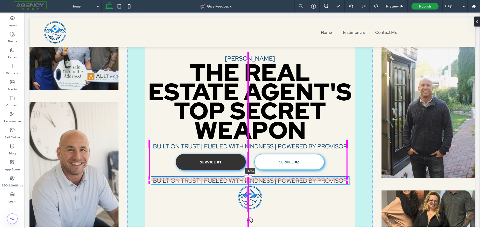
drag, startPoint x: 249, startPoint y: 179, endPoint x: 249, endPoint y: 174, distance: 4.3
click at [249, 174] on div "[PERSON_NAME] THE REAL ESTATE AGENT'S TOP SECRET WEAPON BUILT ON TRUST | FUELED…" at bounding box center [253, 140] width 446 height 245
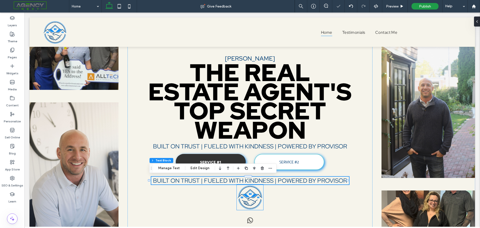
click at [251, 189] on img at bounding box center [250, 197] width 27 height 26
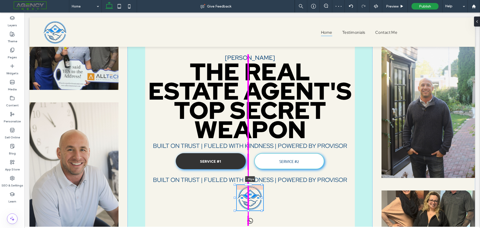
click at [249, 186] on div "[PERSON_NAME] THE REAL ESTATE AGENT'S TOP SECRET WEAPON BUILT ON TRUST | FUELED…" at bounding box center [253, 140] width 446 height 245
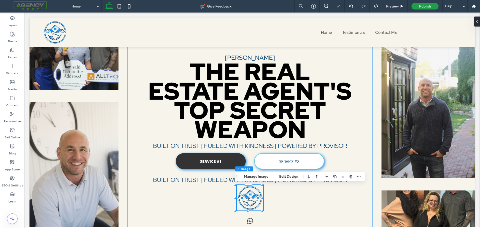
click at [321, 198] on div "[PERSON_NAME] THE REAL ESTATE AGENT'S TOP SECRET WEAPON BUILT ON TRUST | FUELED…" at bounding box center [250, 140] width 245 height 245
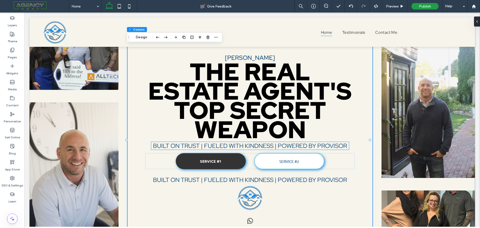
click at [242, 146] on span "BUILT ON TRUST | FUELED WITH KINDNESS | POWERED BY PROVISOR" at bounding box center [250, 146] width 194 height 8
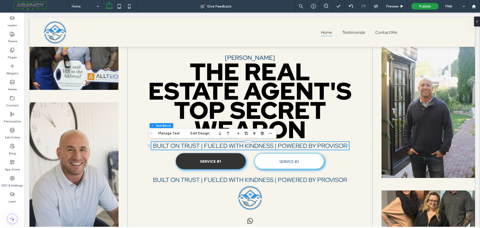
click at [242, 146] on span "BUILT ON TRUST | FUELED WITH KINDNESS | POWERED BY PROVISOR" at bounding box center [250, 146] width 194 height 8
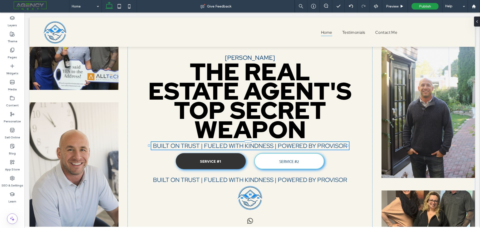
type input "**********"
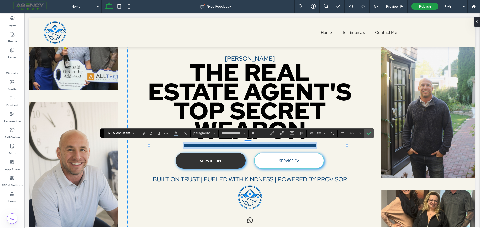
click at [242, 146] on span "**********" at bounding box center [250, 146] width 133 height 6
click at [257, 147] on span "**********" at bounding box center [250, 146] width 133 height 6
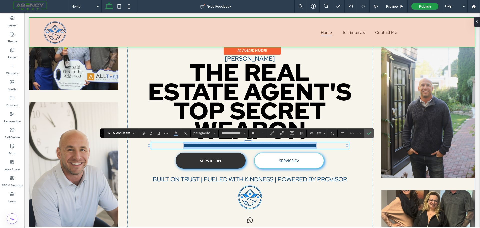
type input "**"
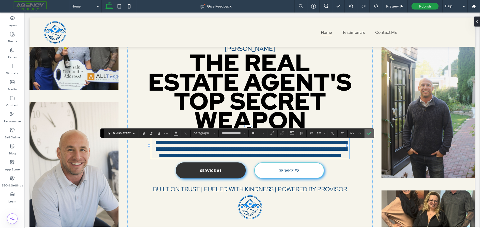
click at [371, 134] on icon "Confirm" at bounding box center [369, 133] width 4 height 4
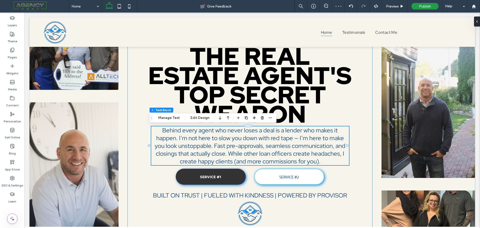
click at [361, 145] on div "[PERSON_NAME] THE REAL ESTATE AGENT'S TOP SECRET WEAPON Behind every agent who …" at bounding box center [250, 140] width 245 height 245
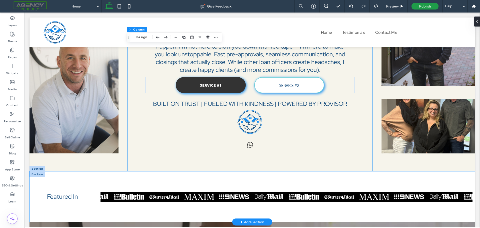
scroll to position [75, 0]
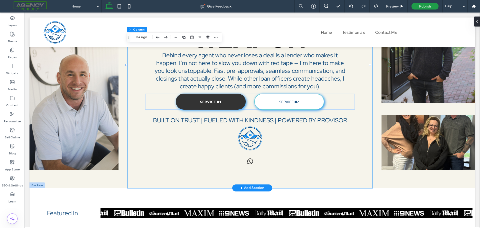
click at [330, 151] on div "[PERSON_NAME] THE REAL ESTATE AGENT'S TOP SECRET WEAPON Behind every agent who …" at bounding box center [250, 64] width 245 height 245
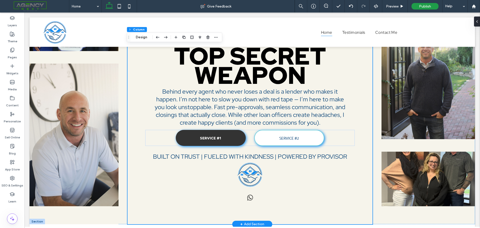
scroll to position [0, 0]
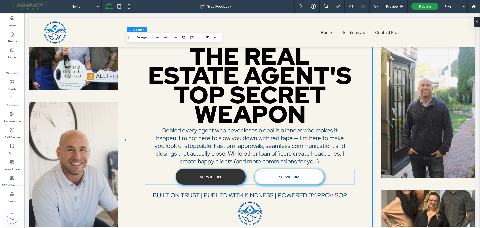
click at [122, 60] on div "[PERSON_NAME] THE REAL ESTATE AGENT'S TOP SECRET WEAPON Behind every agent who …" at bounding box center [253, 140] width 446 height 245
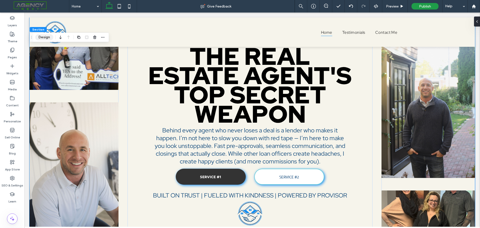
click at [41, 38] on button "Design" at bounding box center [44, 37] width 18 height 6
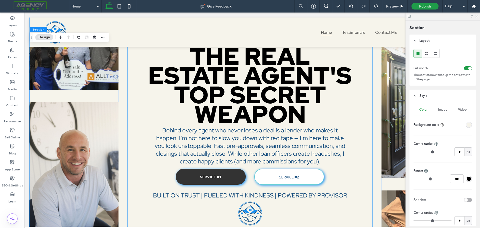
click at [365, 94] on div "[PERSON_NAME] THE REAL ESTATE AGENT'S TOP SECRET WEAPON Behind every agent who …" at bounding box center [250, 140] width 245 height 245
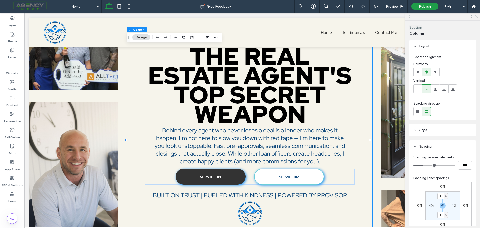
click at [372, 94] on div "[PERSON_NAME] THE REAL ESTATE AGENT'S TOP SECRET WEAPON Behind every agent who …" at bounding box center [253, 140] width 446 height 245
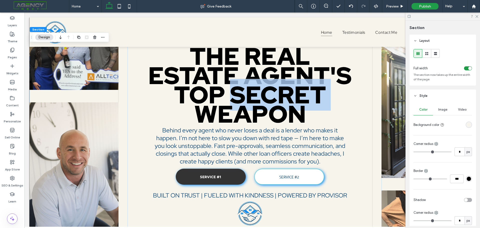
click at [372, 94] on div "[PERSON_NAME] THE REAL ESTATE AGENT'S TOP SECRET WEAPON Behind every agent who …" at bounding box center [253, 140] width 446 height 245
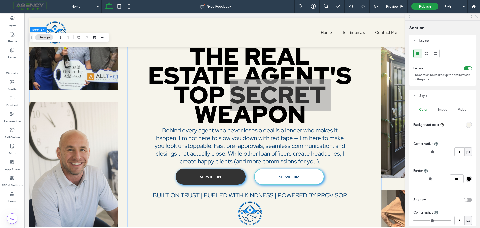
click at [44, 38] on button "Design" at bounding box center [44, 37] width 18 height 6
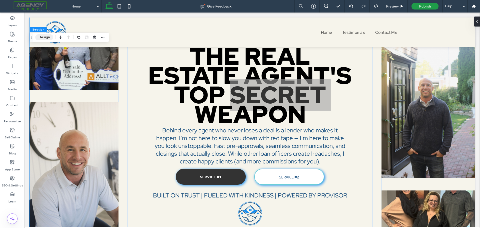
click at [44, 38] on button "Design" at bounding box center [44, 37] width 18 height 6
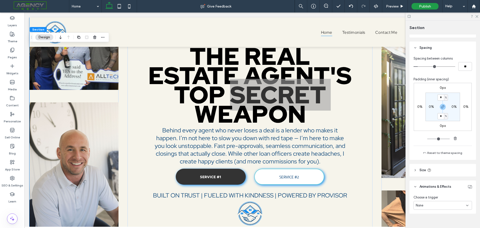
scroll to position [247, 0]
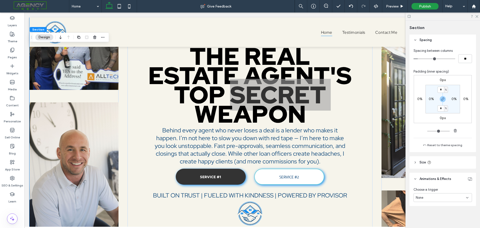
click at [415, 163] on icon at bounding box center [416, 163] width 4 height 4
type input "***"
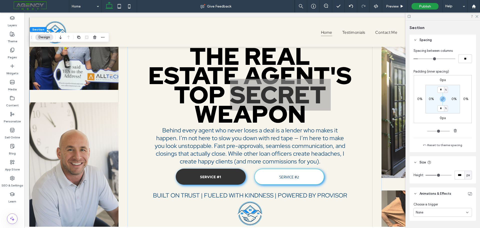
type input "***"
click at [439, 175] on input "range" at bounding box center [439, 175] width 26 height 1
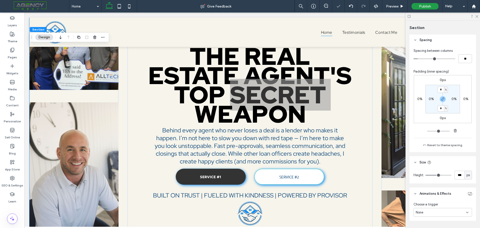
type input "***"
type input "****"
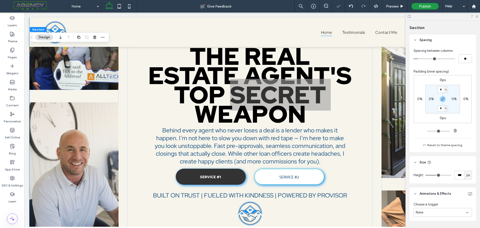
type input "****"
drag, startPoint x: 439, startPoint y: 175, endPoint x: 455, endPoint y: 175, distance: 15.8
type input "****"
click at [452, 175] on input "range" at bounding box center [439, 175] width 26 height 1
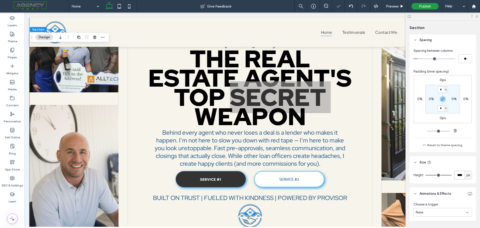
click at [458, 175] on input "****" at bounding box center [460, 175] width 10 height 9
type input "***"
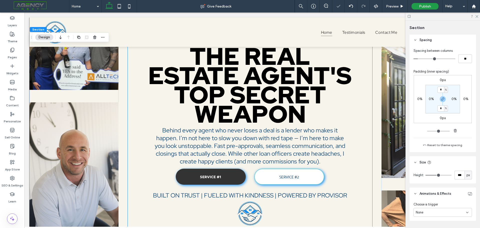
click at [366, 75] on div "[PERSON_NAME] THE REAL ESTATE AGENT'S TOP SECRET WEAPON Behind every agent who …" at bounding box center [250, 140] width 245 height 245
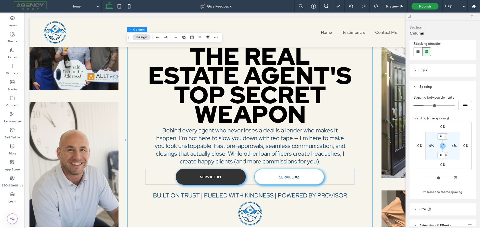
scroll to position [75, 0]
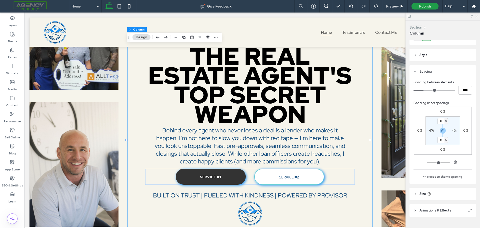
click at [478, 16] on use at bounding box center [477, 16] width 3 height 3
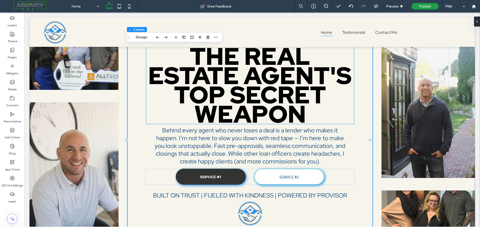
click at [298, 98] on strong "THE REAL ESTATE AGENT'S TOP SECRET WEAPON" at bounding box center [250, 84] width 204 height 89
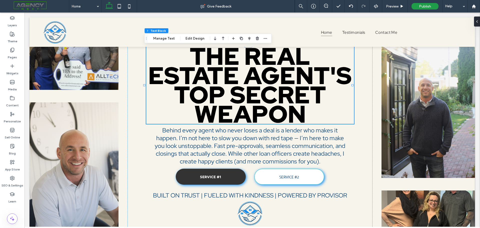
click at [298, 98] on strong "THE REAL ESTATE AGENT'S TOP SECRET WEAPON" at bounding box center [250, 84] width 204 height 89
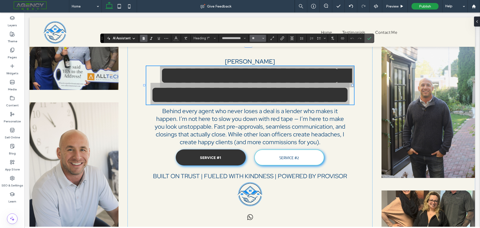
click at [264, 37] on icon "Size" at bounding box center [263, 38] width 2 height 2
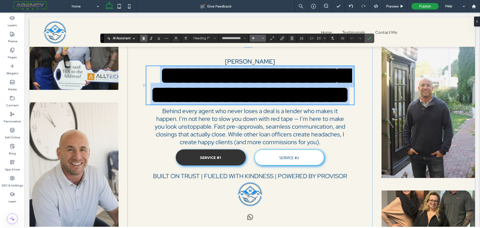
type input "**"
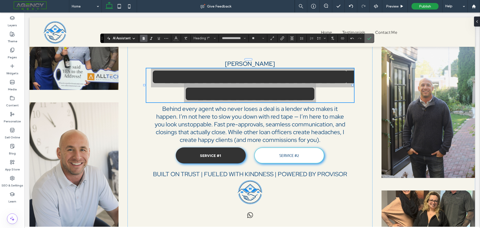
click at [370, 38] on use "Confirm" at bounding box center [369, 38] width 4 height 3
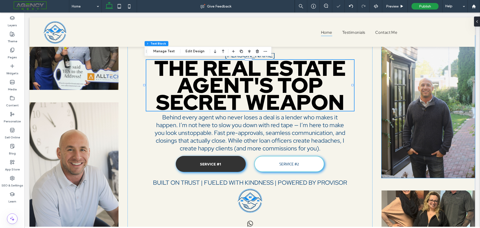
click at [436, 128] on img at bounding box center [429, 106] width 94 height 143
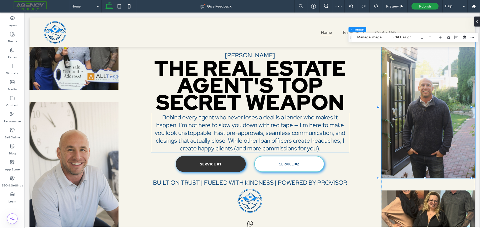
click at [213, 136] on span "Behind every agent who never loses a deal is a lender who makes it happen. I’m …" at bounding box center [250, 132] width 191 height 39
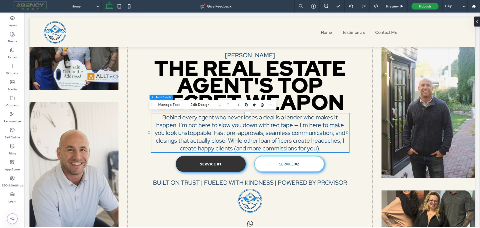
click at [213, 136] on span "Behind every agent who never loses a deal is a lender who makes it happen. I’m …" at bounding box center [250, 132] width 191 height 39
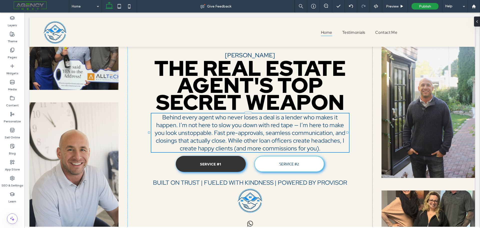
type input "**********"
type input "**"
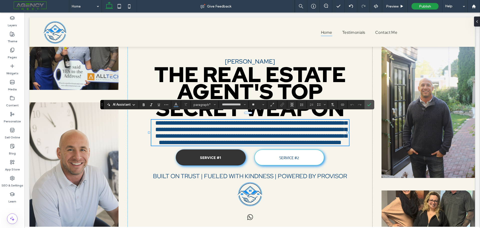
click at [255, 133] on span "**********" at bounding box center [251, 133] width 192 height 26
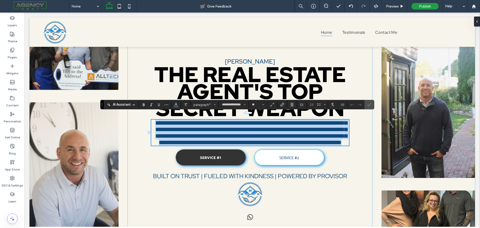
click at [255, 133] on span "**********" at bounding box center [251, 133] width 192 height 26
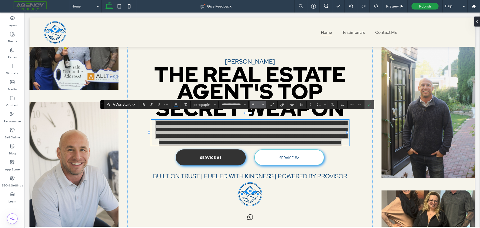
click at [264, 104] on icon "Size" at bounding box center [263, 105] width 2 height 2
click at [262, 139] on label "18" at bounding box center [258, 139] width 16 height 7
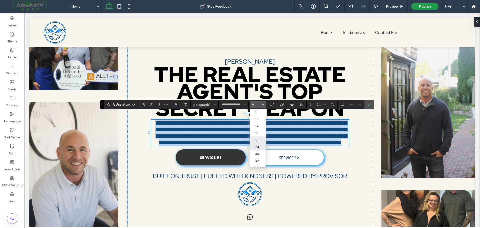
type input "**"
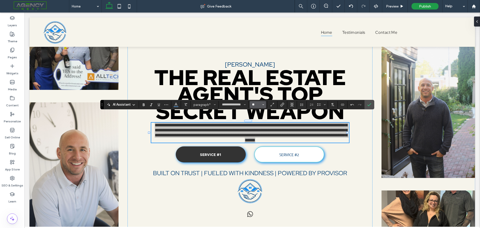
click at [255, 107] on input "**" at bounding box center [257, 105] width 10 height 4
click at [255, 107] on section "8 9 10 11 12 14 16 18 24 30 32 36 48 60 72 96" at bounding box center [258, 104] width 16 height 7
click at [256, 103] on input "Size-input" at bounding box center [257, 105] width 10 height 4
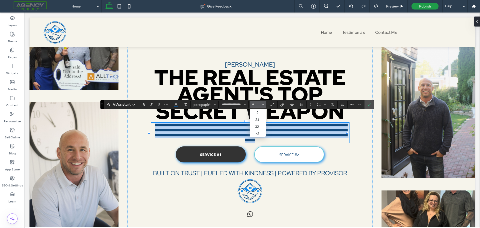
type input "**"
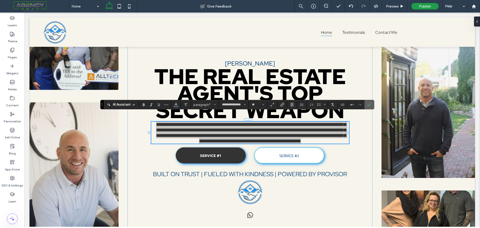
click at [369, 107] on span "Confirm" at bounding box center [368, 104] width 2 height 9
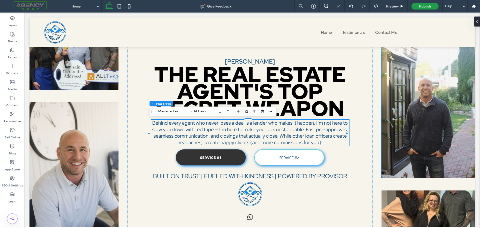
click at [421, 148] on img at bounding box center [429, 106] width 94 height 143
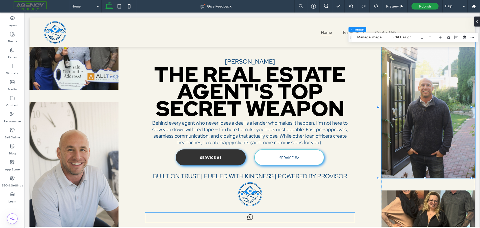
click at [253, 216] on span "whatsapp" at bounding box center [250, 217] width 9 height 9
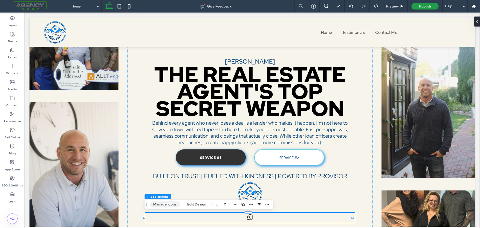
click at [168, 203] on button "Manage Icons" at bounding box center [165, 204] width 30 height 6
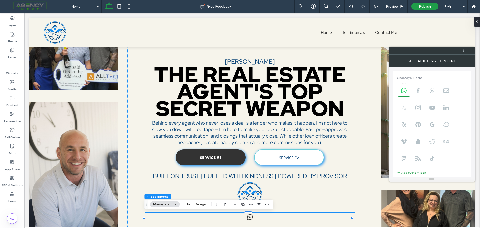
click at [404, 107] on icon at bounding box center [404, 108] width 6 height 6
click at [404, 90] on icon at bounding box center [404, 91] width 6 height 6
click at [473, 52] on icon at bounding box center [471, 51] width 4 height 4
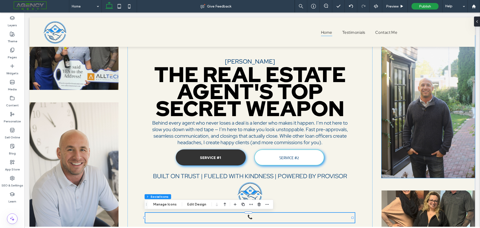
click at [405, 122] on img at bounding box center [429, 106] width 94 height 143
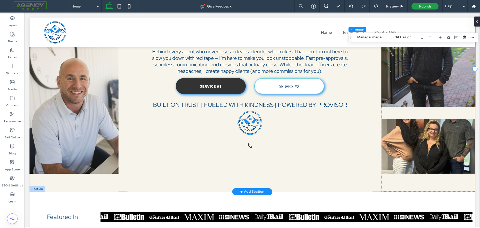
scroll to position [75, 0]
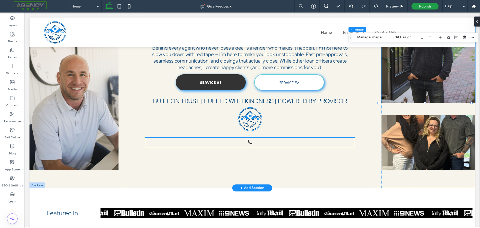
click at [260, 144] on div at bounding box center [250, 143] width 210 height 10
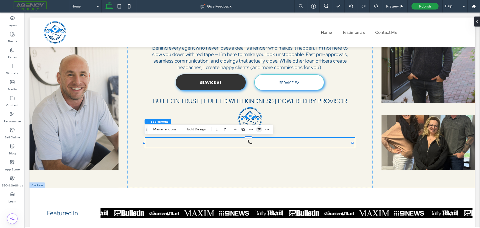
click at [259, 129] on icon "button" at bounding box center [259, 129] width 4 height 4
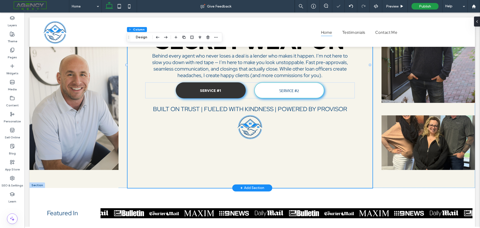
click at [278, 170] on div "[PERSON_NAME] THE REAL ESTATE AGENT'S TOP SECRET WEAPON Behind every agent who …" at bounding box center [250, 64] width 245 height 245
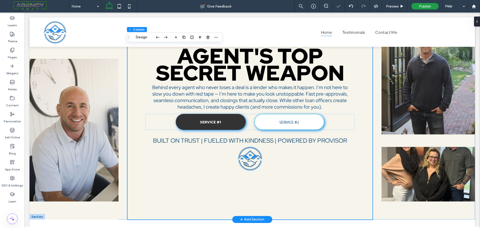
scroll to position [0, 0]
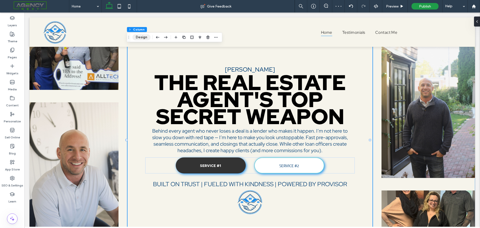
click at [142, 37] on button "Design" at bounding box center [142, 37] width 18 height 6
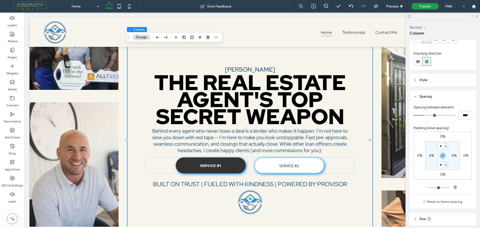
scroll to position [86, 0]
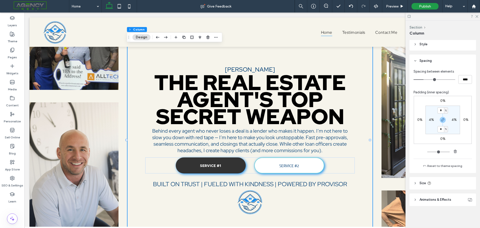
click at [479, 15] on div at bounding box center [443, 17] width 75 height 8
click at [476, 18] on use at bounding box center [477, 16] width 3 height 3
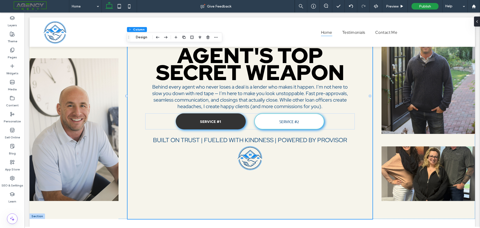
scroll to position [0, 0]
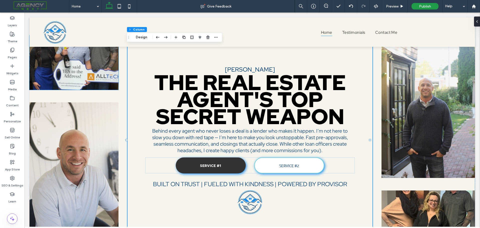
click at [75, 73] on img at bounding box center [74, 62] width 89 height 55
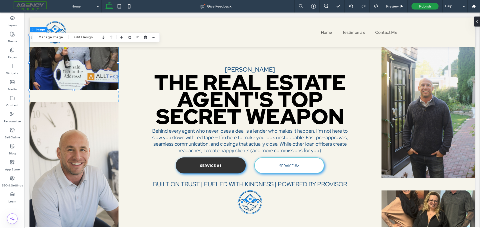
click at [125, 78] on div "[PERSON_NAME] THE REAL ESTATE AGENT'S TOP SECRET WEAPON Behind every agent who …" at bounding box center [253, 140] width 446 height 245
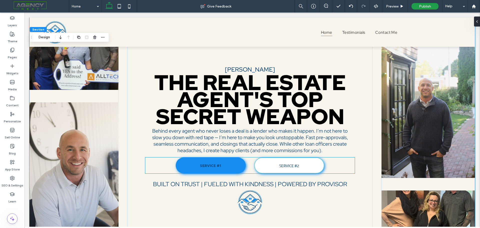
click at [200, 165] on span "SERVICE #1" at bounding box center [211, 165] width 22 height 5
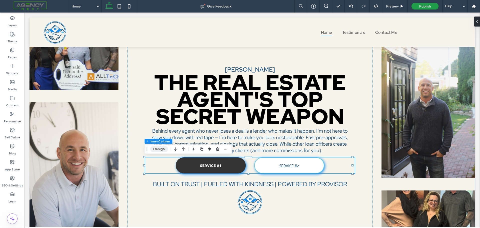
click at [158, 151] on button "Design" at bounding box center [159, 149] width 18 height 6
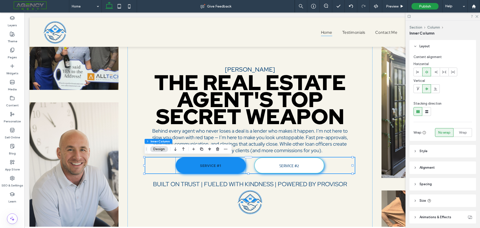
click at [209, 166] on span "SERVICE #1" at bounding box center [211, 165] width 22 height 5
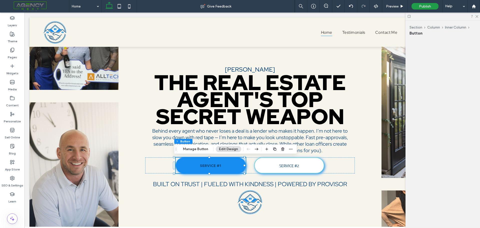
click at [209, 166] on span "SERVICE #1" at bounding box center [211, 165] width 22 height 5
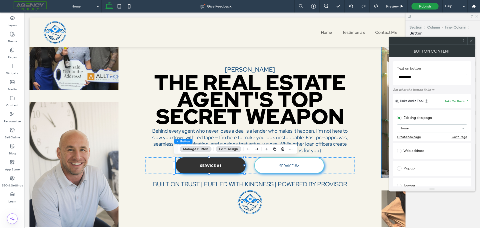
drag, startPoint x: 455, startPoint y: 90, endPoint x: 385, endPoint y: 76, distance: 71.5
type input "********"
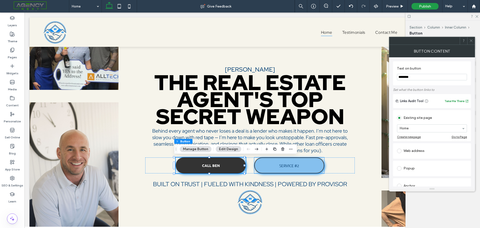
click at [301, 166] on link "SERVICE #2" at bounding box center [289, 165] width 70 height 16
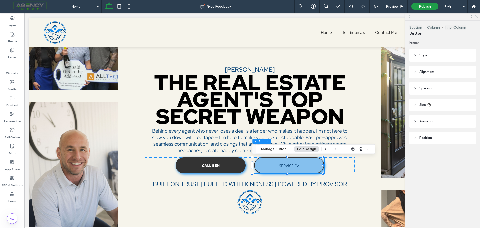
click at [301, 166] on link "SERVICE #2" at bounding box center [289, 165] width 70 height 16
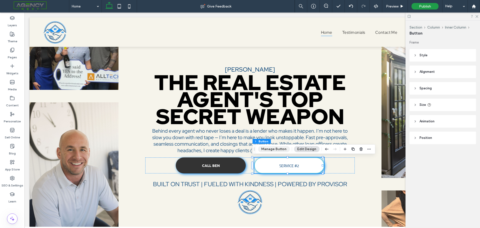
click at [279, 150] on button "Manage Button" at bounding box center [274, 149] width 32 height 6
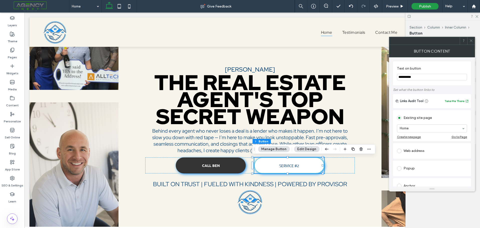
click at [420, 76] on input "**********" at bounding box center [432, 77] width 70 height 7
type input "**********"
click at [471, 40] on icon at bounding box center [471, 41] width 4 height 4
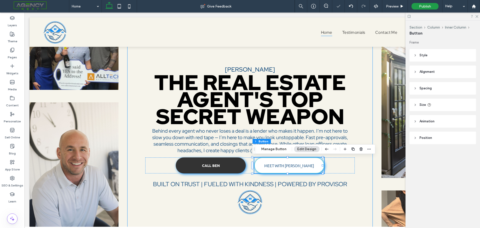
click at [365, 176] on div "[PERSON_NAME] THE REAL ESTATE AGENT'S TOP SECRET WEAPON Behind every agent who …" at bounding box center [250, 140] width 245 height 245
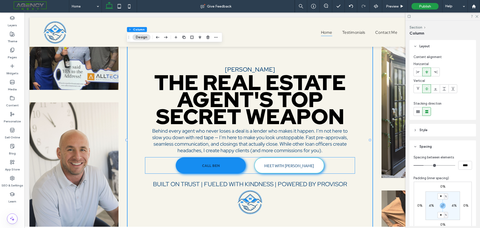
click at [237, 167] on link "CALL BEN" at bounding box center [211, 165] width 70 height 16
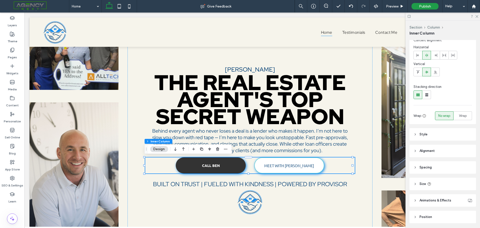
scroll to position [34, 0]
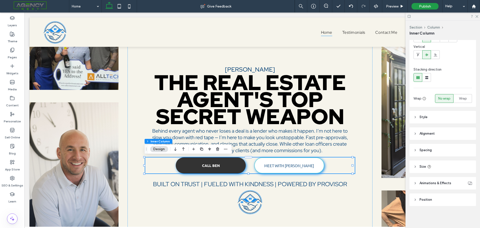
click at [416, 184] on icon at bounding box center [416, 183] width 4 height 4
drag, startPoint x: 476, startPoint y: 15, endPoint x: 442, endPoint y: 2, distance: 36.0
click at [476, 15] on icon at bounding box center [476, 16] width 3 height 3
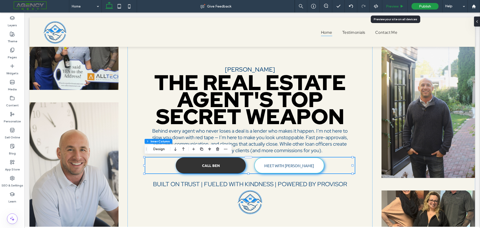
click at [392, 7] on span "Preview" at bounding box center [392, 6] width 13 height 4
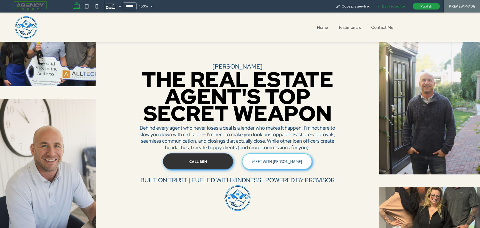
click at [386, 5] on span "Back to editor" at bounding box center [393, 6] width 23 height 4
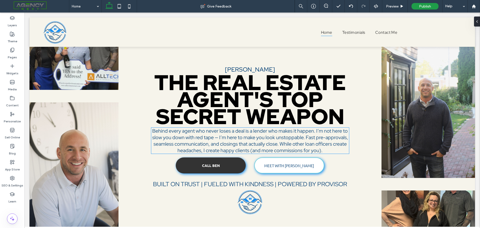
click at [222, 138] on span "Behind every agent who never loses a deal is a lender who makes it happen. I’m …" at bounding box center [250, 141] width 196 height 26
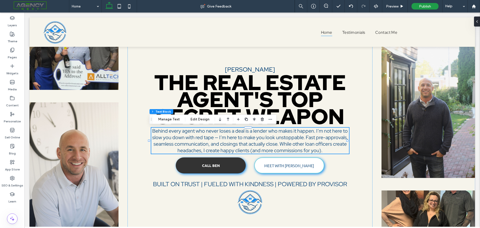
click at [224, 139] on span "Behind every agent who never loses a deal is a lender who makes it happen. I’m …" at bounding box center [250, 141] width 196 height 26
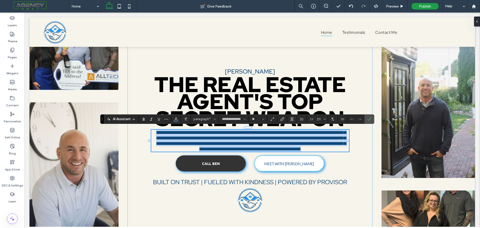
click at [228, 137] on span "**********" at bounding box center [251, 141] width 190 height 22
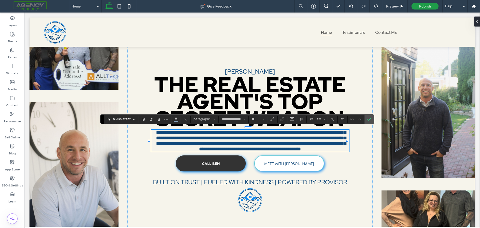
click at [228, 137] on span "**********" at bounding box center [251, 141] width 190 height 22
click at [370, 119] on icon "Confirm" at bounding box center [369, 119] width 4 height 4
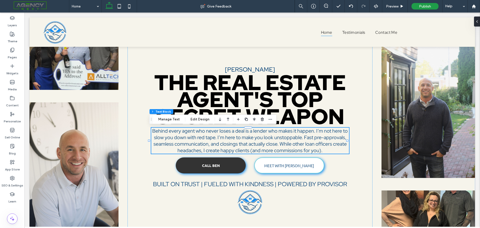
click at [322, 133] on span "Behind every agent who never loses a deal is a lender who makes it happen. I’m …" at bounding box center [250, 141] width 196 height 26
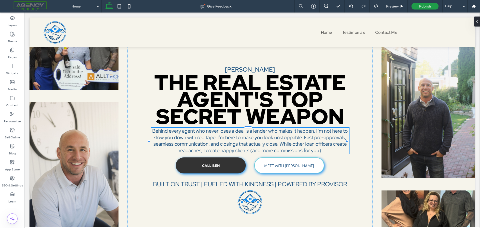
type input "**********"
type input "**"
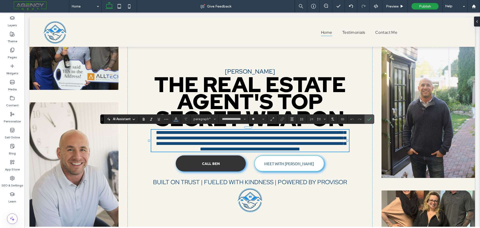
click at [323, 132] on span "**********" at bounding box center [251, 141] width 190 height 22
click at [321, 133] on span "**********" at bounding box center [251, 141] width 190 height 22
drag, startPoint x: 369, startPoint y: 120, endPoint x: 355, endPoint y: 113, distance: 16.1
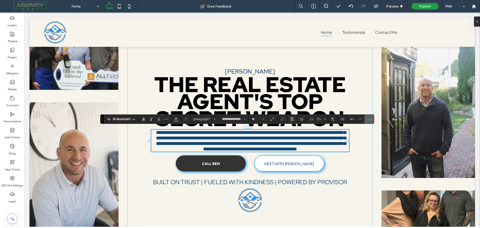
click at [369, 120] on use "Confirm" at bounding box center [369, 119] width 4 height 3
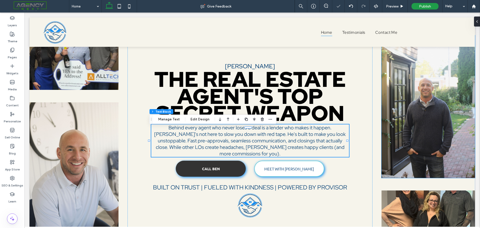
click at [440, 132] on img at bounding box center [429, 106] width 94 height 143
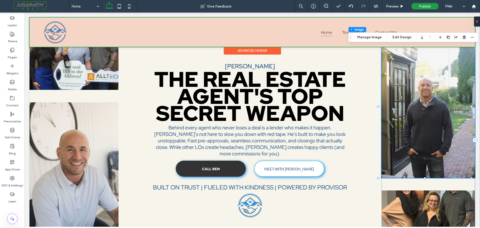
click at [455, 23] on div at bounding box center [253, 32] width 446 height 29
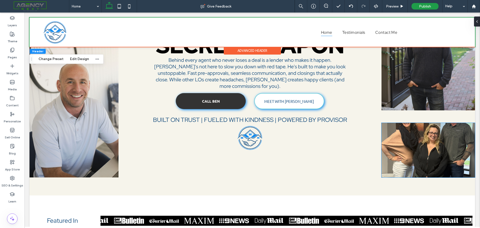
scroll to position [100, 0]
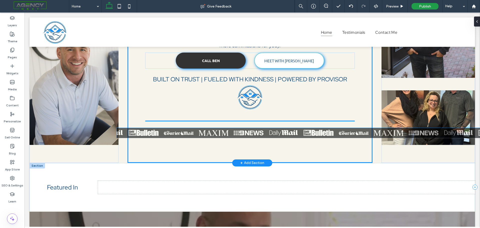
drag, startPoint x: 168, startPoint y: 188, endPoint x: 185, endPoint y: 133, distance: 57.3
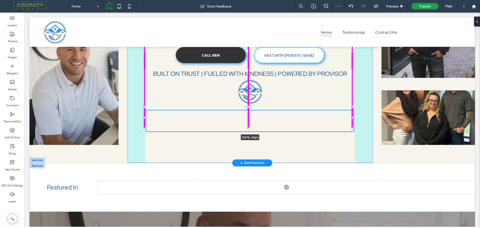
drag, startPoint x: 249, startPoint y: 119, endPoint x: 249, endPoint y: 128, distance: 9.3
click at [249, 128] on div at bounding box center [249, 128] width 2 height 2
type input "**"
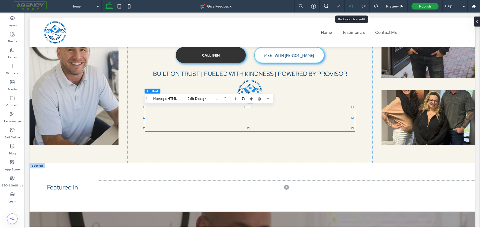
click at [353, 4] on div at bounding box center [351, 6] width 13 height 13
click at [353, 5] on icon at bounding box center [351, 6] width 4 height 4
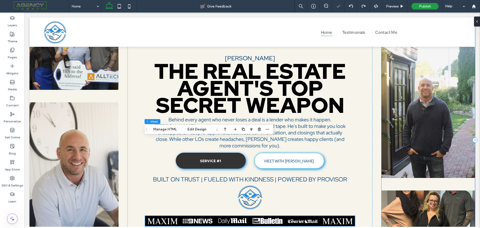
scroll to position [75, 0]
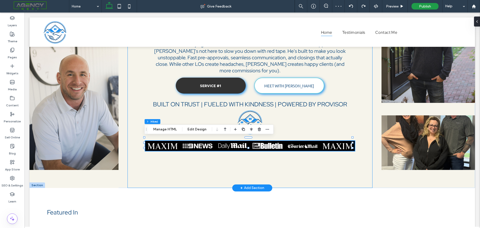
click at [288, 171] on div "[PERSON_NAME] THE REAL ESTATE AGENT'S TOP SECRET WEAPON Behind every agent who …" at bounding box center [250, 64] width 245 height 245
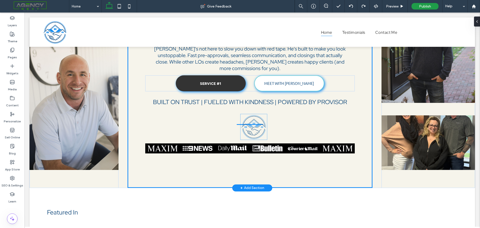
scroll to position [36, 0]
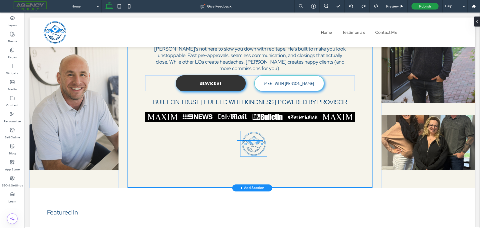
drag, startPoint x: 247, startPoint y: 118, endPoint x: 252, endPoint y: 143, distance: 25.1
type input "****"
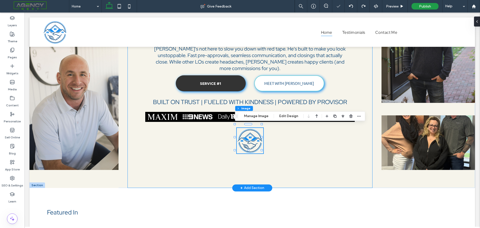
click at [328, 152] on div "[PERSON_NAME] THE REAL ESTATE AGENT'S TOP SECRET WEAPON Behind every agent who …" at bounding box center [250, 64] width 245 height 245
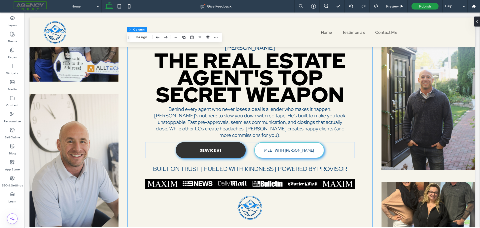
scroll to position [0, 0]
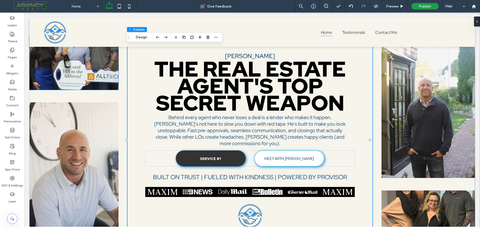
click at [77, 67] on img at bounding box center [74, 62] width 89 height 55
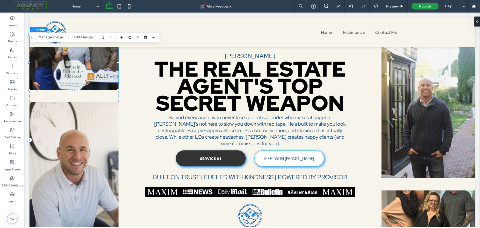
click at [77, 67] on img at bounding box center [74, 62] width 89 height 55
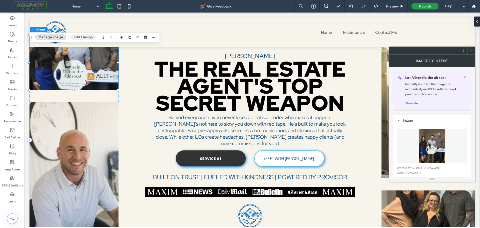
click at [84, 38] on button "Edit Design" at bounding box center [84, 37] width 26 height 6
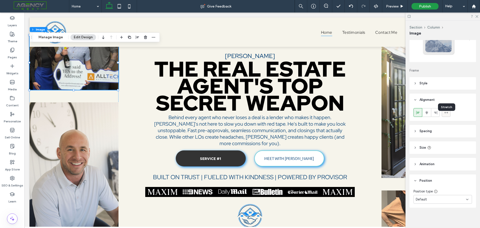
scroll to position [36, 0]
click at [458, 197] on div "Default" at bounding box center [441, 197] width 50 height 5
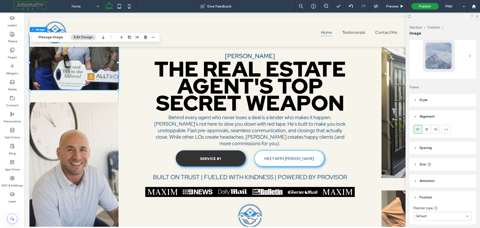
scroll to position [0, 0]
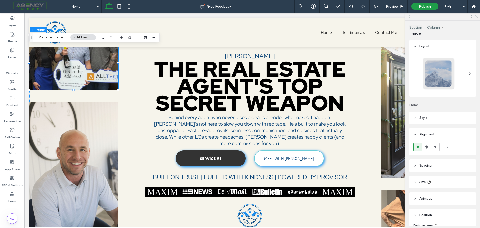
click at [435, 76] on div at bounding box center [438, 73] width 33 height 33
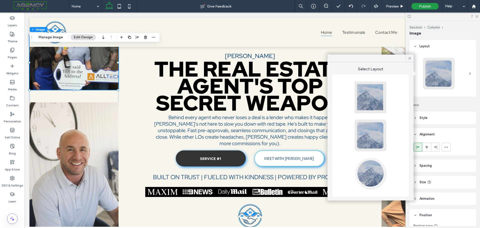
click at [435, 76] on div at bounding box center [438, 73] width 33 height 33
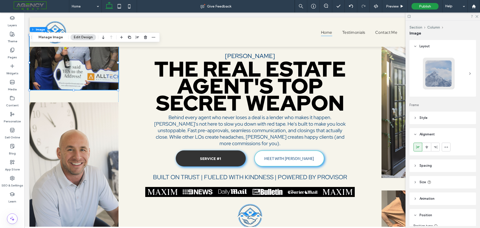
click at [413, 118] on header "Style" at bounding box center [443, 118] width 67 height 13
click at [465, 155] on div at bounding box center [466, 155] width 2 height 2
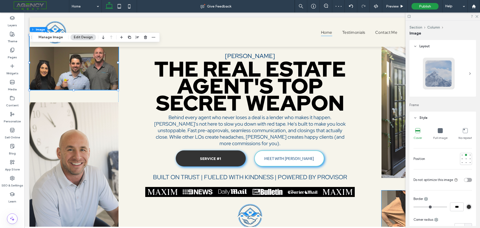
click at [390, 197] on img at bounding box center [429, 217] width 94 height 55
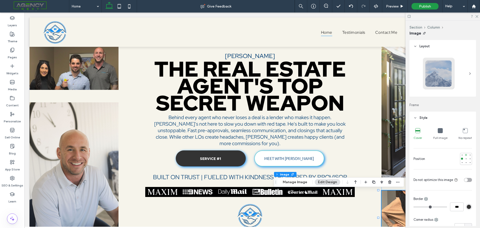
click at [465, 154] on div at bounding box center [466, 155] width 2 height 2
drag, startPoint x: 477, startPoint y: 16, endPoint x: 475, endPoint y: 20, distance: 4.7
click at [476, 17] on icon at bounding box center [476, 16] width 3 height 3
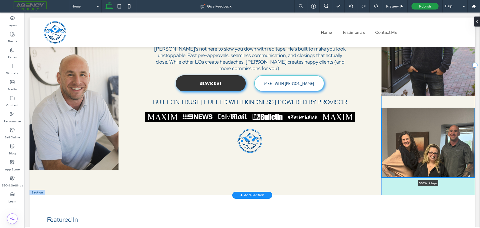
scroll to position [83, 0]
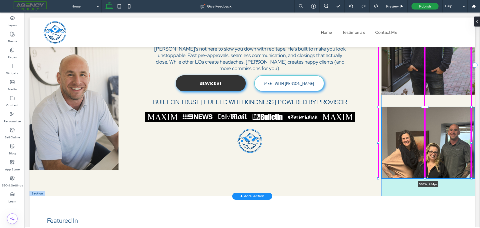
drag, startPoint x: 425, startPoint y: 170, endPoint x: 426, endPoint y: 179, distance: 8.3
click at [426, 179] on div at bounding box center [425, 178] width 2 height 2
type input "***"
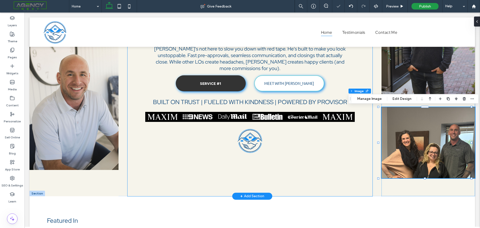
click at [361, 156] on div "[PERSON_NAME] THE REAL ESTATE AGENT'S TOP SECRET WEAPON Behind every agent who …" at bounding box center [250, 65] width 245 height 262
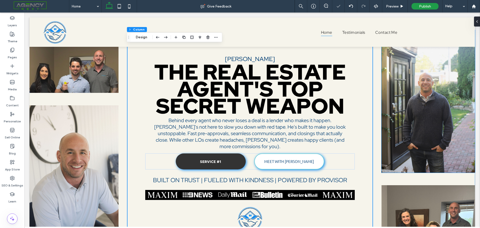
scroll to position [0, 0]
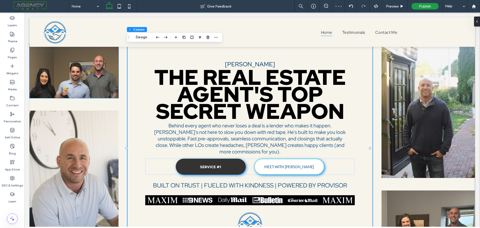
click at [69, 68] on img at bounding box center [74, 71] width 89 height 55
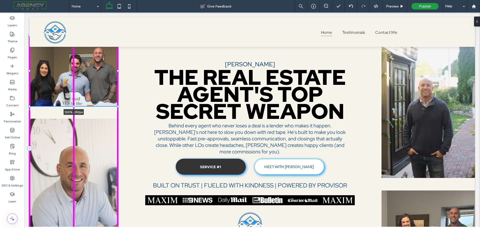
drag, startPoint x: 74, startPoint y: 98, endPoint x: 74, endPoint y: 106, distance: 8.0
click at [74, 106] on div at bounding box center [74, 106] width 2 height 2
type input "***"
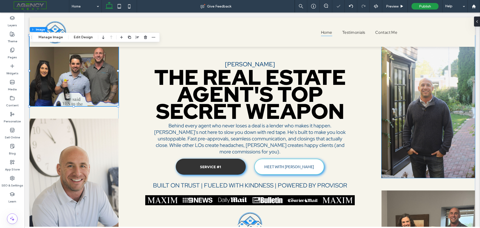
click at [405, 103] on img at bounding box center [429, 106] width 94 height 143
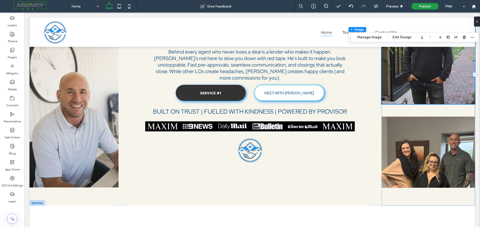
scroll to position [76, 0]
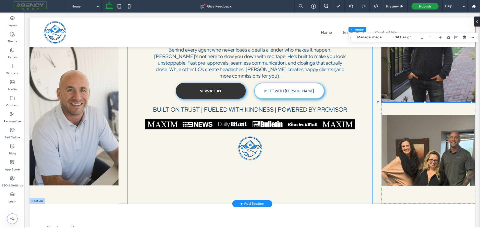
click at [354, 174] on div "[PERSON_NAME] THE REAL ESTATE AGENT'S TOP SECRET WEAPON Behind every agent who …" at bounding box center [250, 73] width 245 height 262
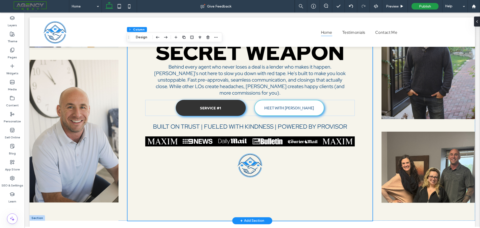
scroll to position [125, 0]
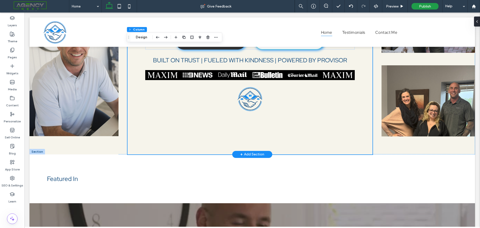
click at [243, 144] on div "[PERSON_NAME] THE REAL ESTATE AGENT'S TOP SECRET WEAPON Behind every agent who …" at bounding box center [250, 23] width 245 height 262
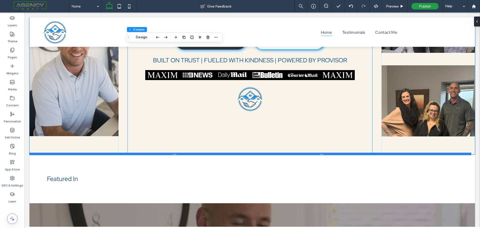
click at [213, 153] on div at bounding box center [251, 154] width 442 height 3
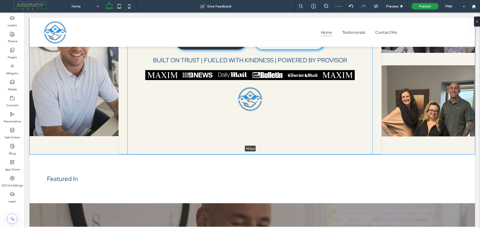
drag, startPoint x: 213, startPoint y: 153, endPoint x: 213, endPoint y: 129, distance: 23.8
click at [213, 129] on div "[PERSON_NAME] THE REAL ESTATE AGENT'S TOP SECRET WEAPON Behind every agent who …" at bounding box center [253, 23] width 446 height 262
type input "***"
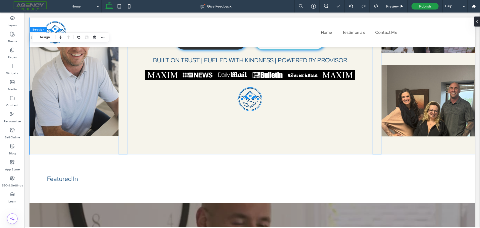
scroll to position [0, 0]
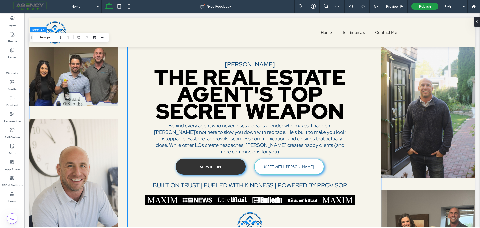
click at [288, 58] on div "[PERSON_NAME] THE REAL ESTATE AGENT'S TOP SECRET WEAPON Behind every agent who …" at bounding box center [250, 149] width 245 height 262
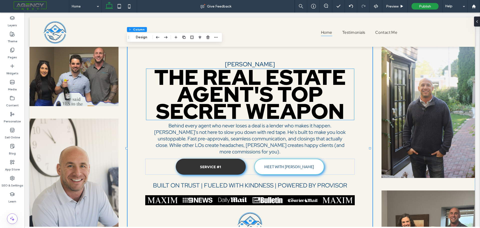
click at [281, 89] on strong "THE REAL ESTATE AGENT'S TOP SECRET WEAPON" at bounding box center [250, 94] width 192 height 62
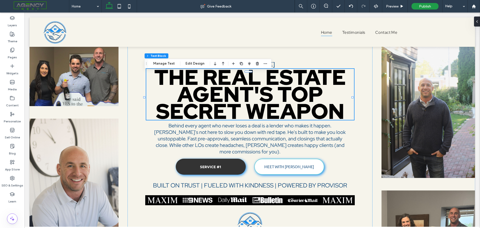
click at [281, 89] on strong "THE REAL ESTATE AGENT'S TOP SECRET WEAPON" at bounding box center [250, 94] width 192 height 62
type input "**********"
type input "**"
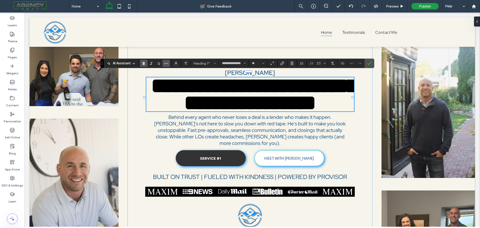
click at [168, 63] on use "More" at bounding box center [166, 63] width 4 height 1
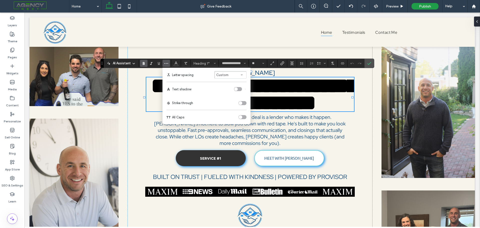
click at [240, 88] on div "toggle" at bounding box center [238, 89] width 8 height 4
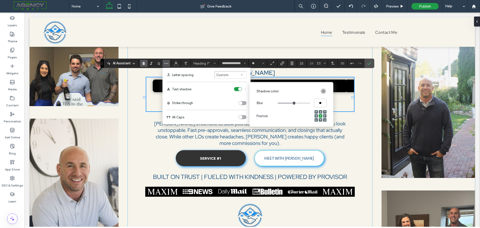
click at [324, 91] on div "rgba(0, 0, 0, 0.4)" at bounding box center [323, 91] width 4 height 4
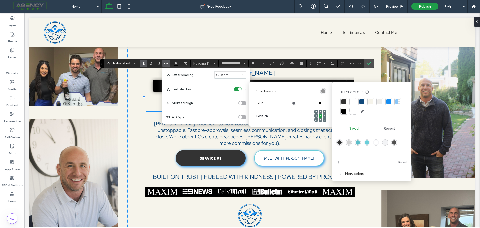
click at [352, 101] on div at bounding box center [353, 101] width 5 height 5
click at [361, 76] on div "**********" at bounding box center [250, 149] width 245 height 262
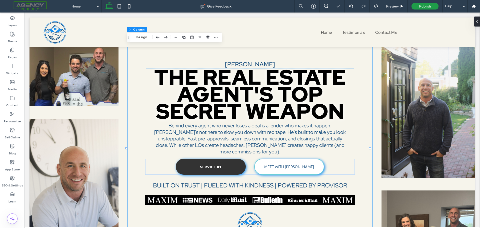
click at [277, 95] on strong "THE REAL ESTATE AGENT'S TOP SECRET WEAPON" at bounding box center [250, 94] width 192 height 62
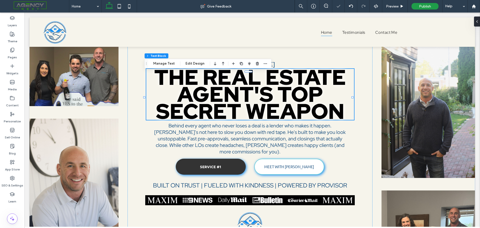
click at [277, 95] on strong "THE REAL ESTATE AGENT'S TOP SECRET WEAPON" at bounding box center [250, 94] width 192 height 62
type input "**********"
type input "**"
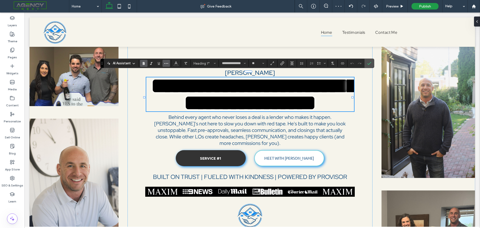
click at [168, 63] on button "More" at bounding box center [167, 63] width 8 height 7
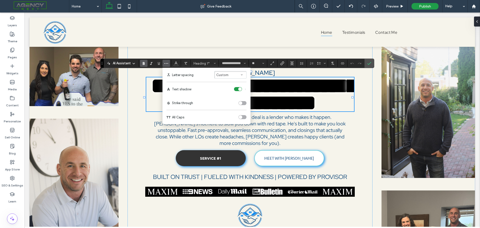
click at [245, 89] on icon "Text shadow" at bounding box center [245, 89] width 2 height 2
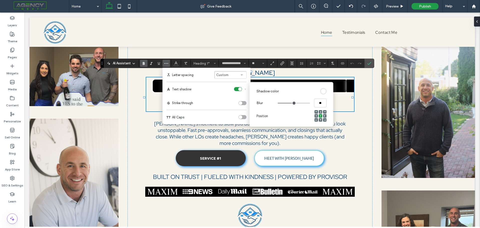
type input "****"
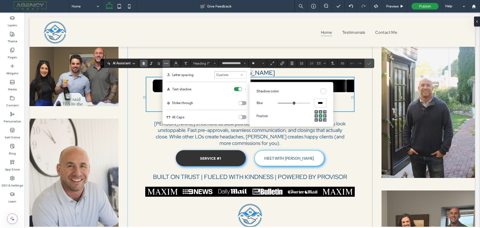
type input "****"
type input "**"
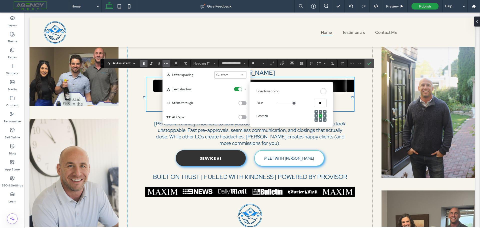
type input "****"
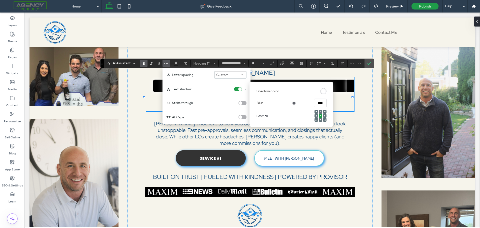
type input "****"
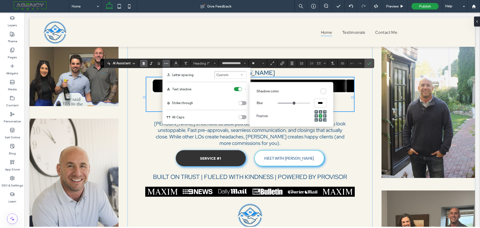
type input "****"
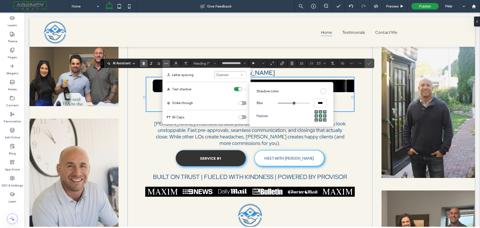
type input "****"
type input "**"
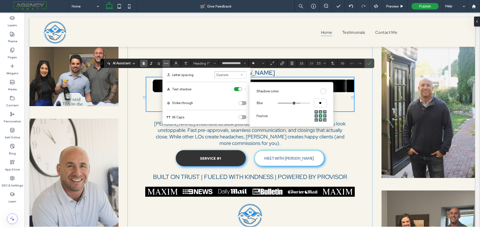
type input "****"
type input "**"
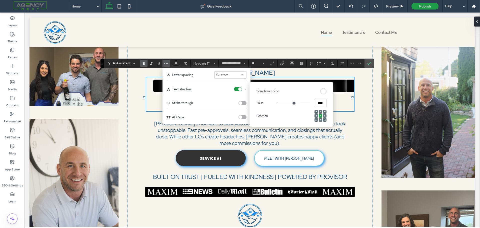
type input "**"
type input "****"
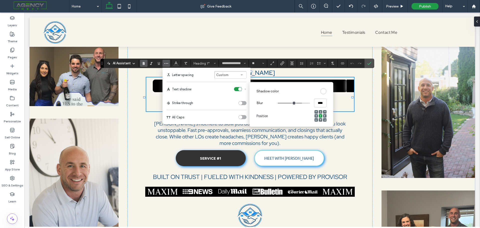
type input "****"
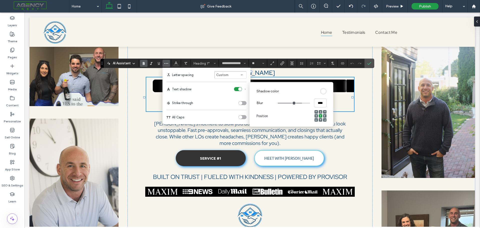
type input "****"
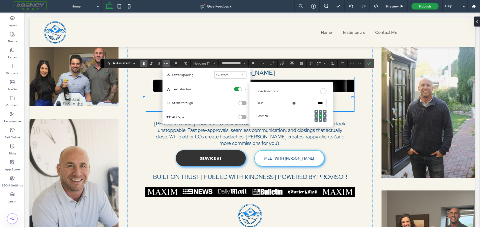
type input "****"
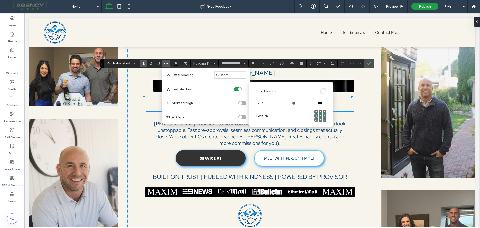
type input "****"
type input "**"
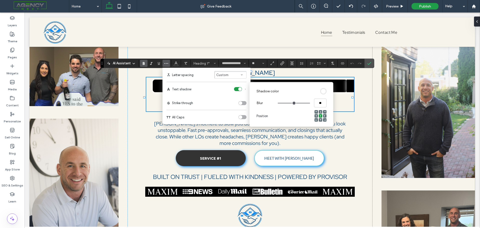
drag, startPoint x: 292, startPoint y: 102, endPoint x: 320, endPoint y: 102, distance: 27.3
type input "**"
click at [310, 103] on input "range" at bounding box center [294, 103] width 32 height 1
drag, startPoint x: 369, startPoint y: 63, endPoint x: 344, endPoint y: 52, distance: 26.9
click at [369, 63] on icon "Confirm" at bounding box center [369, 63] width 4 height 4
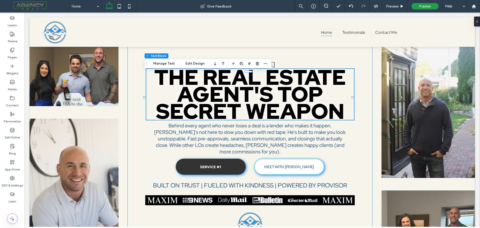
click at [365, 90] on div "[PERSON_NAME] THE REAL ESTATE AGENT'S TOP SECRET WEAPON Behind every agent who …" at bounding box center [250, 149] width 245 height 262
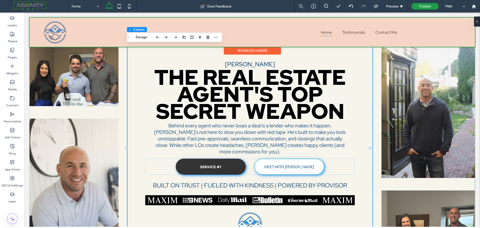
click at [275, 36] on div at bounding box center [253, 32] width 446 height 29
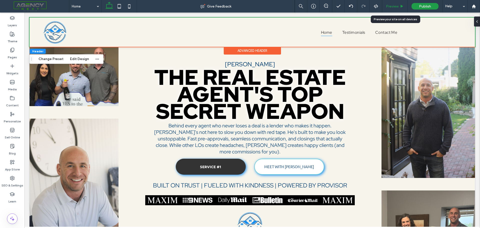
click at [393, 5] on span "Preview" at bounding box center [392, 6] width 13 height 4
